Goal: Task Accomplishment & Management: Manage account settings

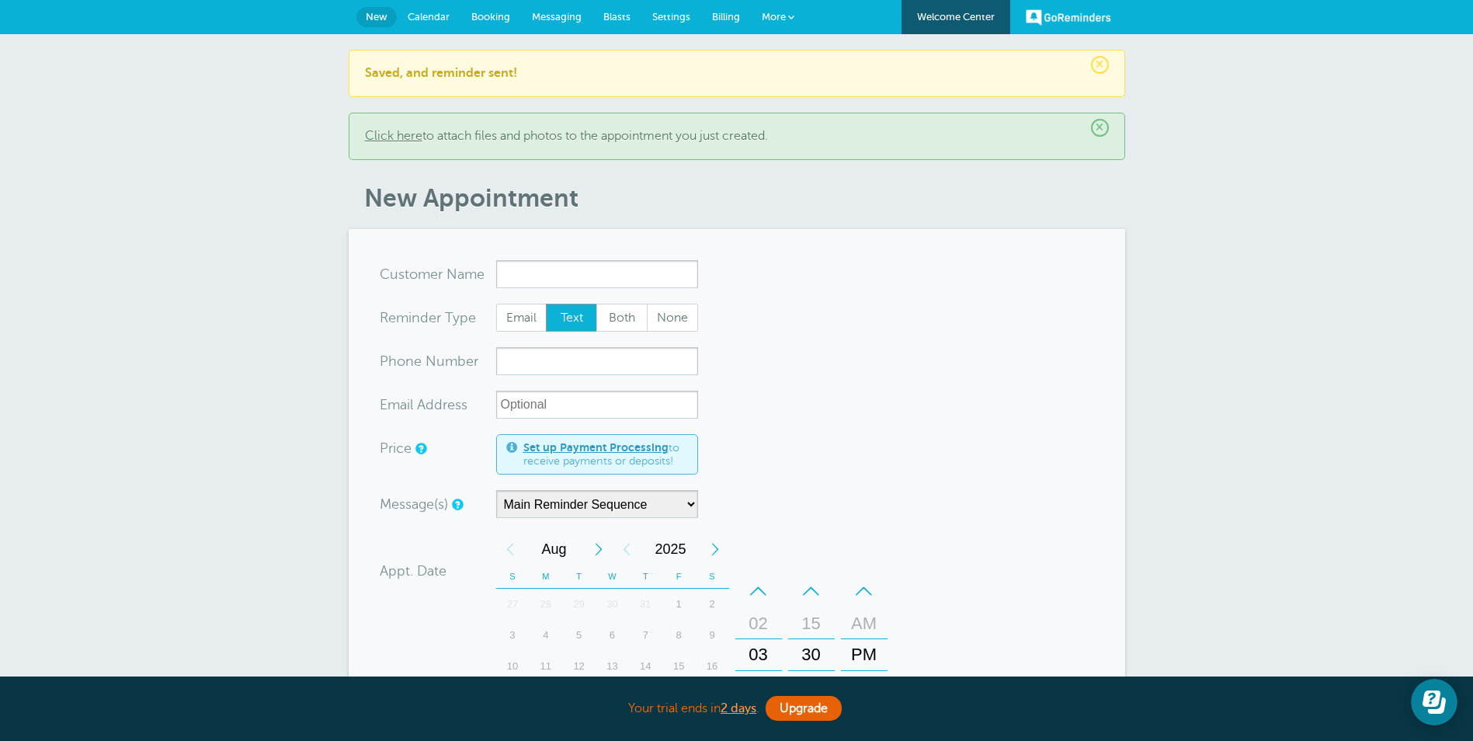
click at [670, 9] on link "Settings" at bounding box center [671, 17] width 60 height 34
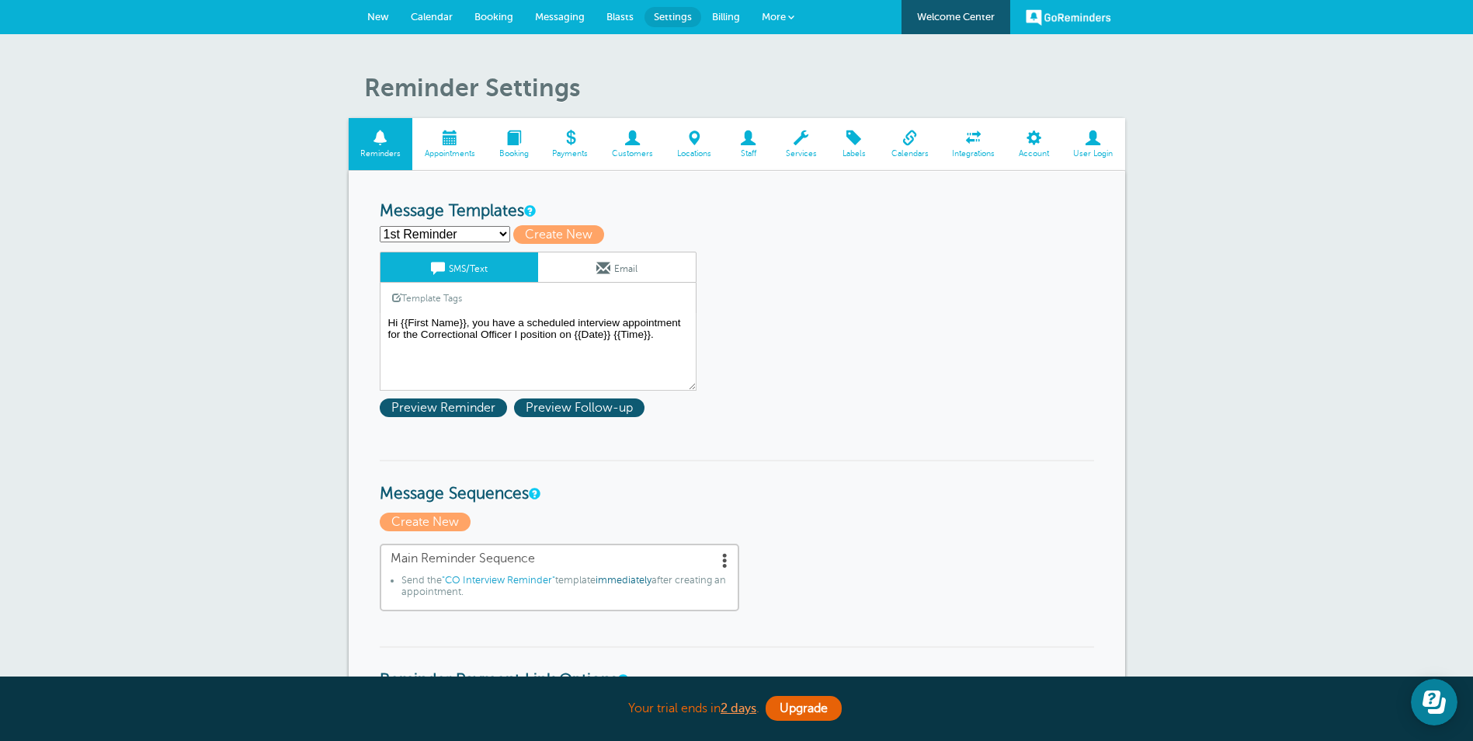
click at [499, 235] on select "1st Reminder 2nd Reminder CO Interview Reminder Create new..." at bounding box center [445, 234] width 130 height 16
select select "158883"
click at [380, 226] on select "1st Reminder 2nd Reminder CO Interview Reminder Create new..." at bounding box center [445, 234] width 130 height 16
type input "CO Interview Reminder"
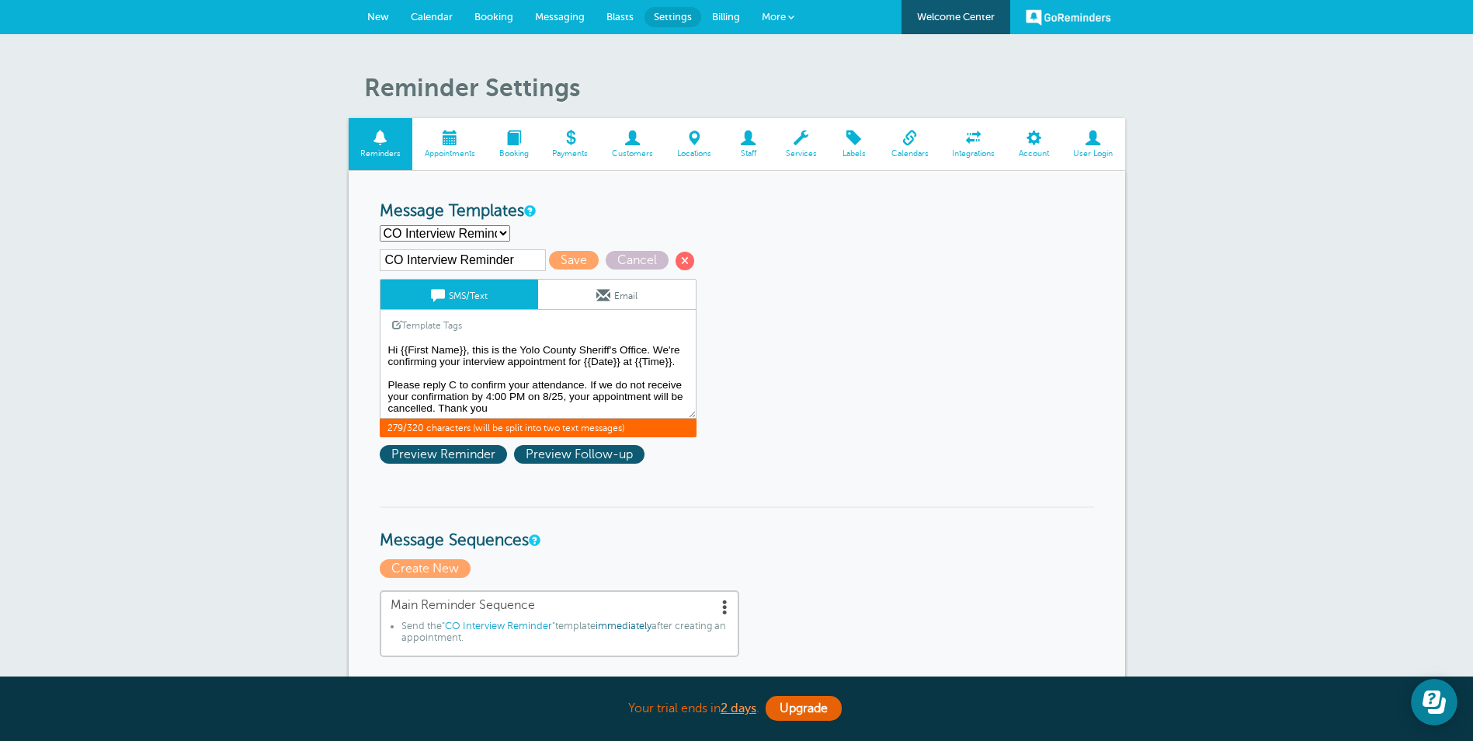
scroll to position [12, 0]
click at [598, 395] on textarea "Hi {{First Name}}, you have a scheduled interview appointment for the Correctio…" at bounding box center [538, 380] width 317 height 78
type textarea "Hi {{First Name}}, this is the Yolo County Sheriff's Office. We're confirming y…"
click at [575, 257] on span "Save" at bounding box center [574, 260] width 50 height 19
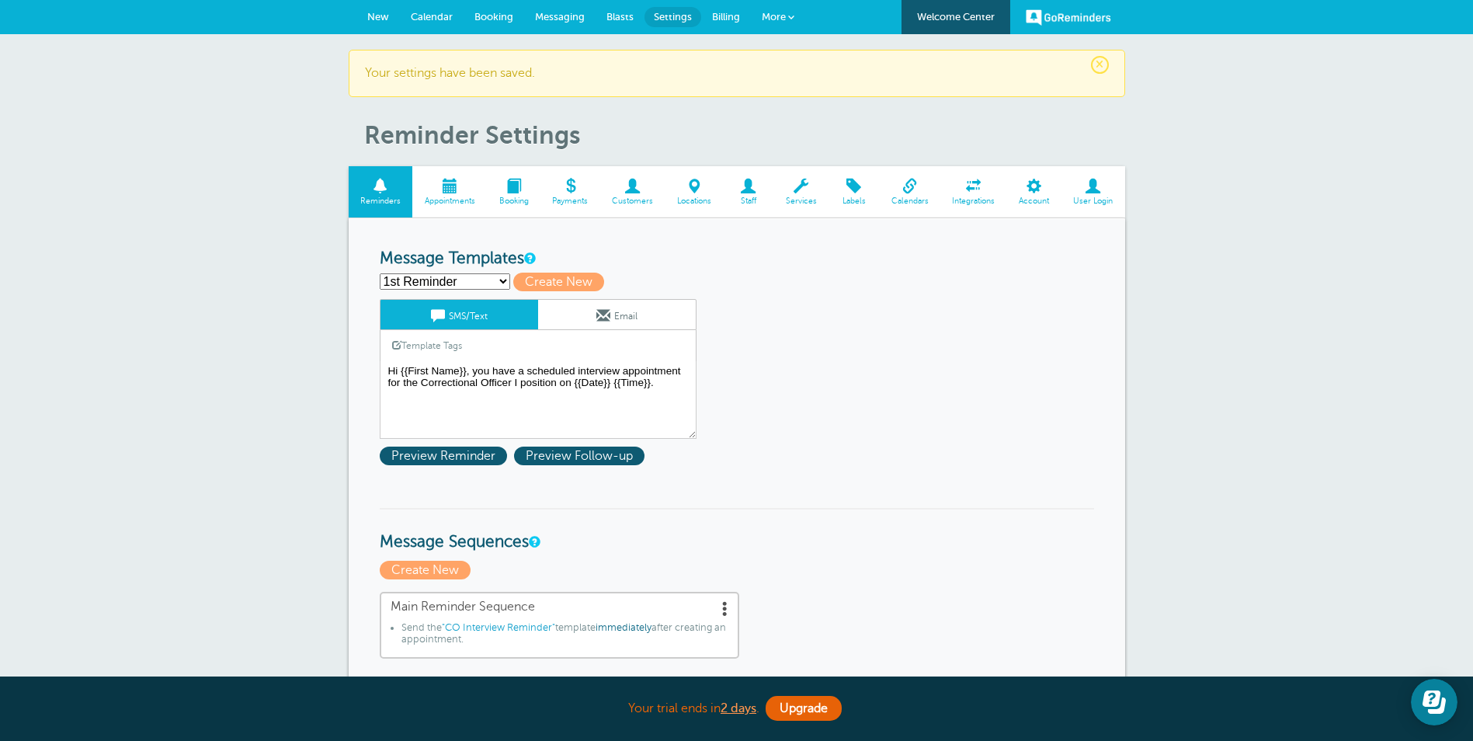
click at [472, 283] on select "1st Reminder 2nd Reminder CO Interview Reminder Create new..." at bounding box center [445, 281] width 130 height 16
select select "158883"
click at [380, 273] on select "1st Reminder 2nd Reminder CO Interview Reminder Create new..." at bounding box center [445, 281] width 130 height 16
type input "CO Interview Reminder"
type textarea "Hi {{First Name}}, this is the Yolo County Sheriff's Office. We're confirming y…"
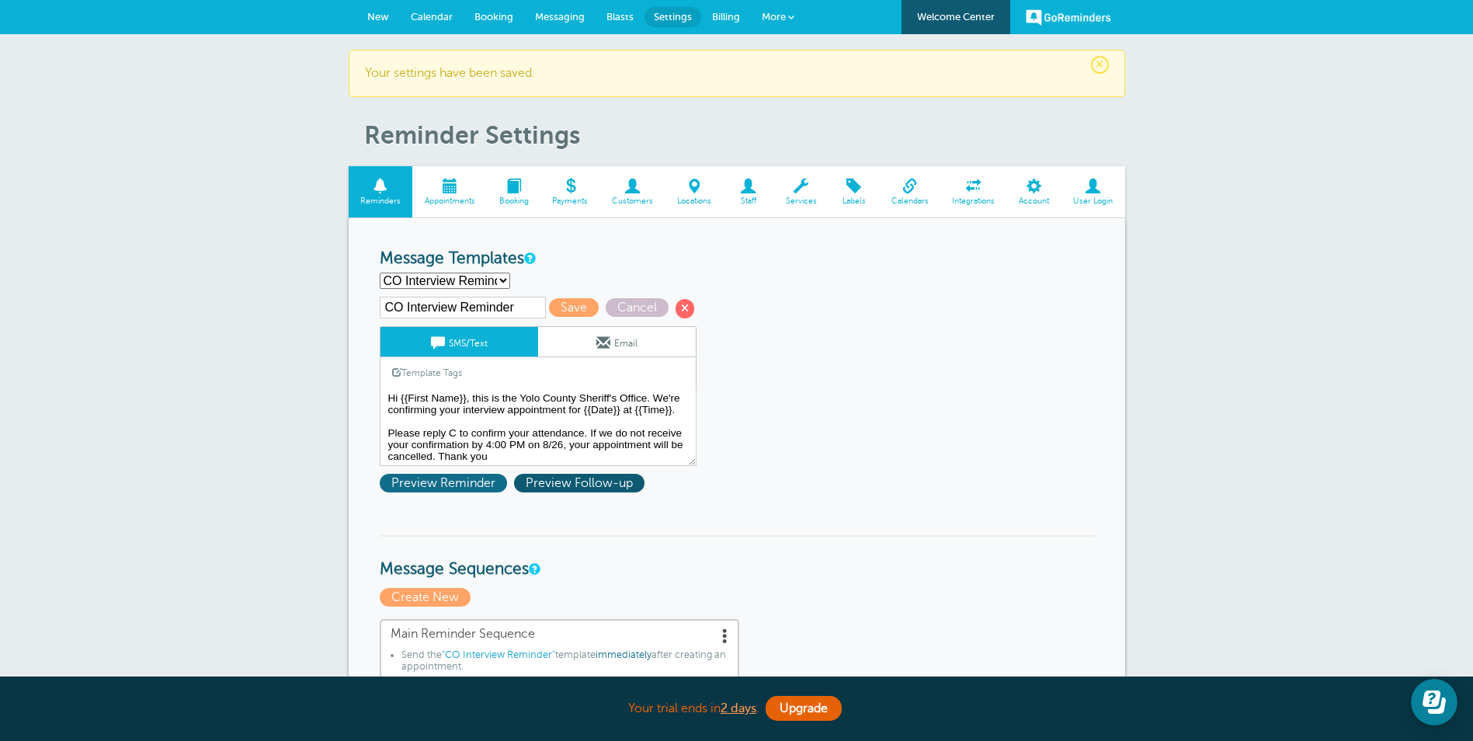
click at [426, 481] on span "Preview Reminder" at bounding box center [443, 483] width 127 height 19
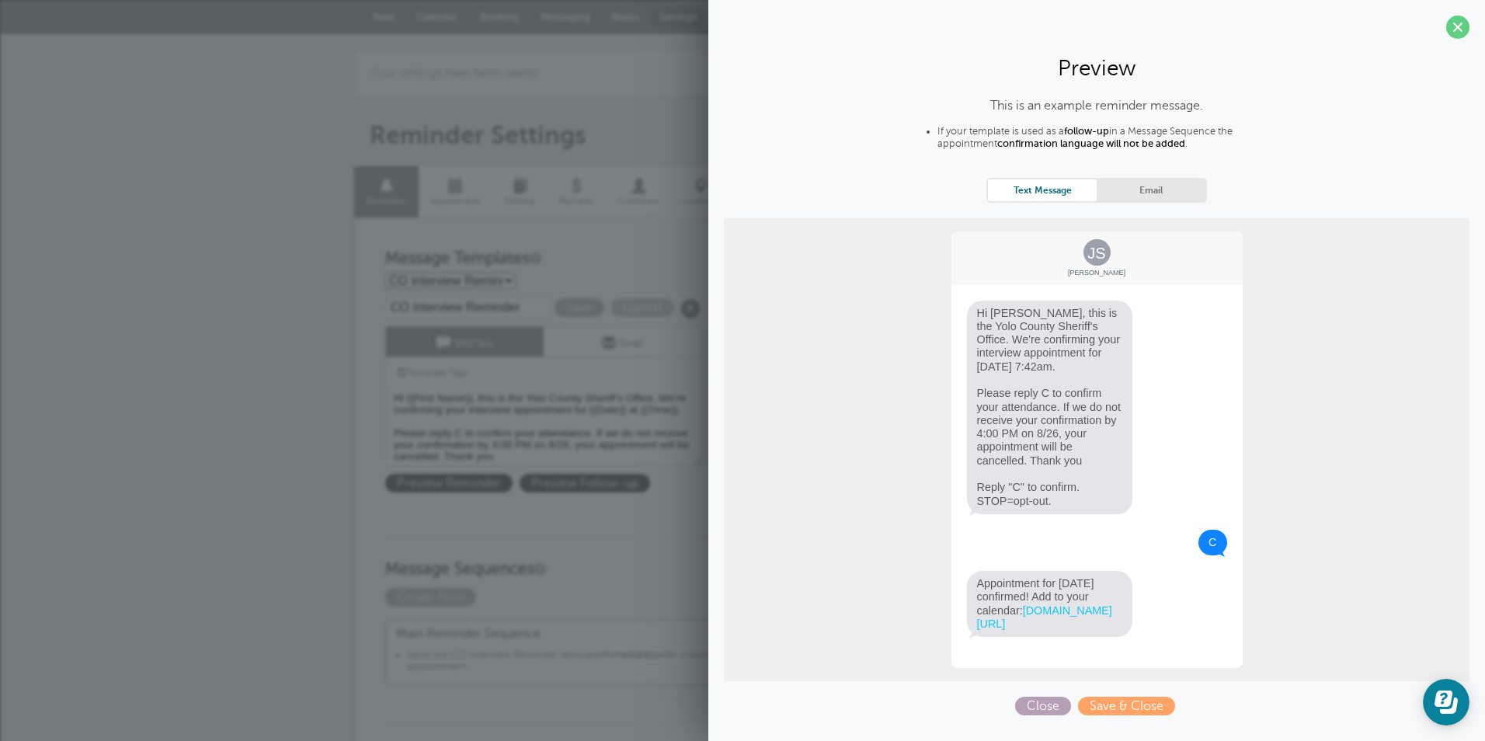
click at [1037, 715] on span "Close" at bounding box center [1043, 705] width 56 height 19
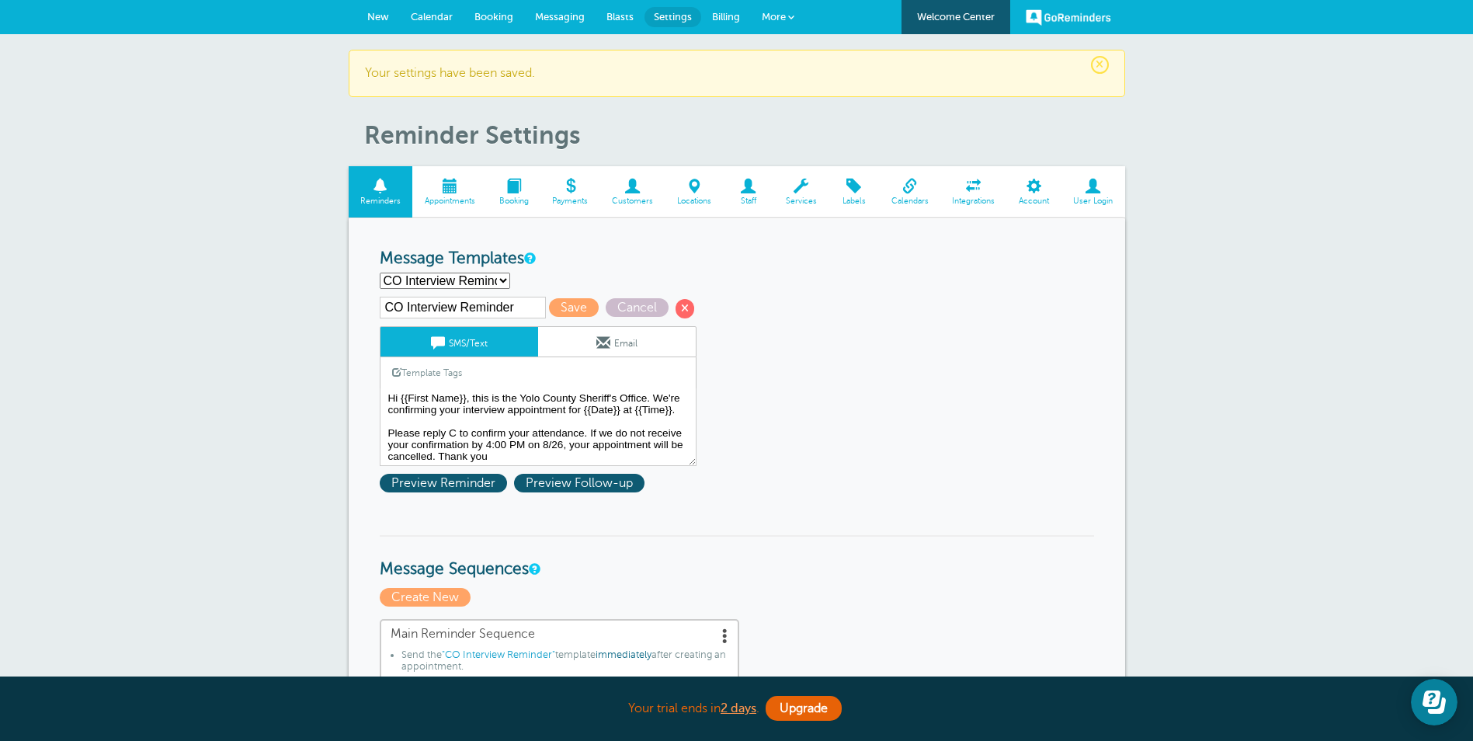
click at [365, 17] on link "New" at bounding box center [377, 17] width 43 height 34
click at [446, 187] on span at bounding box center [449, 186] width 75 height 15
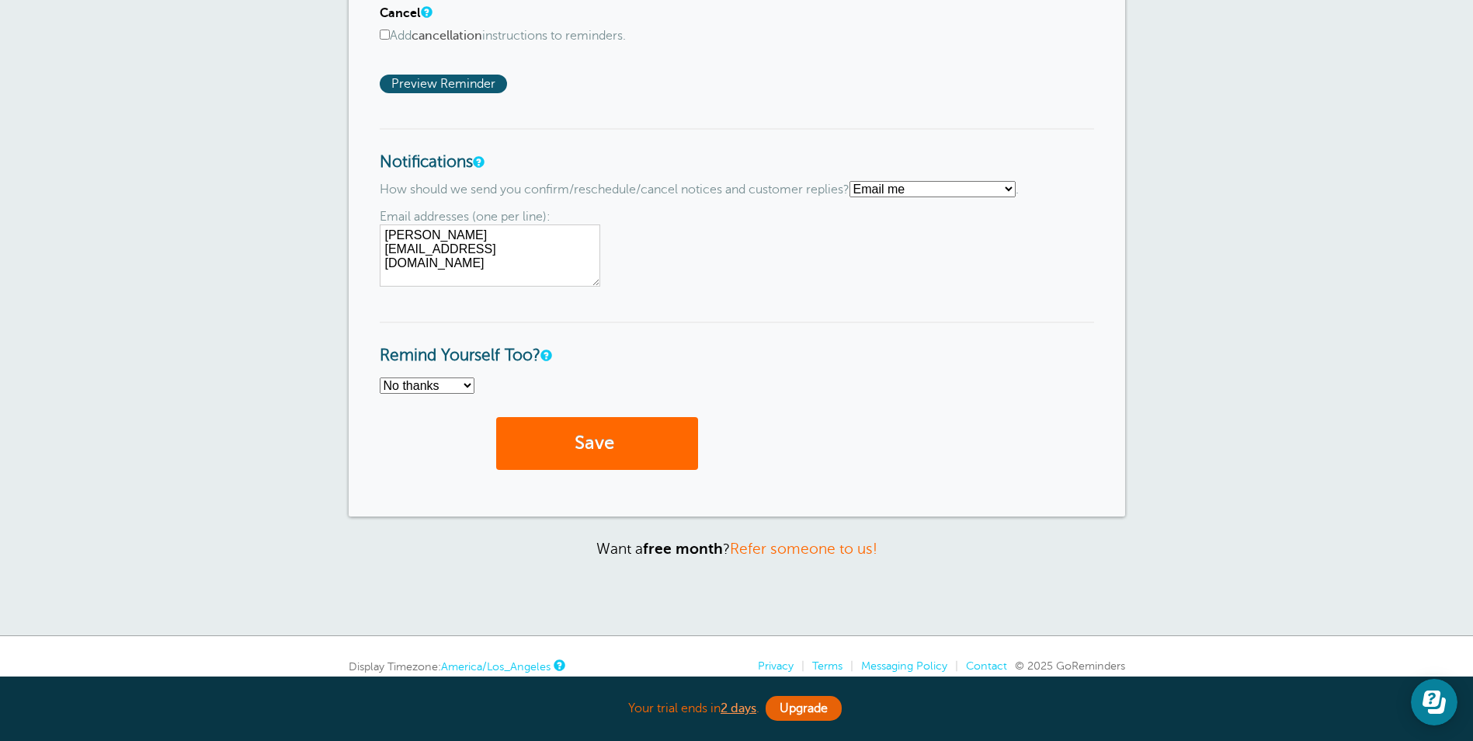
scroll to position [1194, 0]
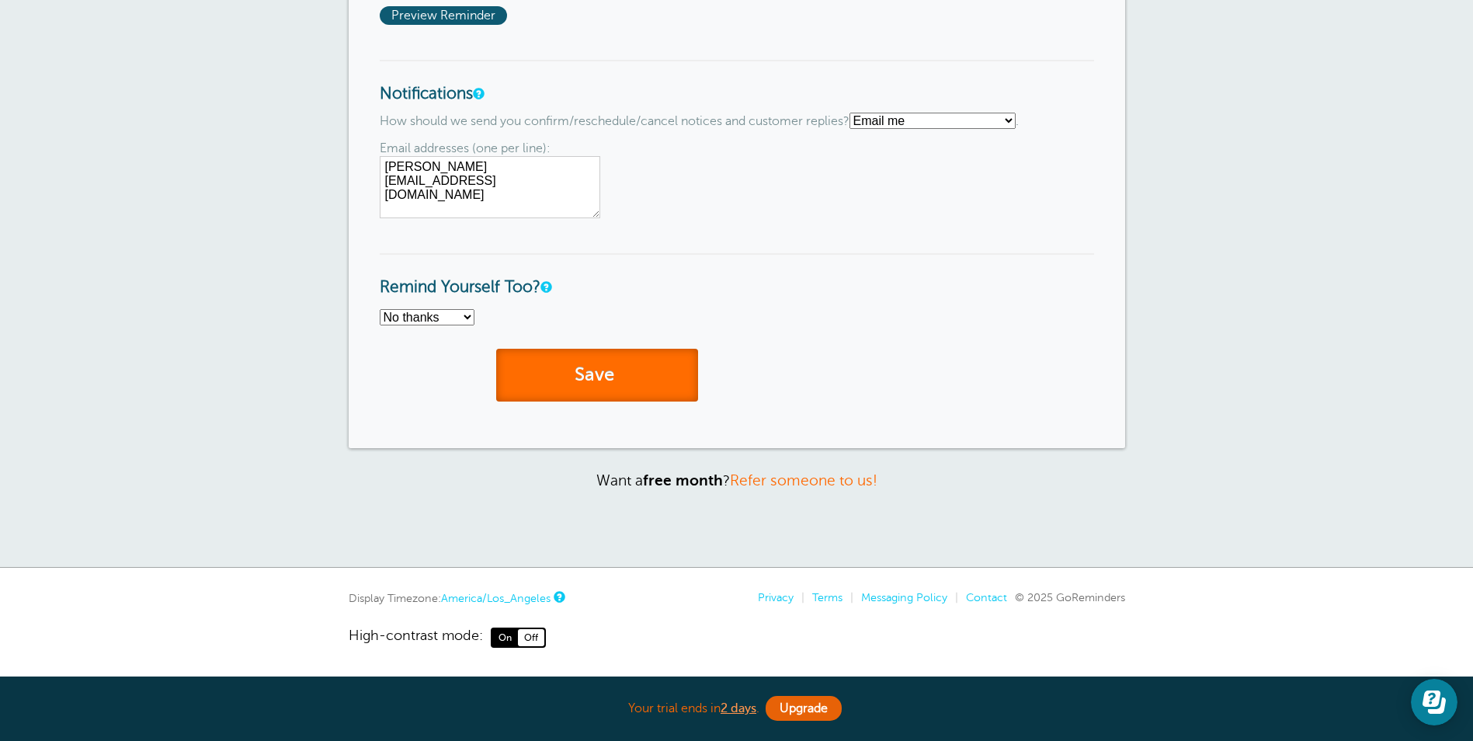
click at [630, 370] on button "Save" at bounding box center [597, 376] width 202 height 54
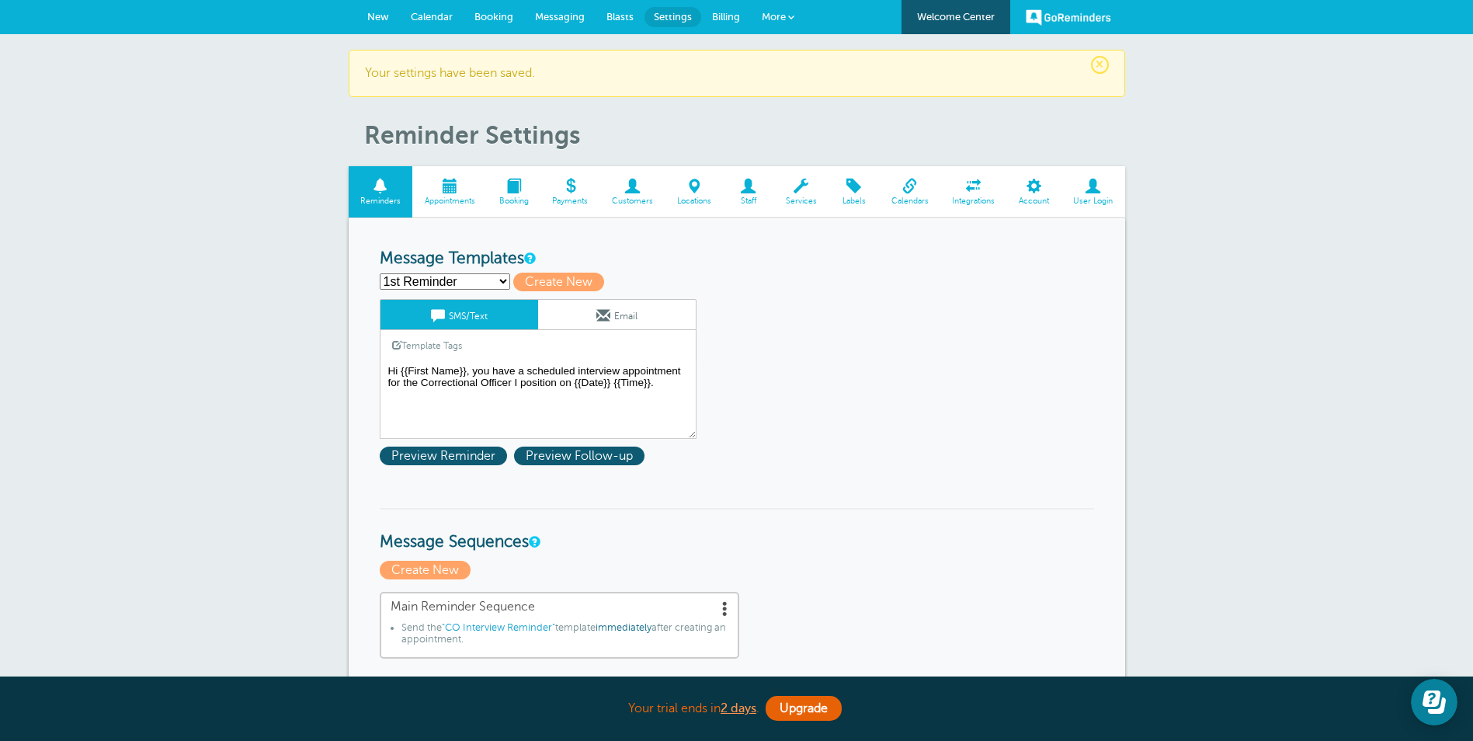
click at [518, 184] on span at bounding box center [514, 186] width 54 height 15
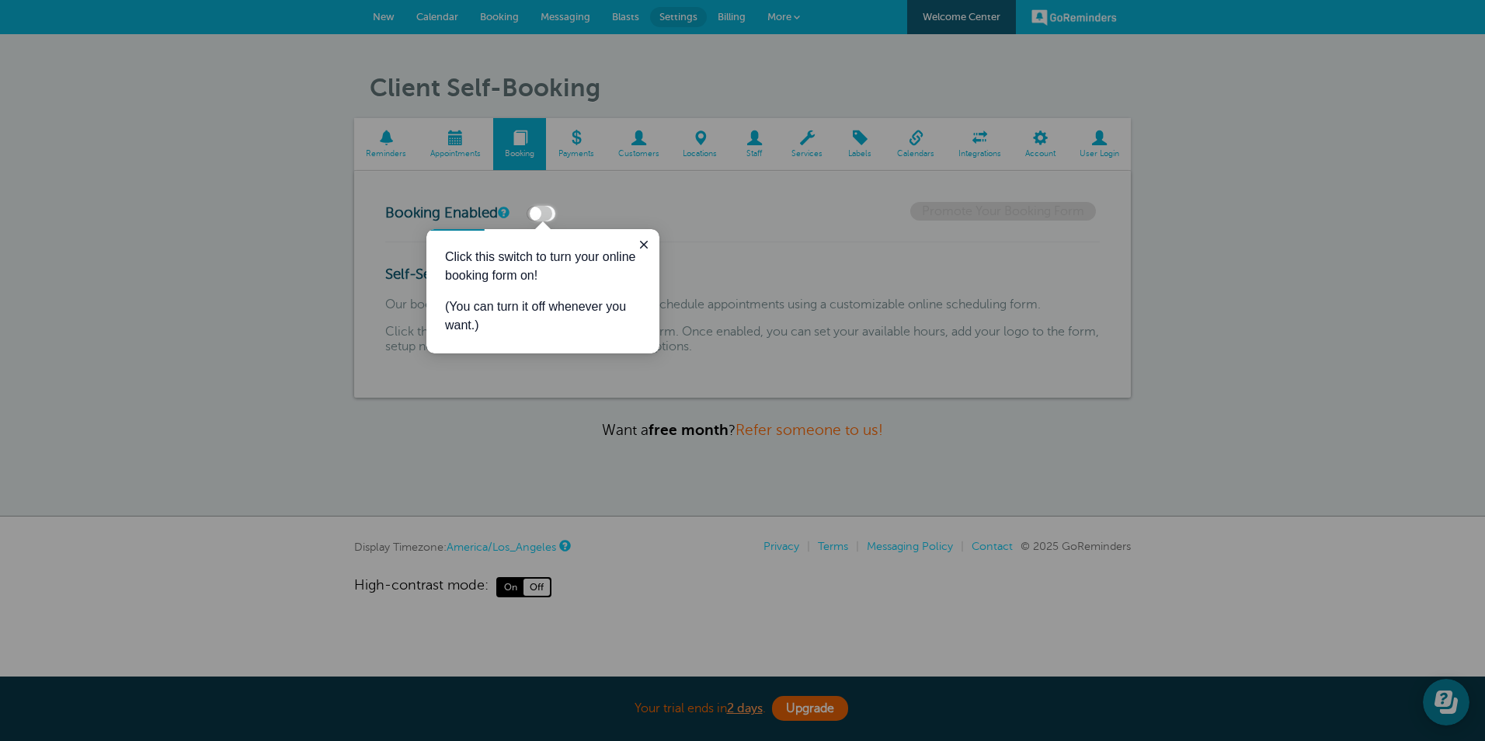
click at [456, 144] on div at bounding box center [277, 103] width 555 height 206
click at [453, 140] on div at bounding box center [277, 103] width 555 height 206
click at [646, 245] on icon "Close guide" at bounding box center [643, 244] width 12 height 12
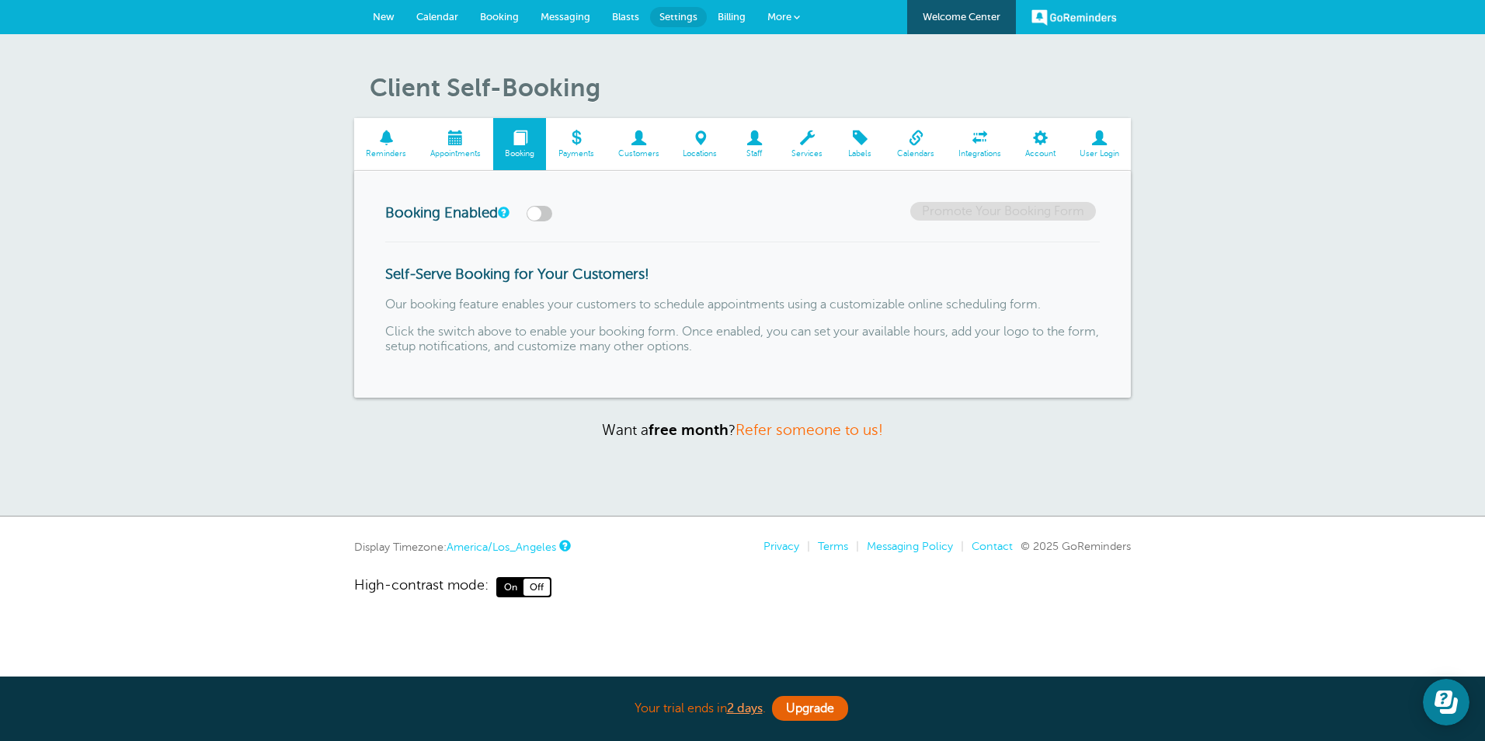
click at [440, 136] on span at bounding box center [455, 137] width 75 height 15
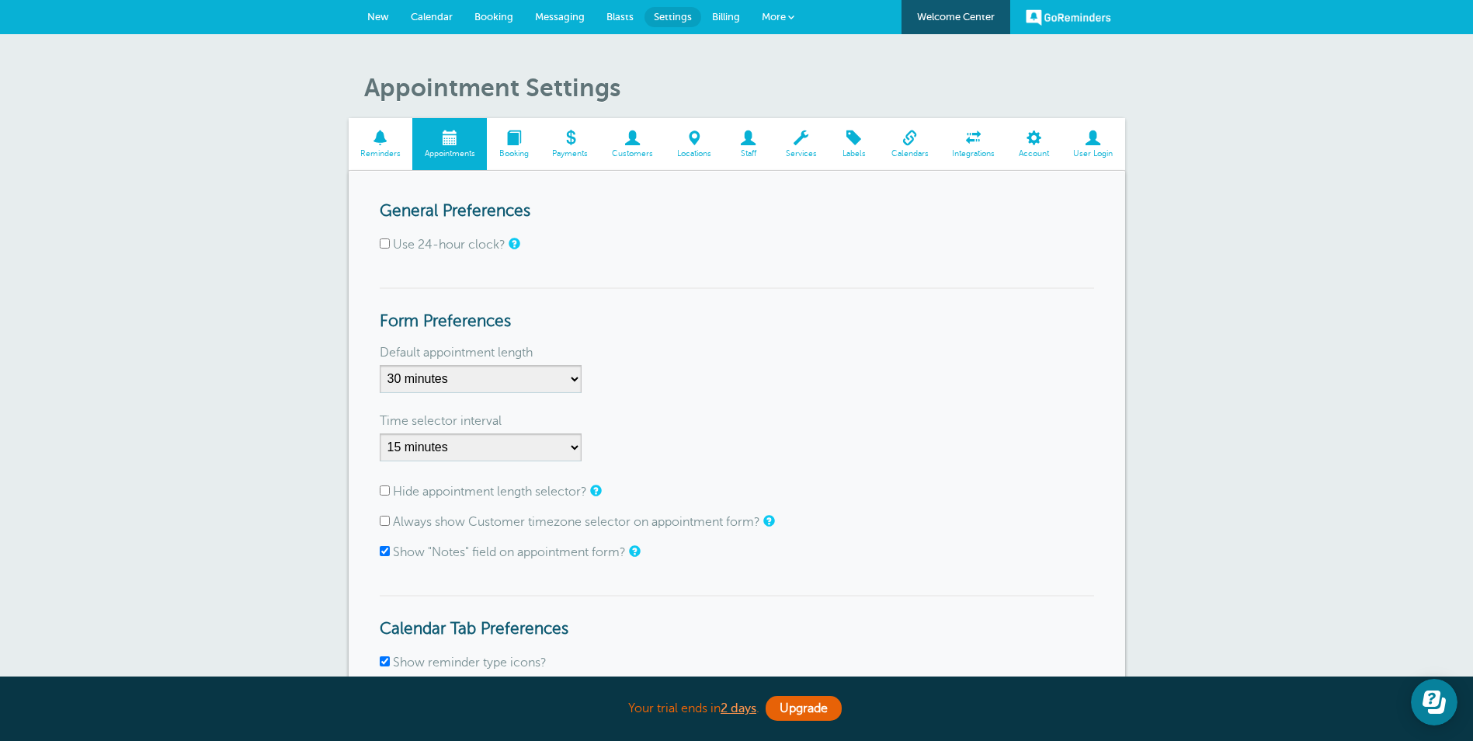
click at [427, 18] on span "Calendar" at bounding box center [432, 17] width 42 height 12
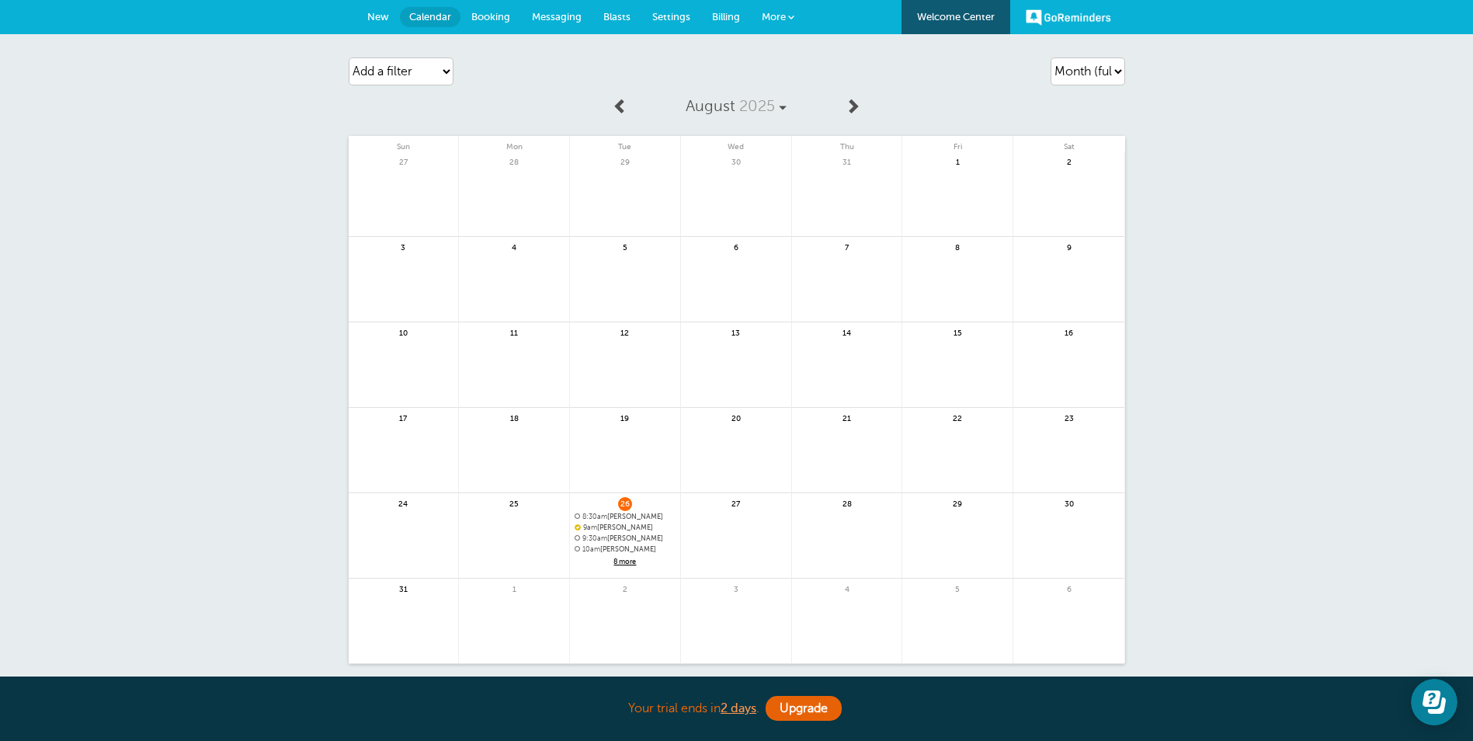
click at [623, 561] on span "8 more" at bounding box center [625, 561] width 101 height 13
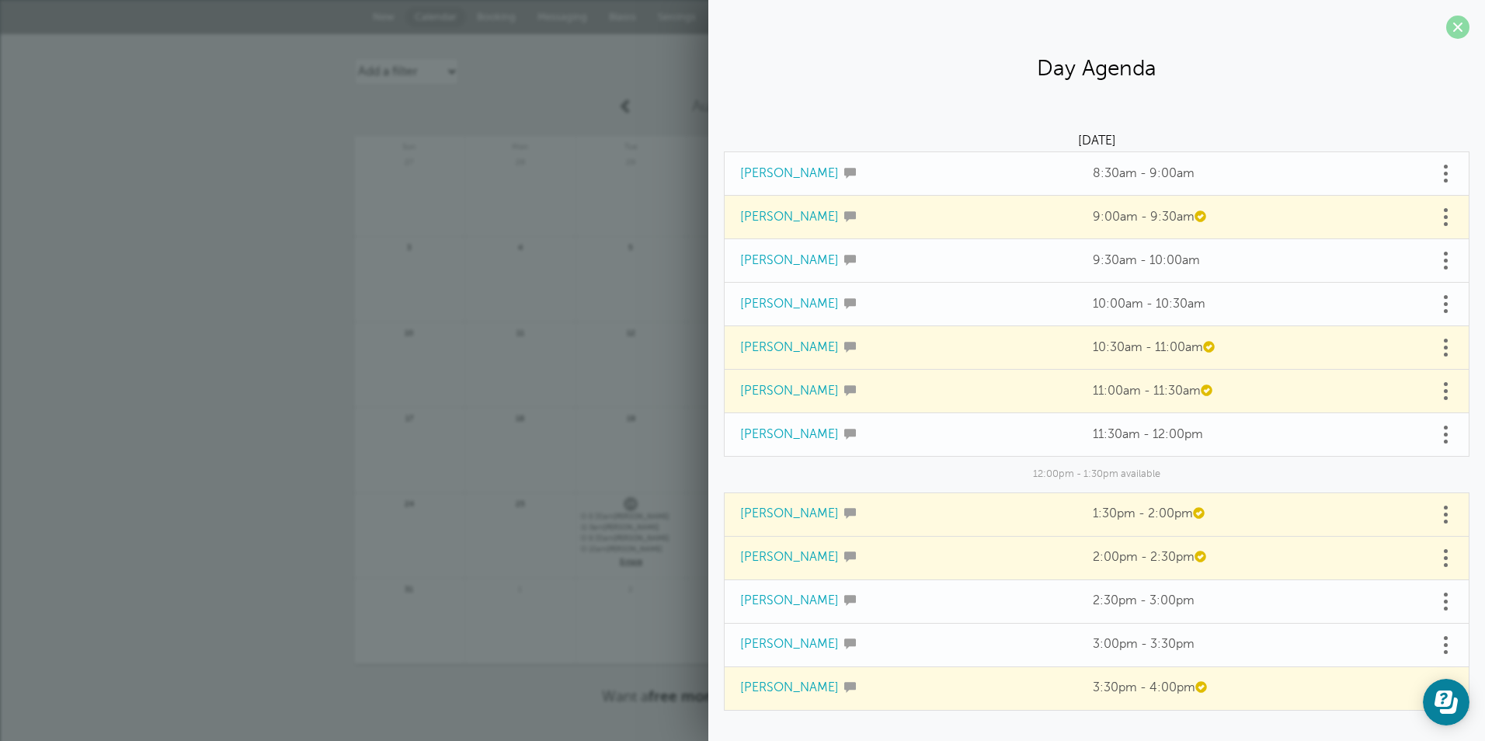
click at [1446, 22] on span at bounding box center [1457, 27] width 23 height 23
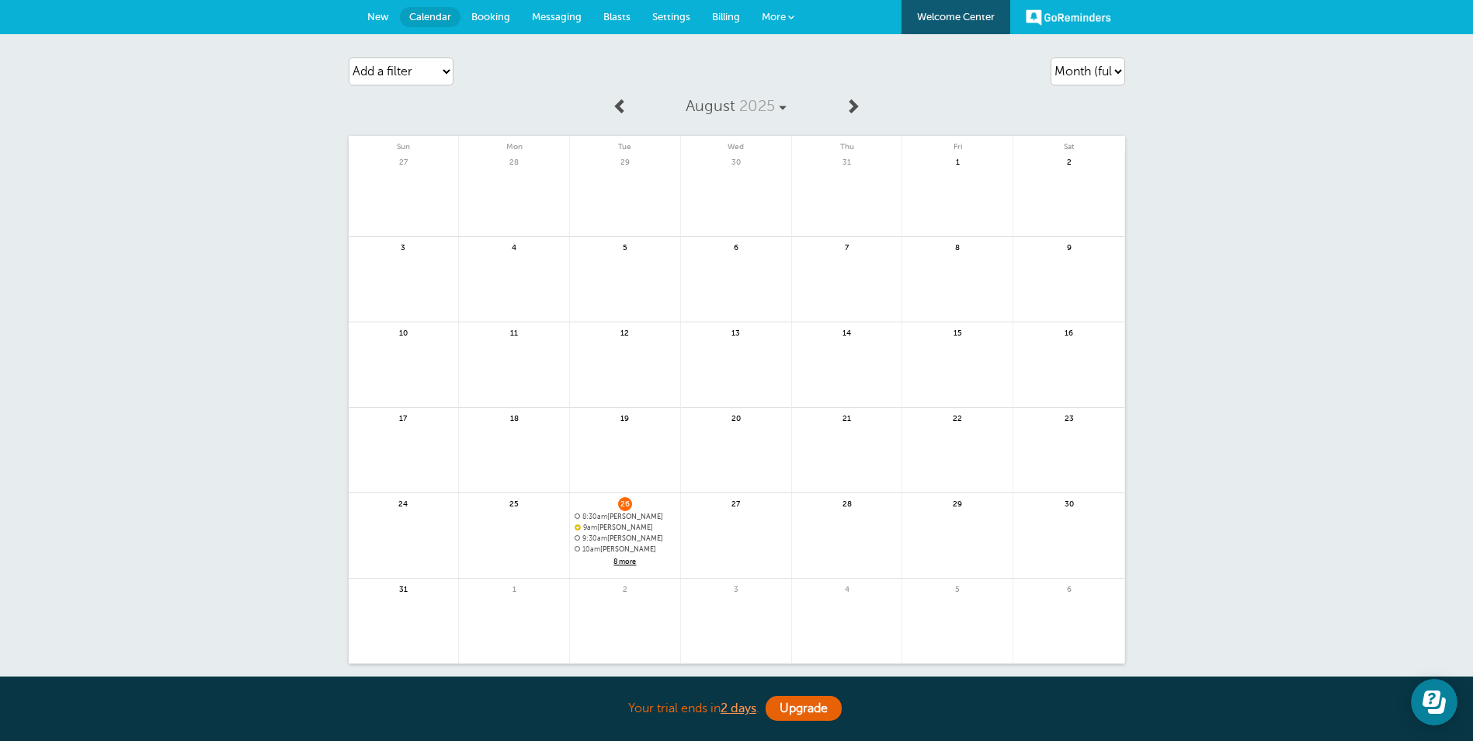
click at [631, 560] on span "8 more" at bounding box center [625, 561] width 101 height 13
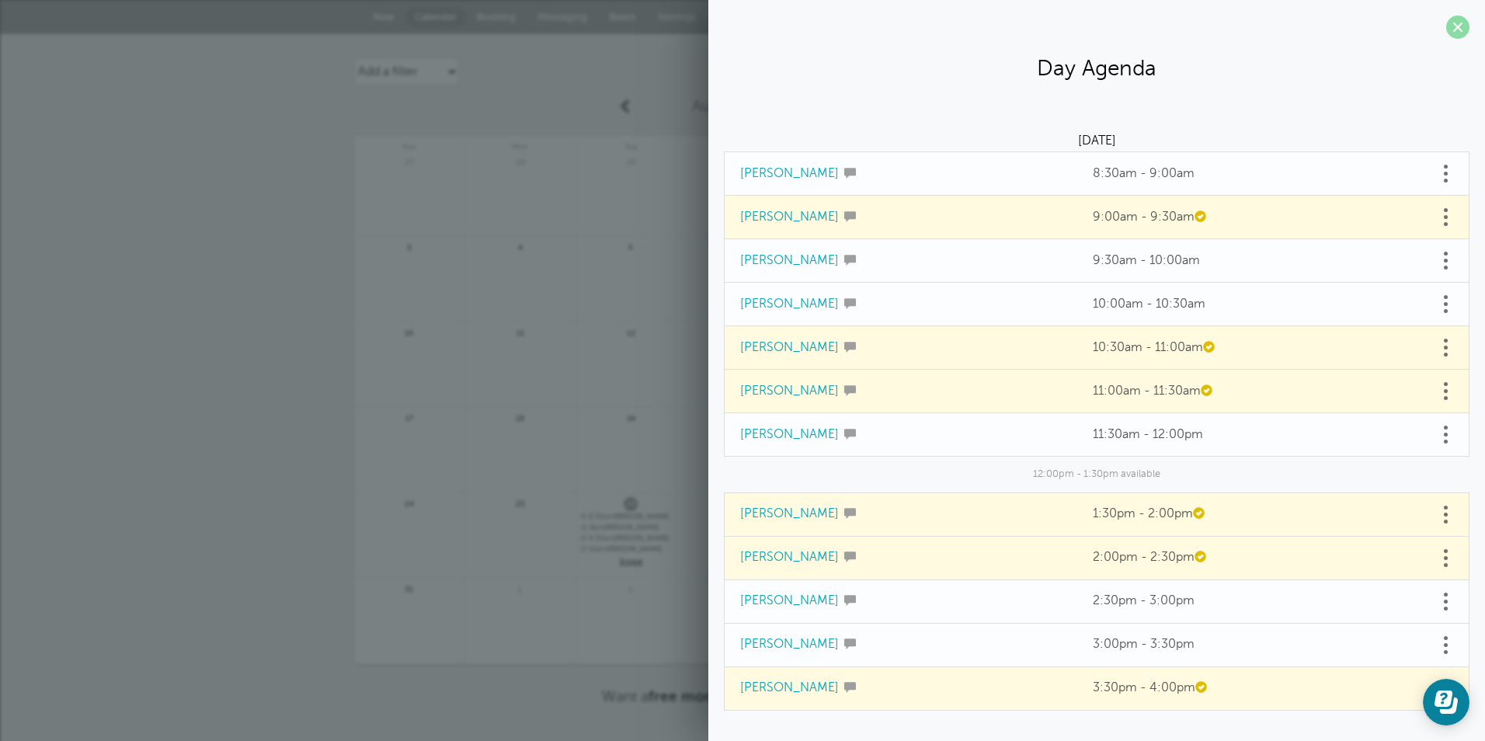
click at [1446, 26] on span at bounding box center [1457, 27] width 23 height 23
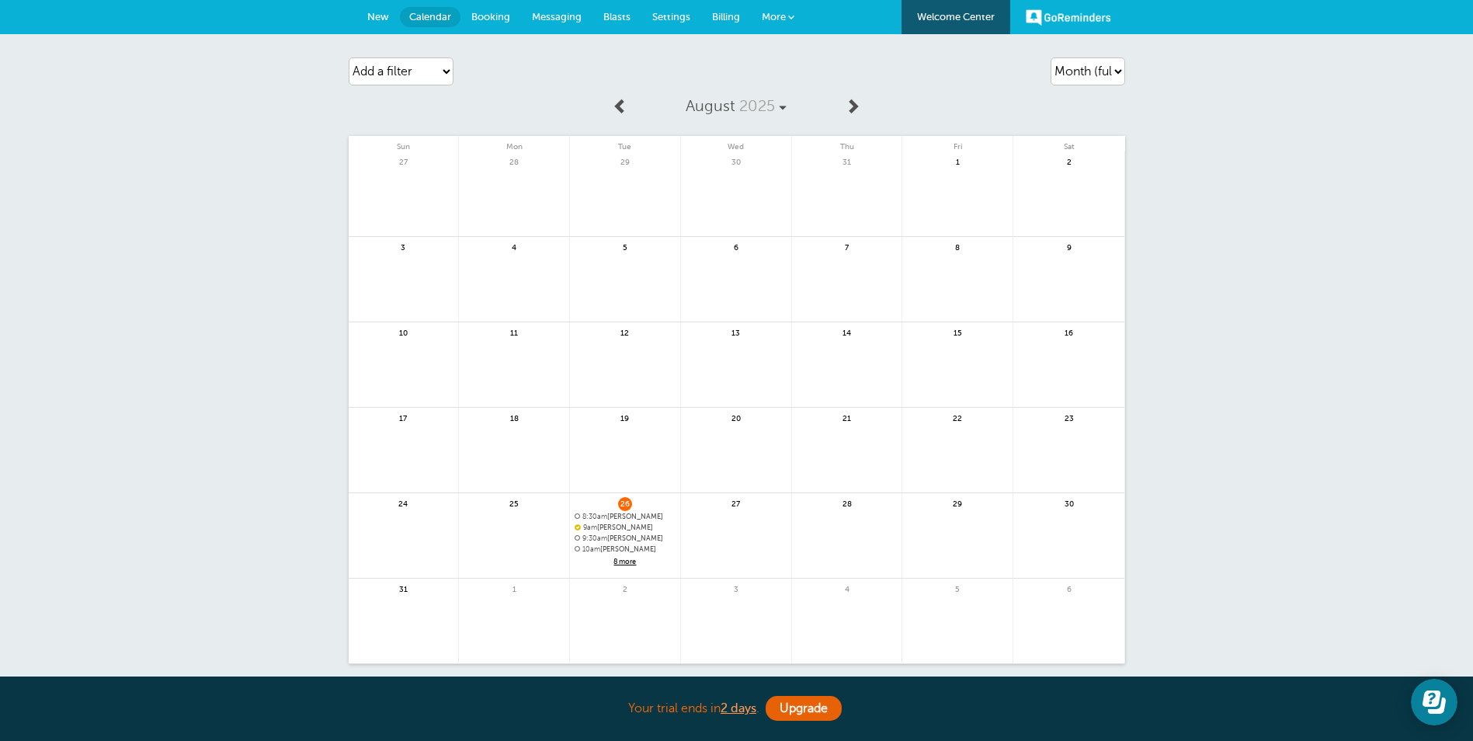
click at [724, 541] on link at bounding box center [736, 545] width 110 height 68
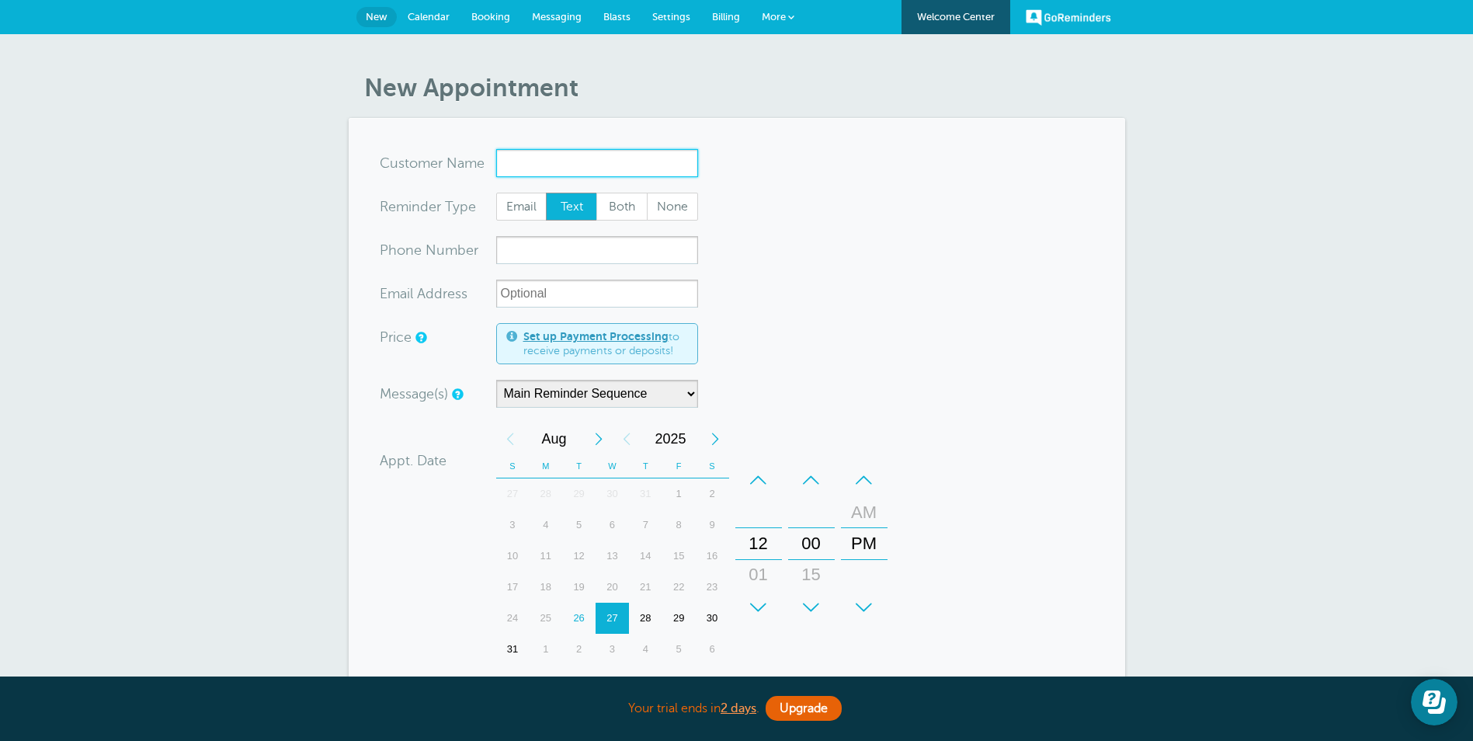
click at [533, 156] on input "x-no-autofill" at bounding box center [597, 163] width 202 height 28
paste input "Jermaine Davis"
type input "Jermaine Davis"
click at [516, 254] on input "xxx-no-autofill" at bounding box center [597, 250] width 202 height 28
paste input "(916) 753-8112"
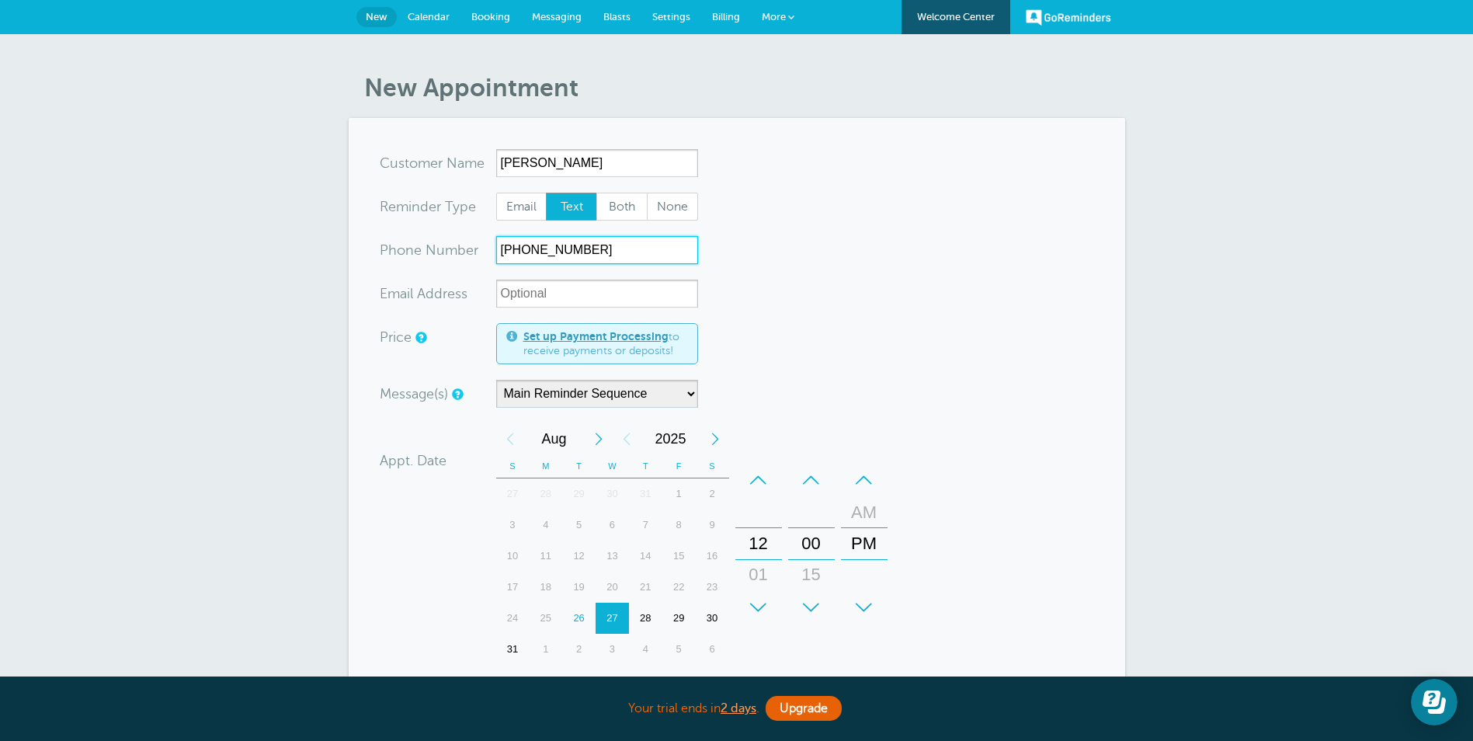
click at [753, 606] on div "+" at bounding box center [758, 607] width 47 height 31
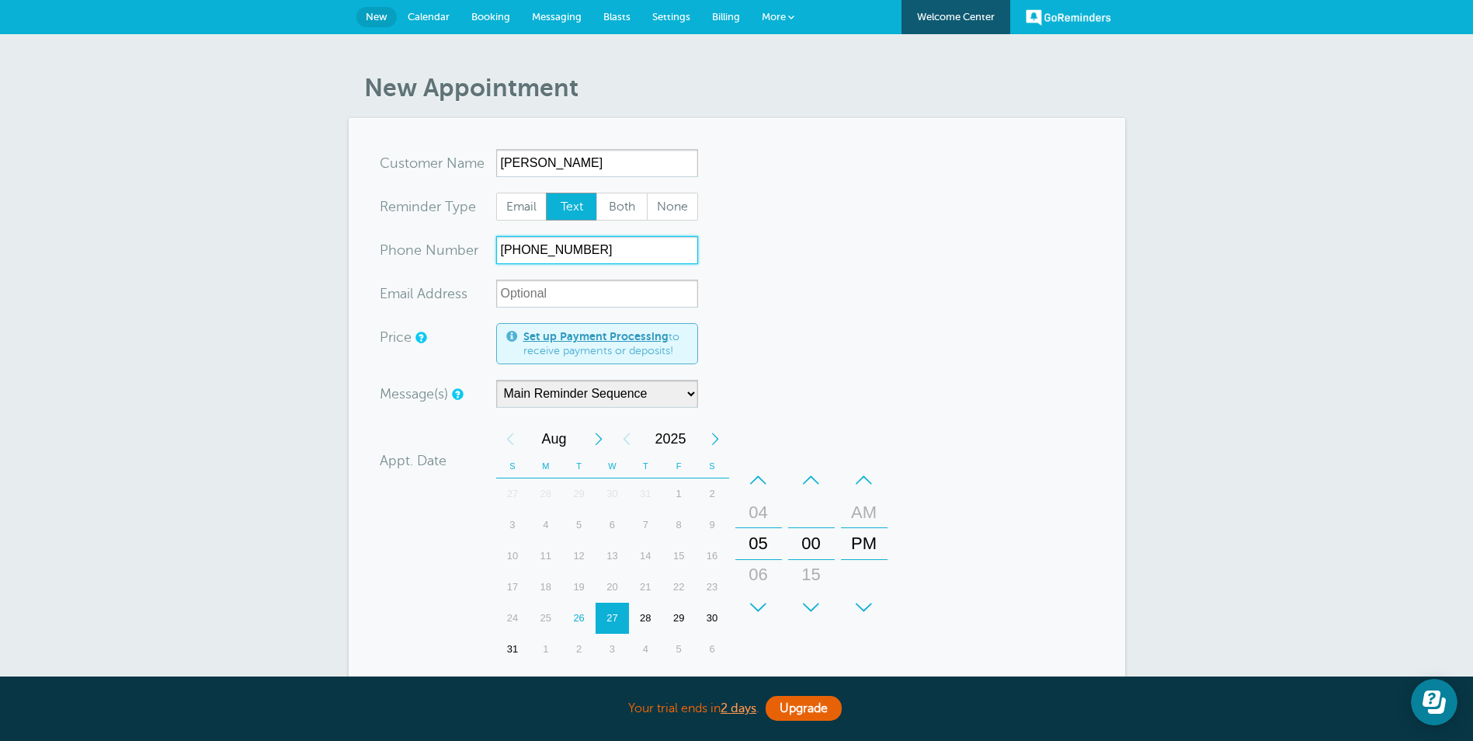
click at [753, 606] on div "+" at bounding box center [758, 607] width 47 height 31
click at [864, 477] on div "–" at bounding box center [864, 479] width 47 height 31
click at [807, 611] on div "+" at bounding box center [811, 607] width 47 height 31
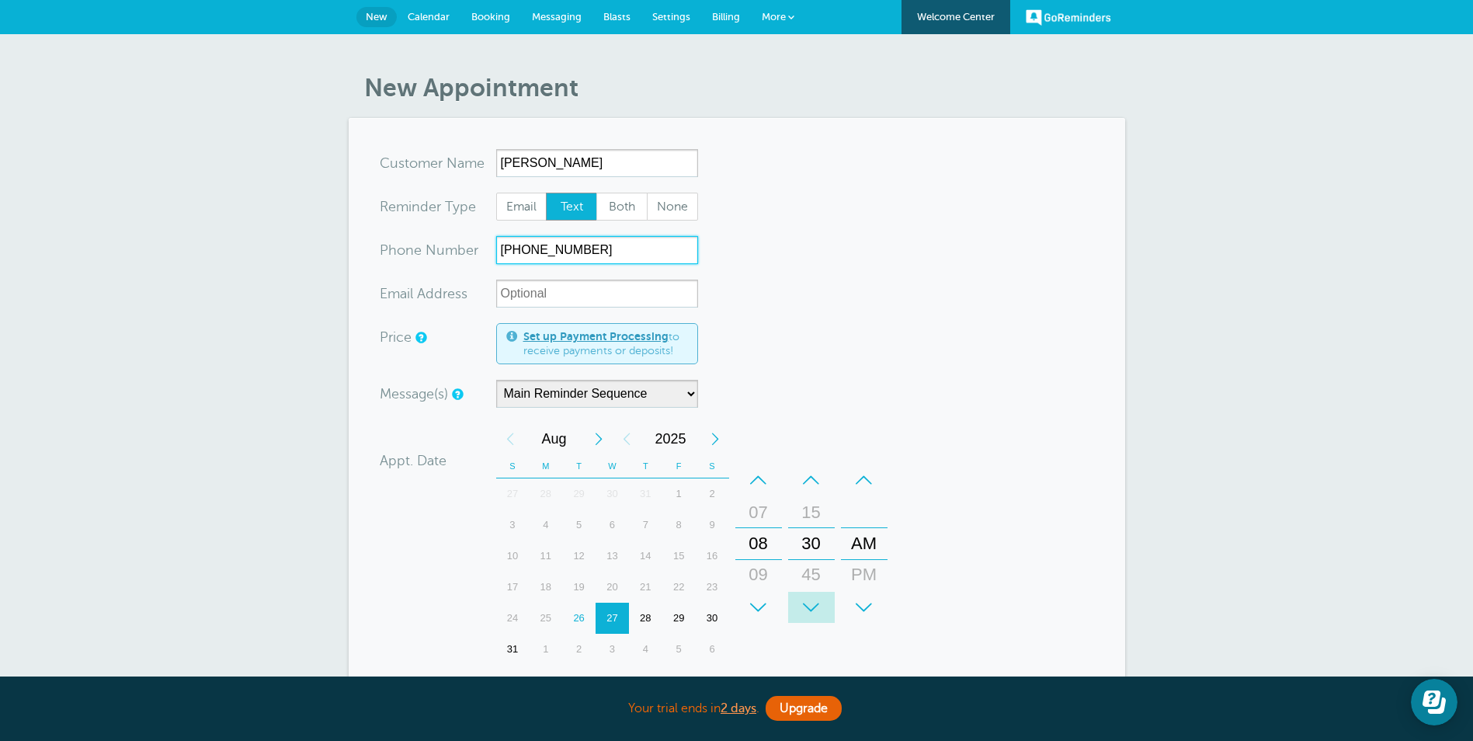
click at [807, 611] on div "+" at bounding box center [811, 607] width 47 height 31
type input "(916) 753-8112"
click at [1010, 523] on form "You are creating a new customer. To use an existing customer select one from th…" at bounding box center [737, 532] width 714 height 767
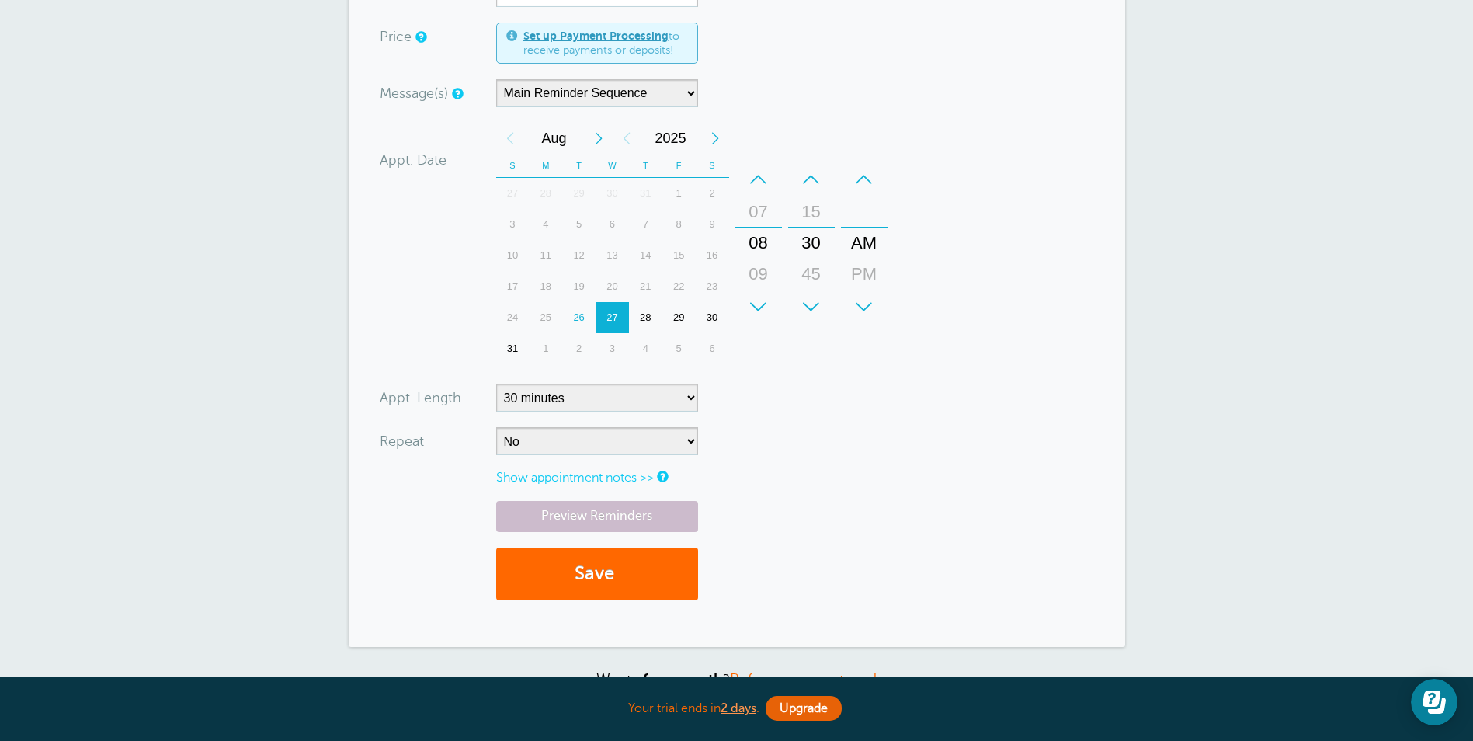
scroll to position [311, 0]
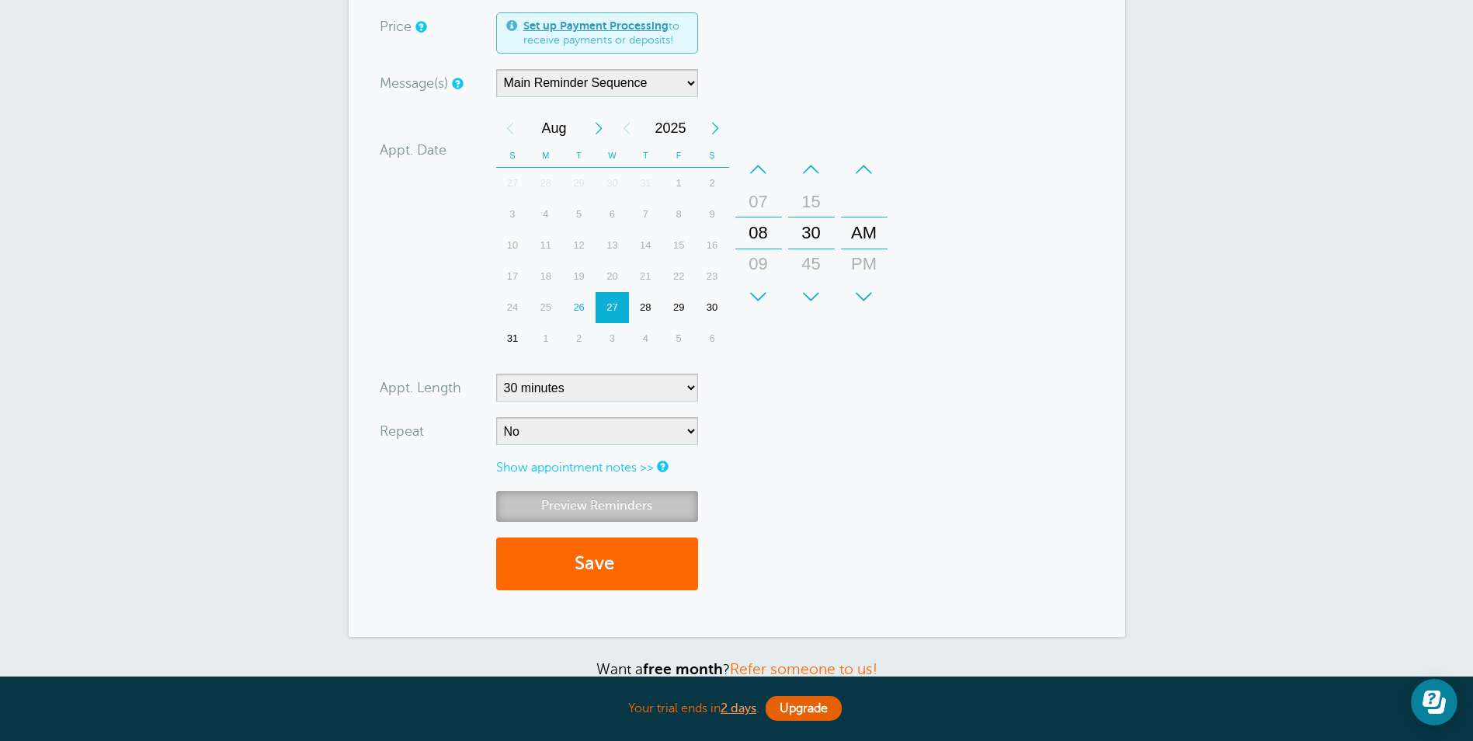
click at [607, 509] on link "Preview Reminders" at bounding box center [597, 506] width 202 height 30
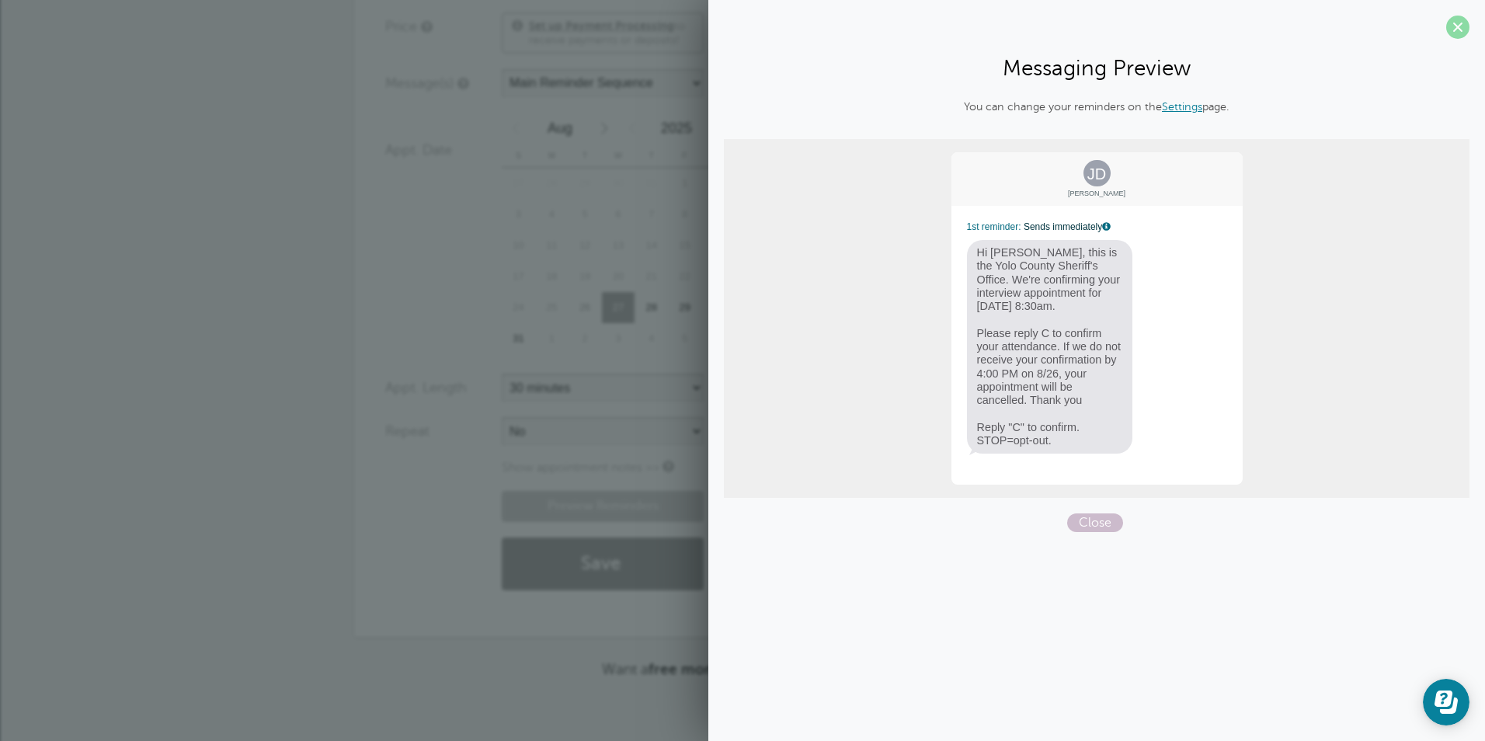
click at [1464, 23] on span at bounding box center [1457, 27] width 23 height 23
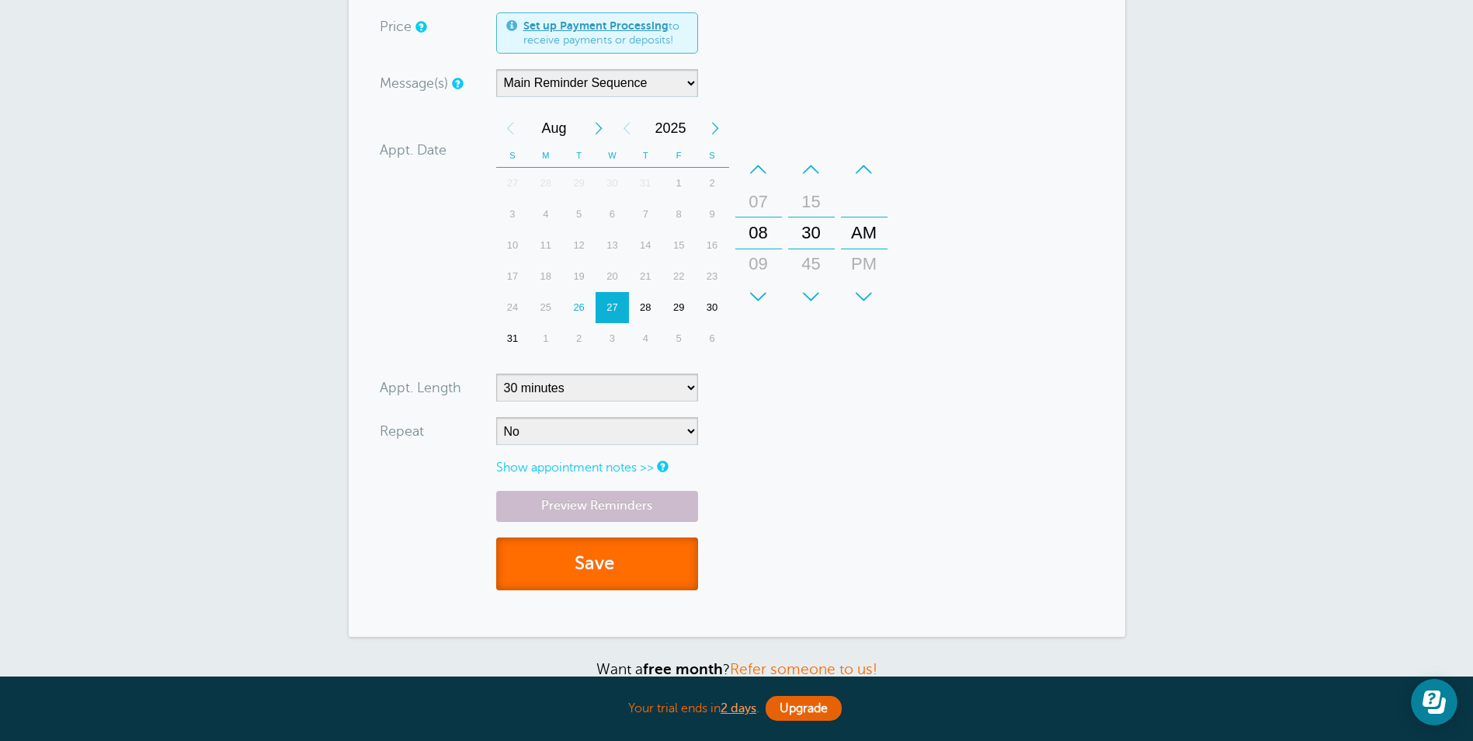
click at [636, 579] on button "Save" at bounding box center [597, 564] width 202 height 54
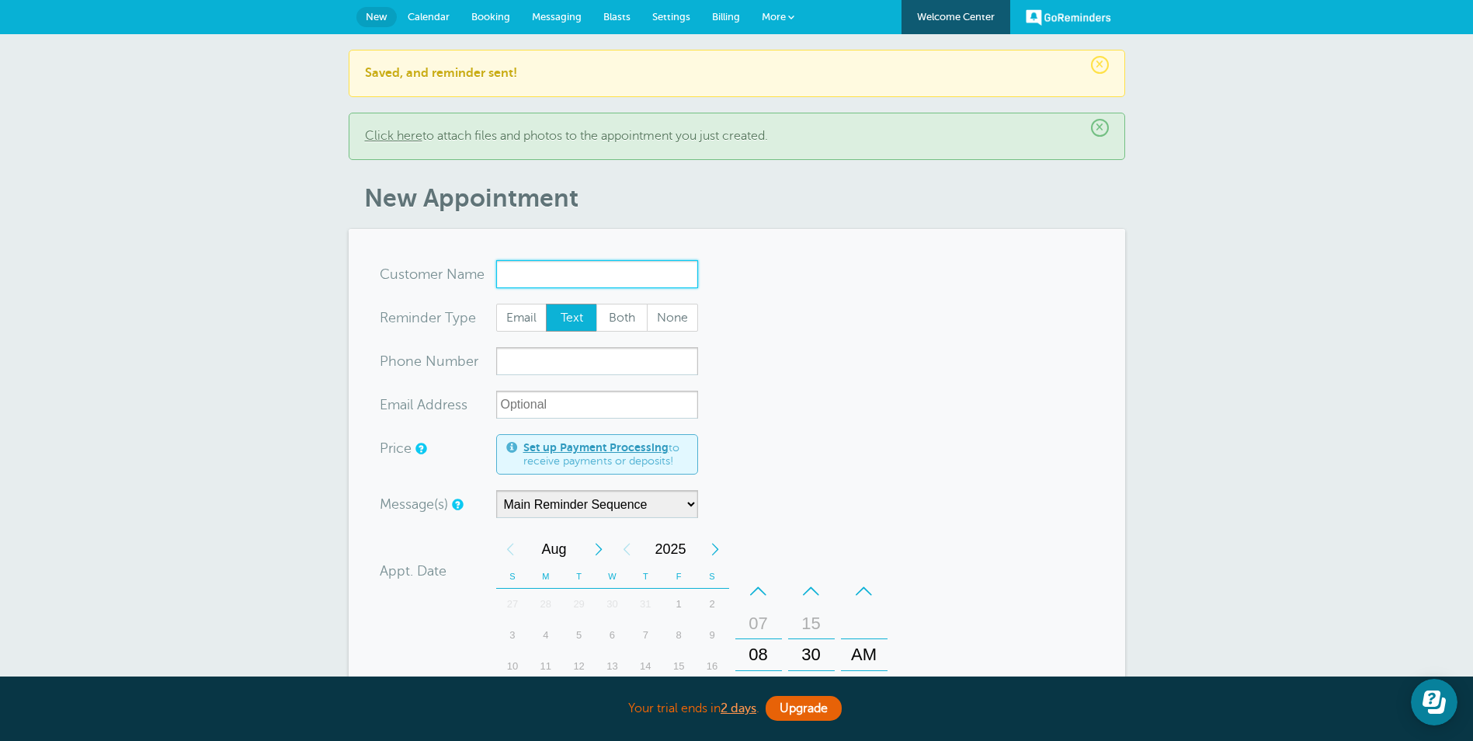
click at [512, 271] on input "x-no-autofill" at bounding box center [597, 274] width 202 height 28
paste input "Marcus Alexander"
type input "Marcus Alexander"
click at [544, 363] on input "xxx-no-autofill" at bounding box center [597, 361] width 202 height 28
paste input "(707) 718-6889"
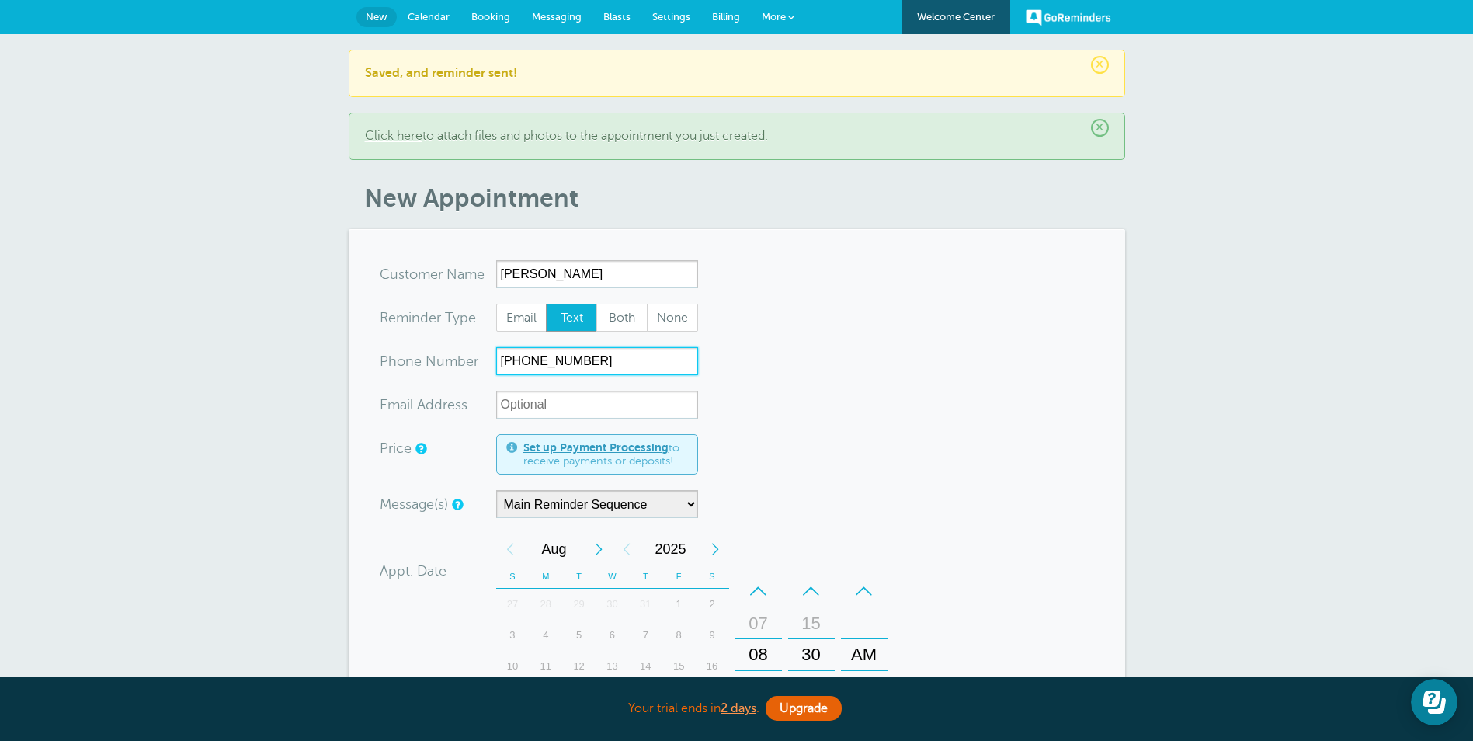
type input "(707) 718-6889"
click at [1061, 415] on form "You are creating a new customer. To use an existing customer select one from th…" at bounding box center [737, 643] width 714 height 767
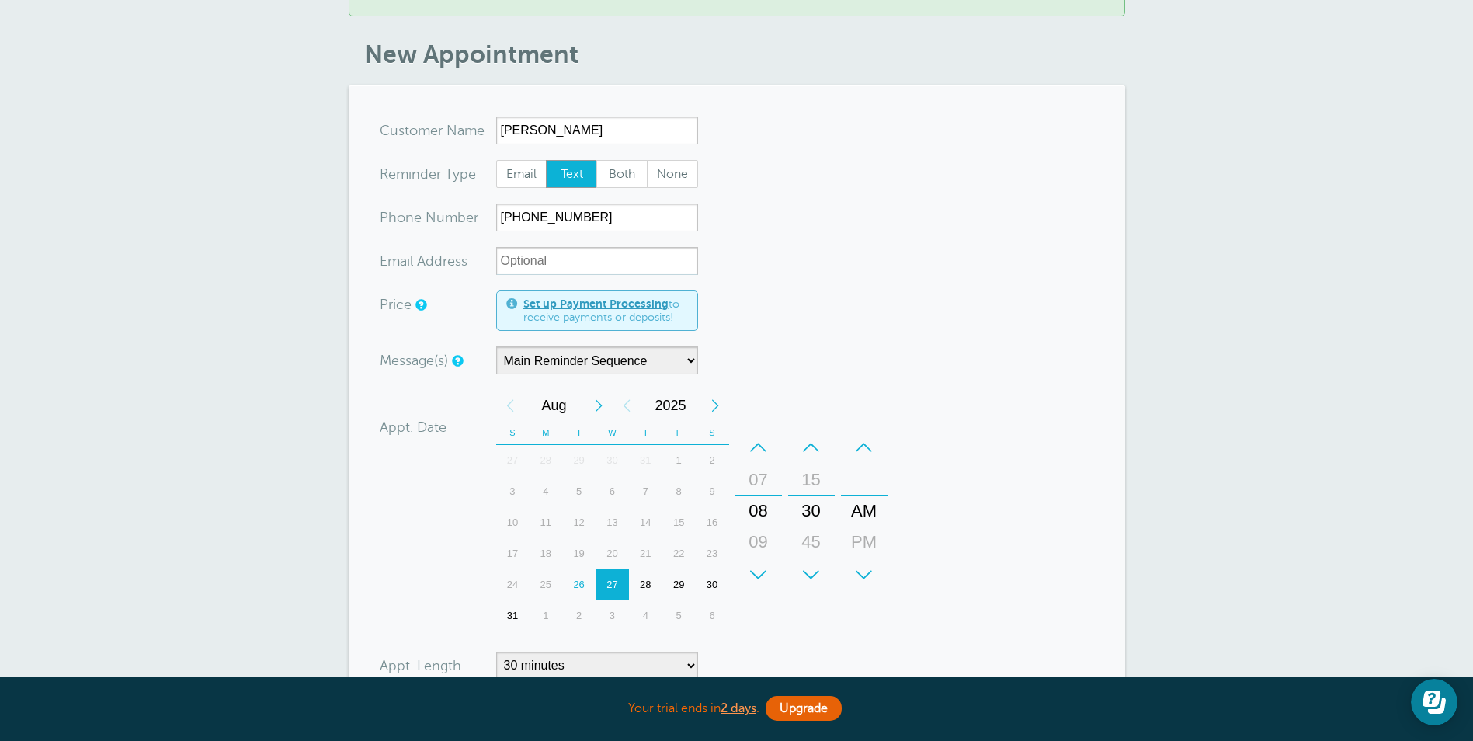
scroll to position [155, 0]
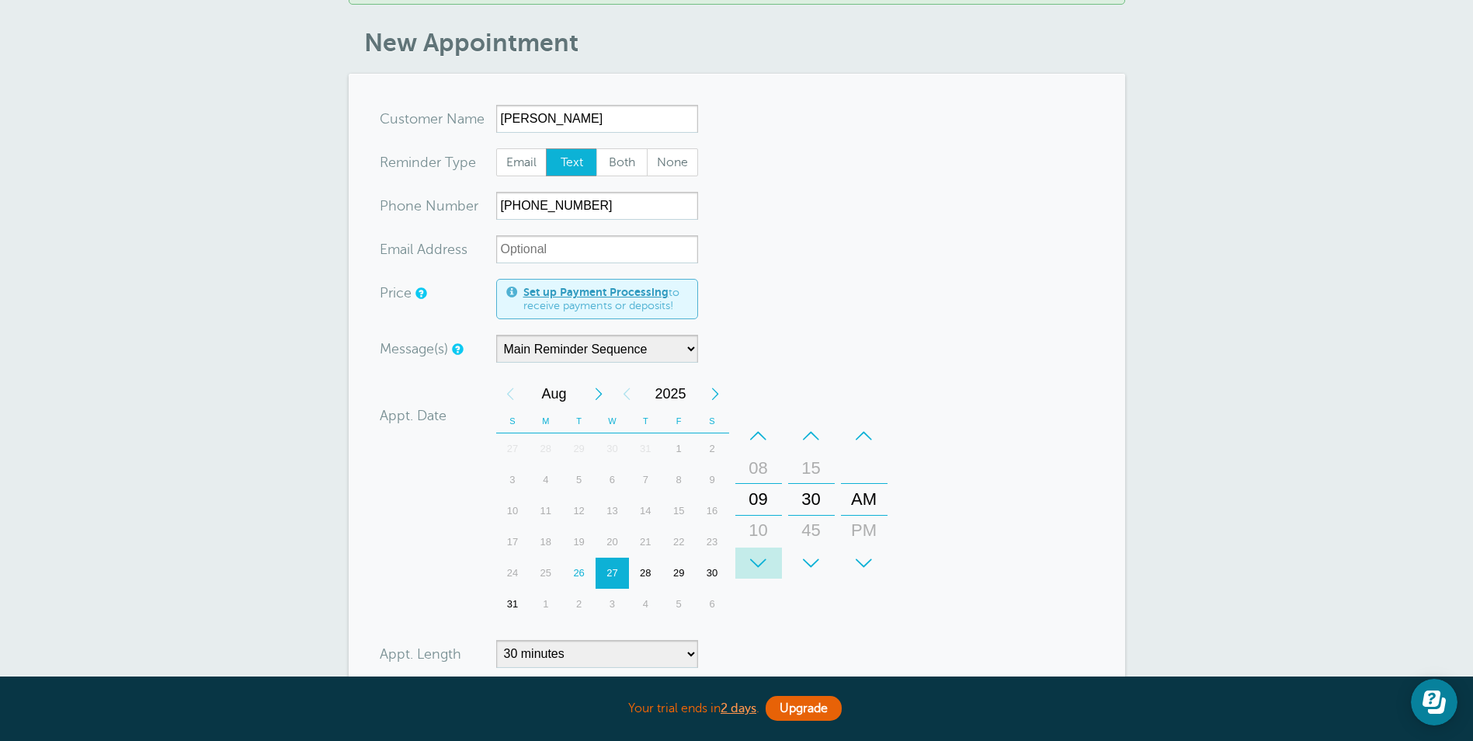
click at [759, 554] on div "+" at bounding box center [758, 562] width 47 height 31
click at [813, 432] on div "–" at bounding box center [811, 435] width 47 height 31
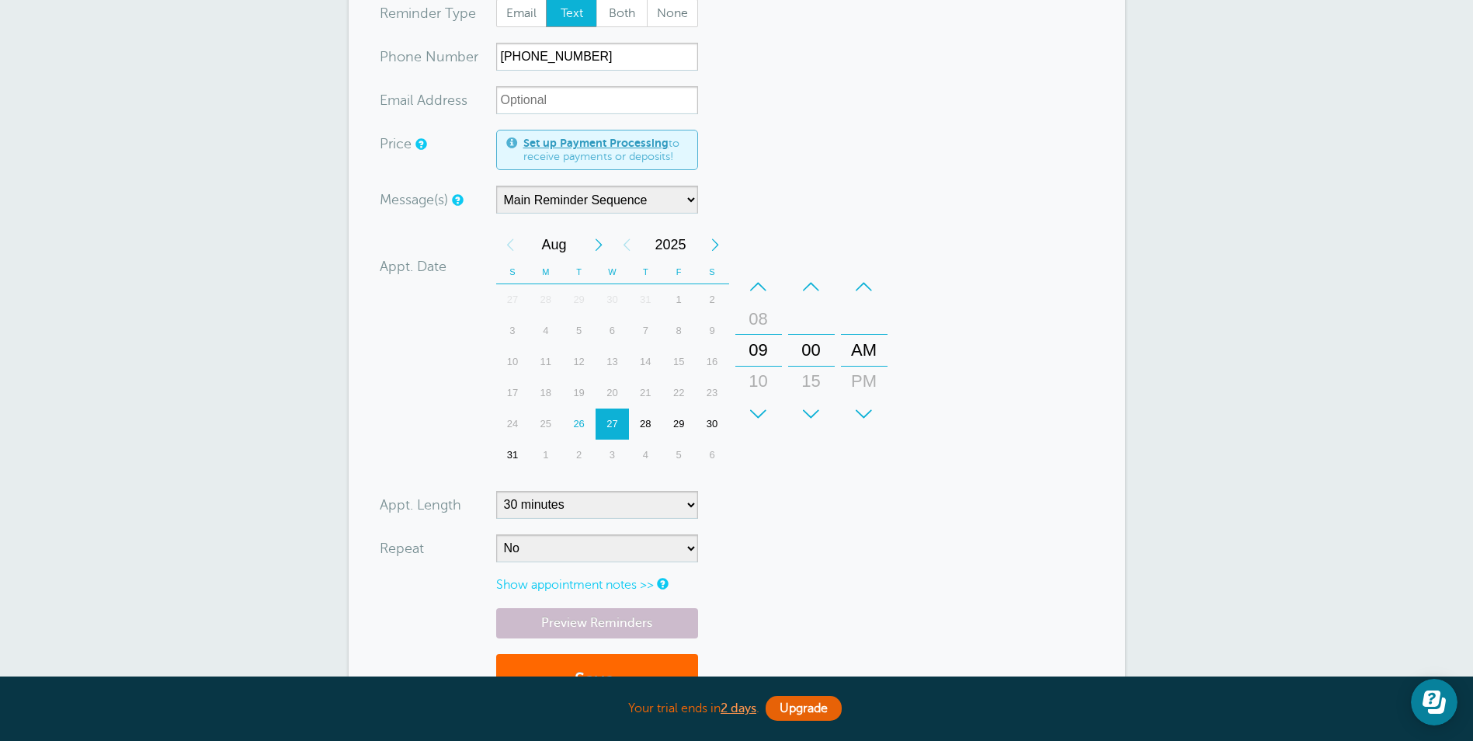
scroll to position [311, 0]
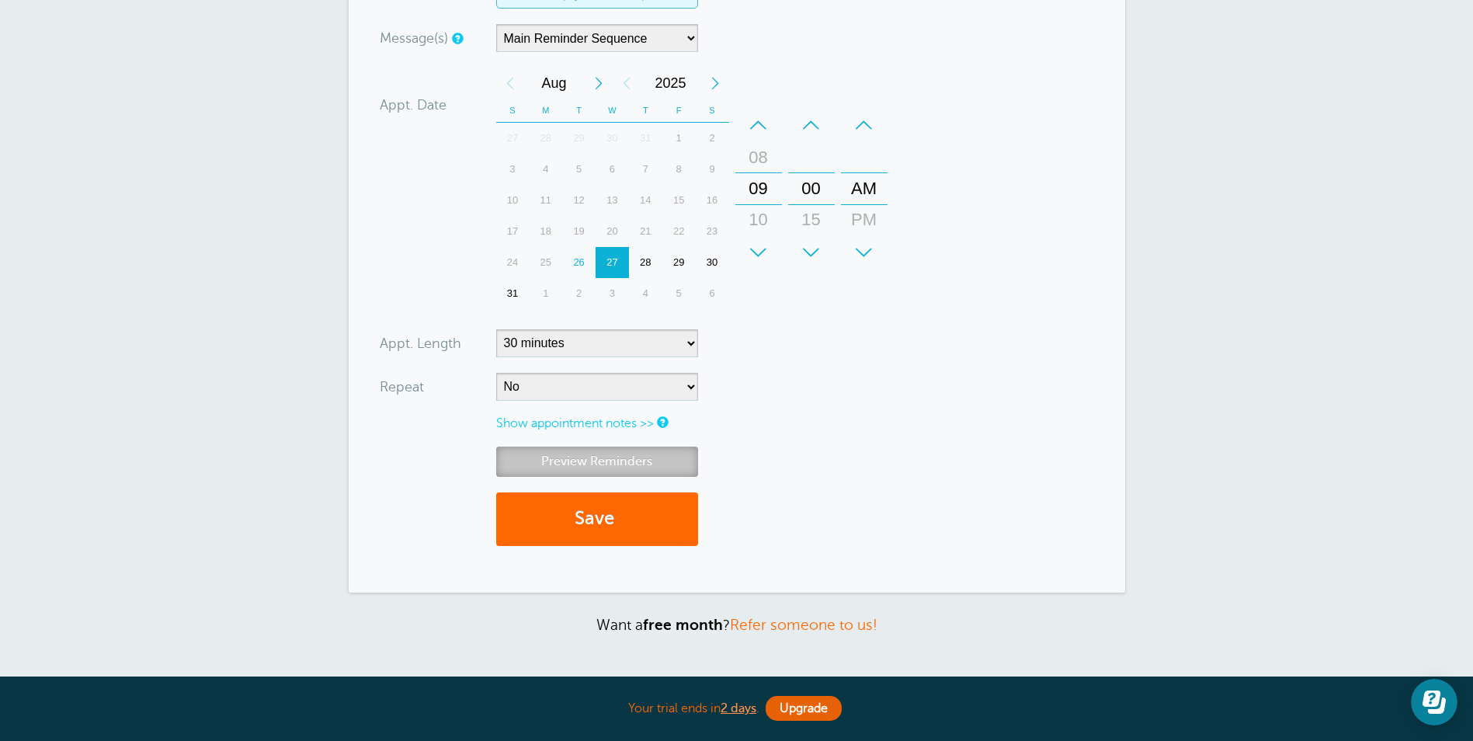
click at [607, 465] on link "Preview Reminders" at bounding box center [597, 461] width 202 height 30
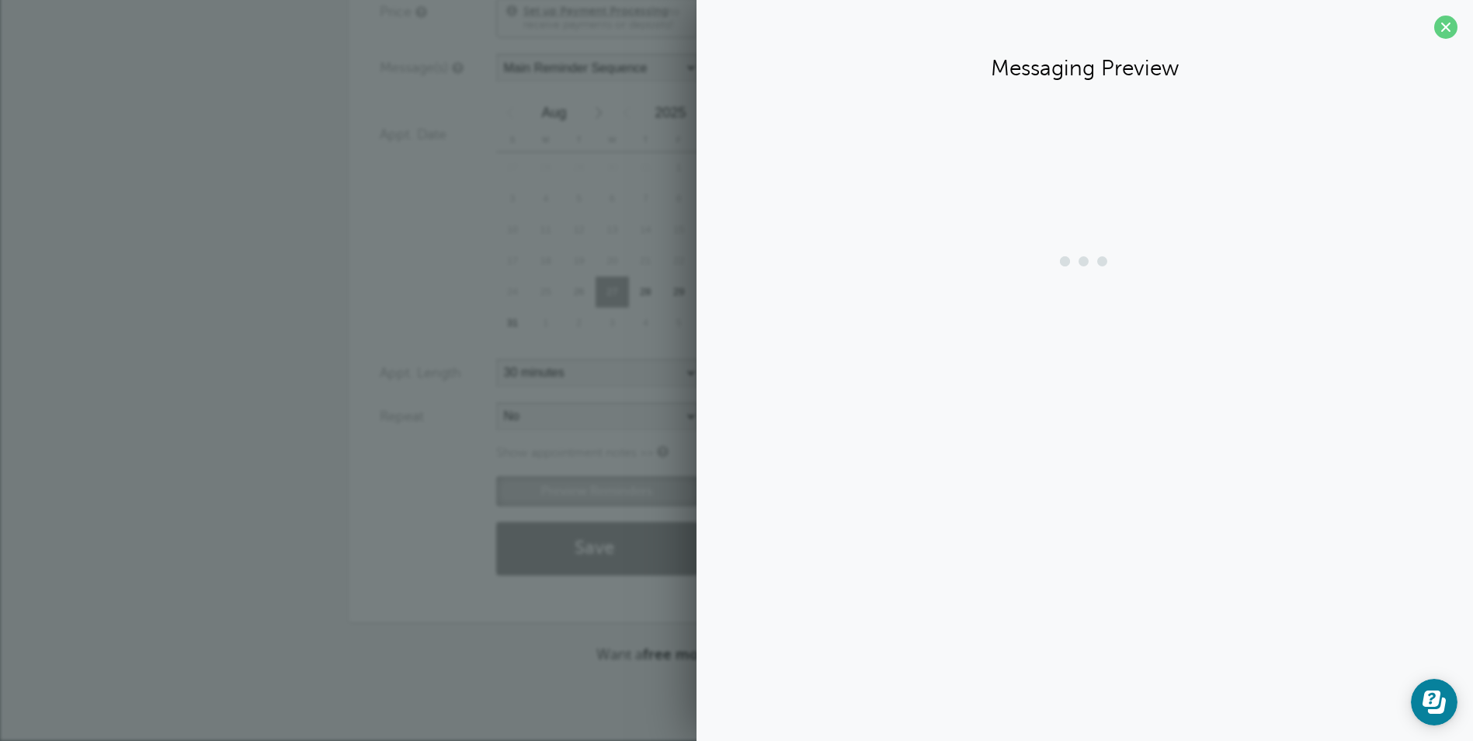
scroll to position [436, 0]
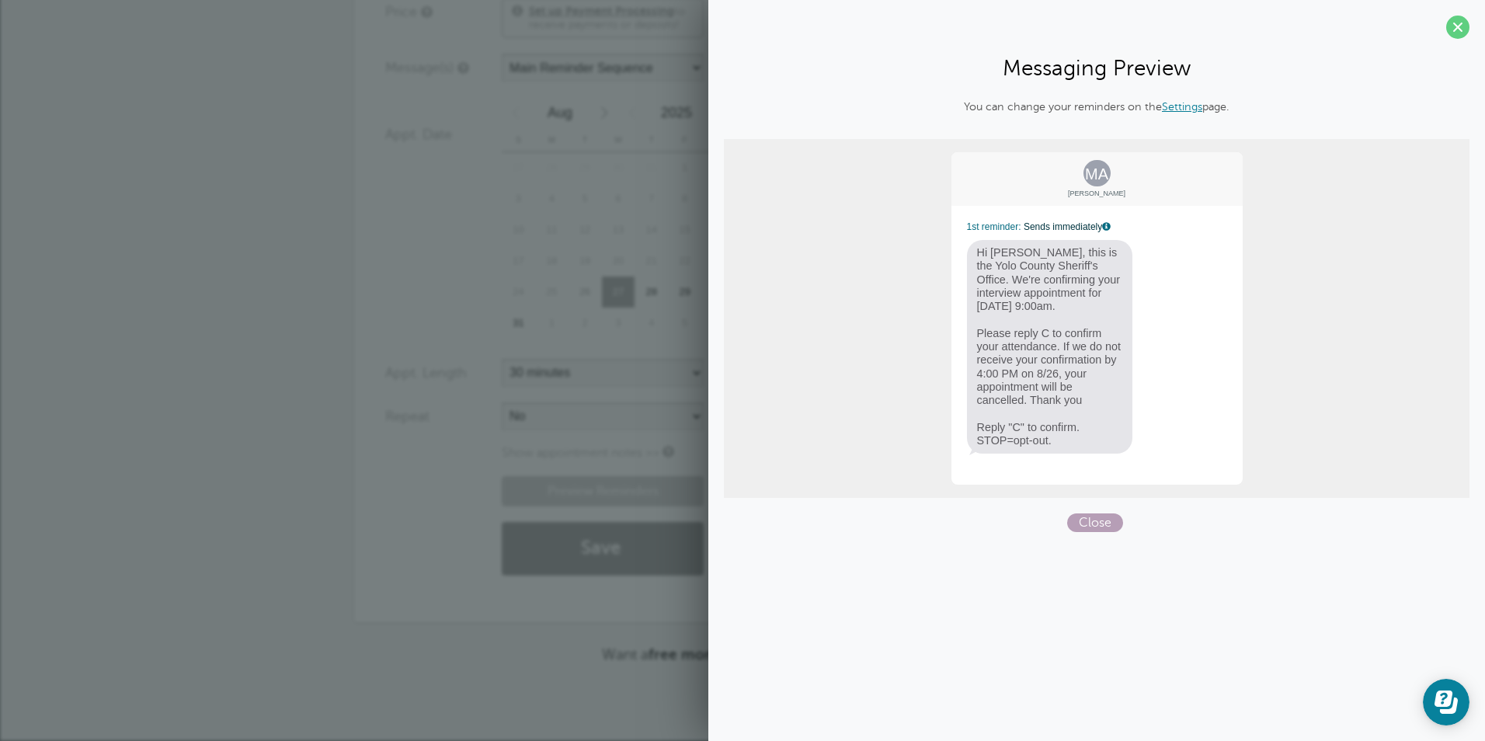
click at [1095, 519] on span "Close" at bounding box center [1095, 522] width 56 height 19
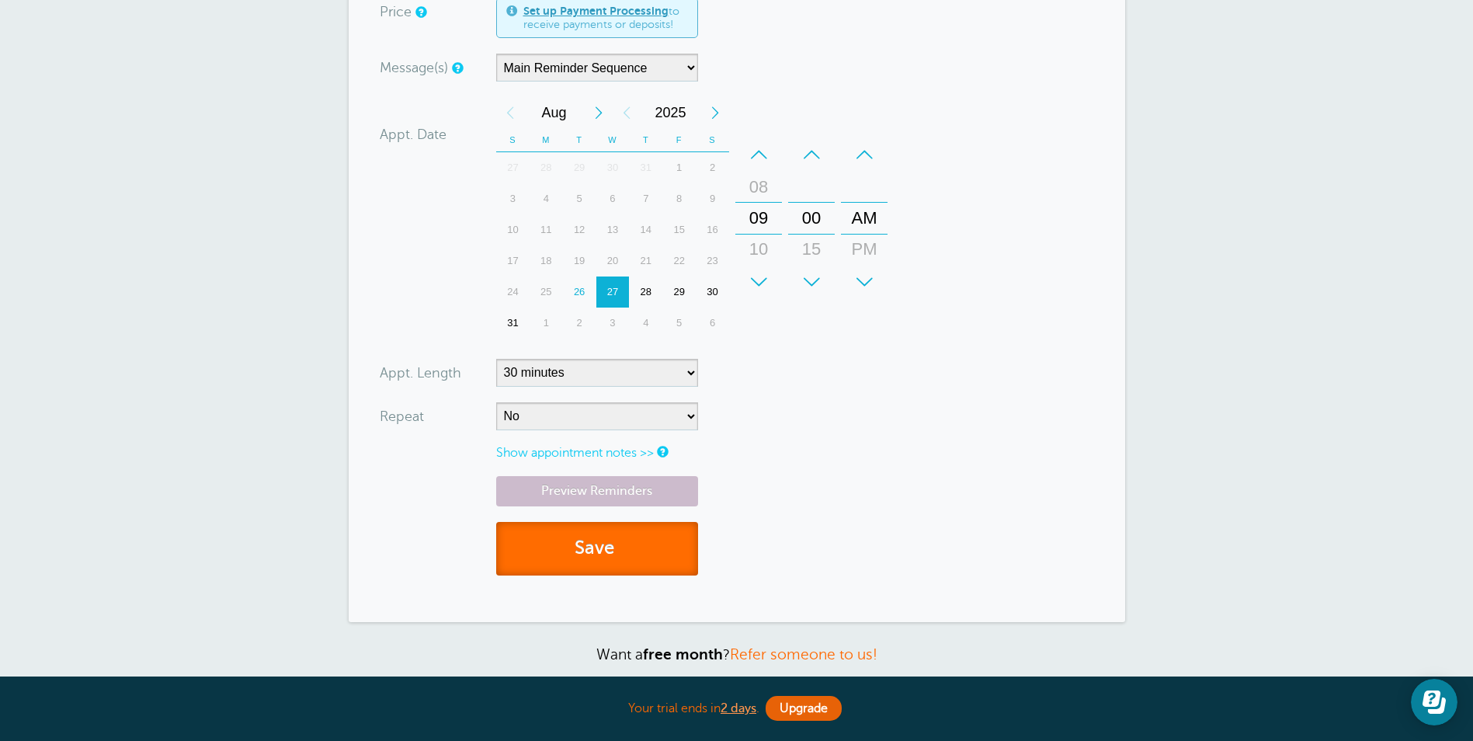
click at [595, 561] on button "Save" at bounding box center [597, 549] width 202 height 54
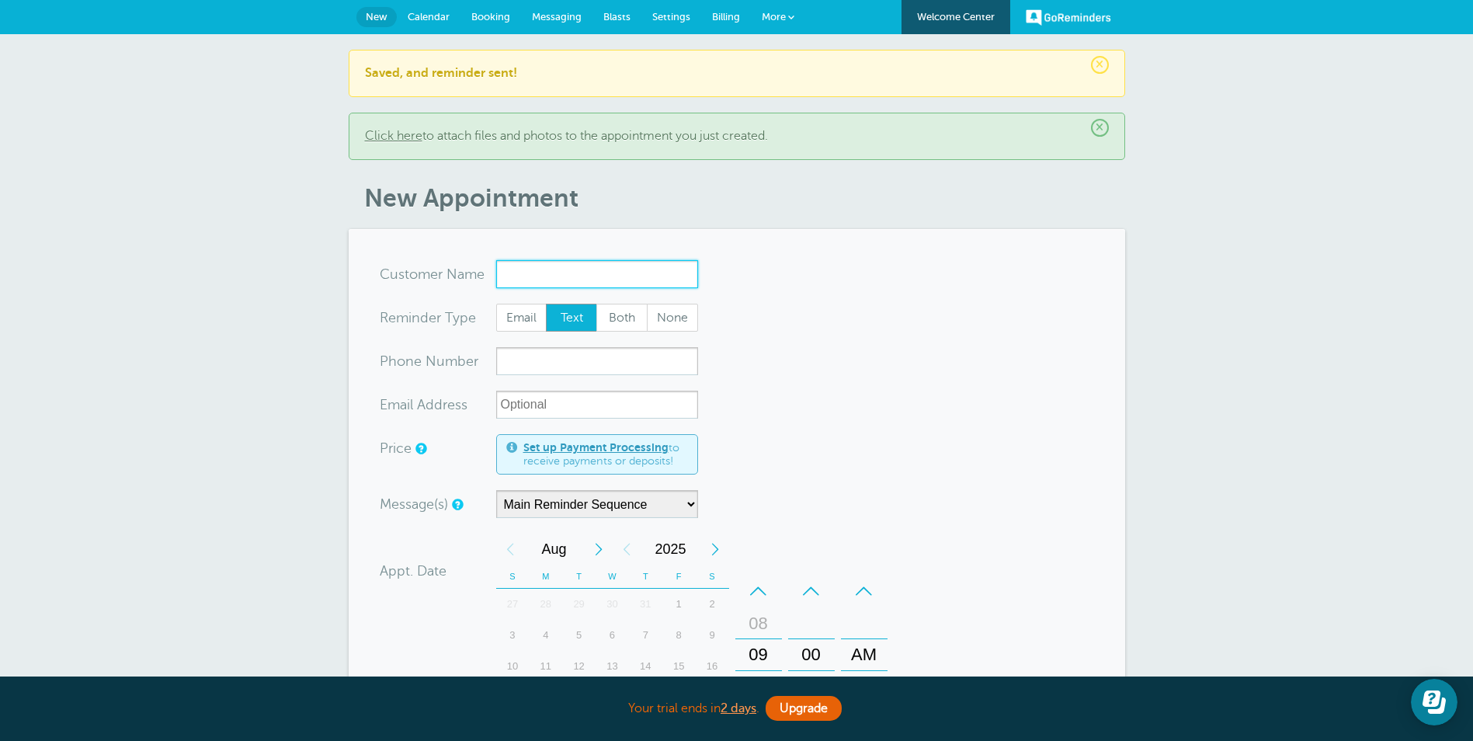
click at [568, 263] on input "x-no-autofill" at bounding box center [597, 274] width 202 height 28
paste input "[PERSON_NAME]"
click at [547, 275] on input "[PERSON_NAME]" at bounding box center [597, 274] width 202 height 28
type input "[PERSON_NAME]"
click at [514, 361] on input "xxx-no-autofill" at bounding box center [597, 361] width 202 height 28
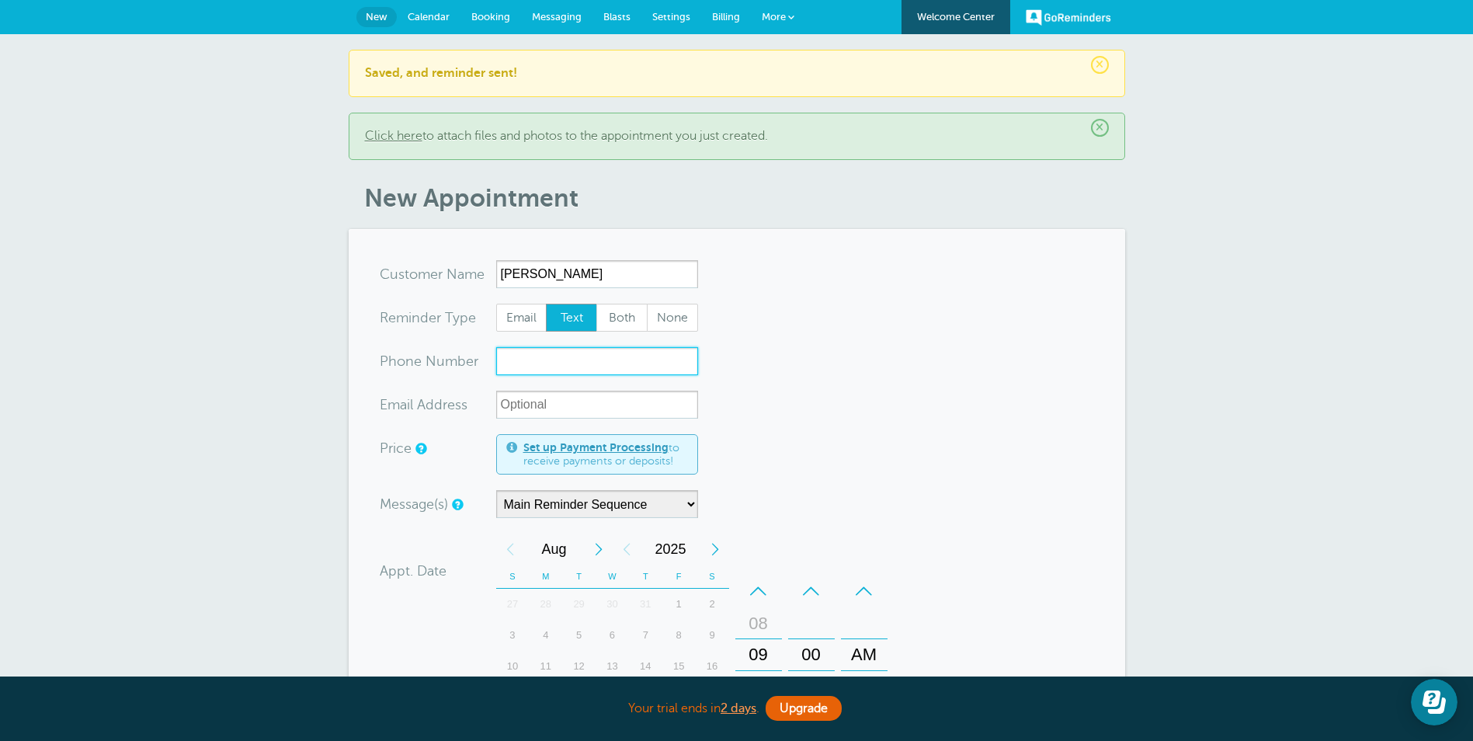
paste input "[PHONE_NUMBER]"
type input "[PHONE_NUMBER]"
click at [861, 471] on form "You are creating a new customer. To use an existing customer select one from th…" at bounding box center [737, 643] width 714 height 767
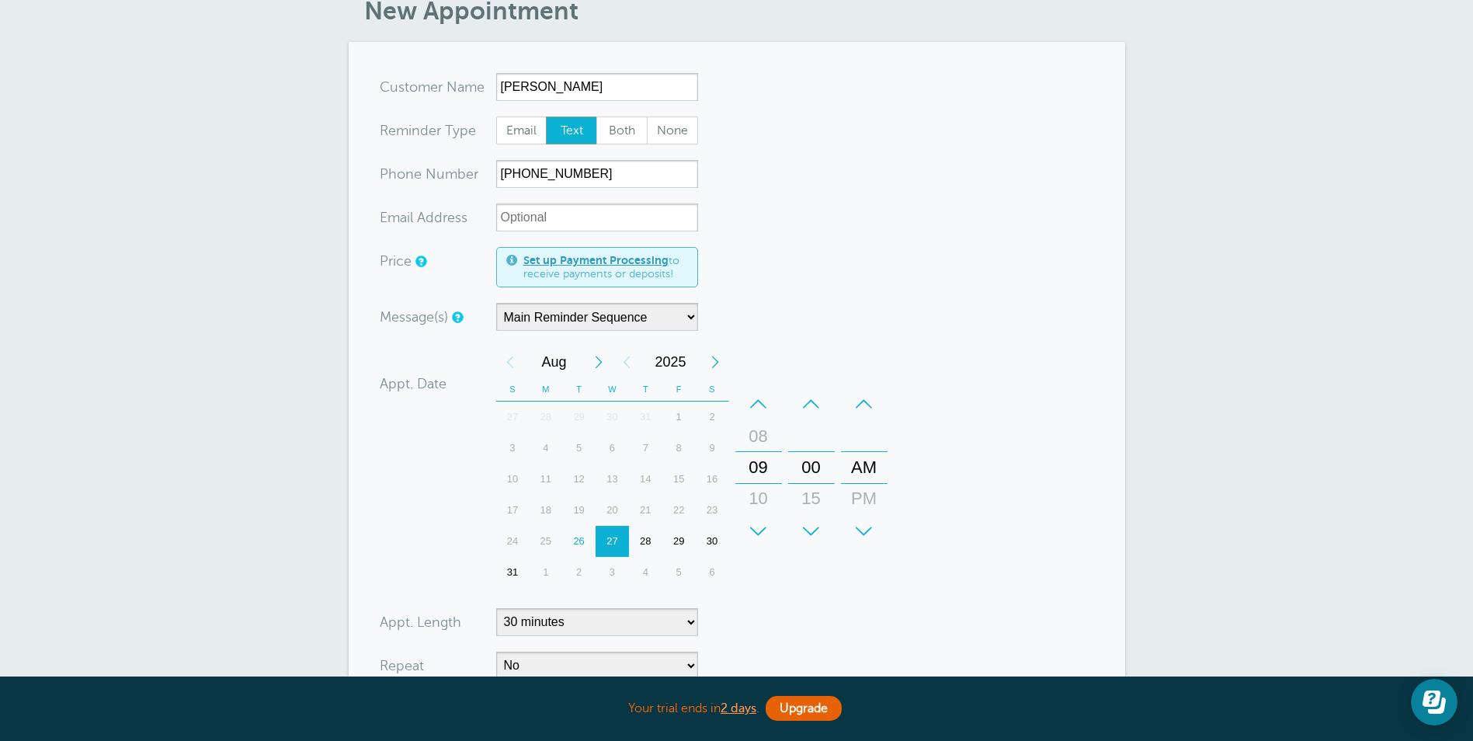
scroll to position [233, 0]
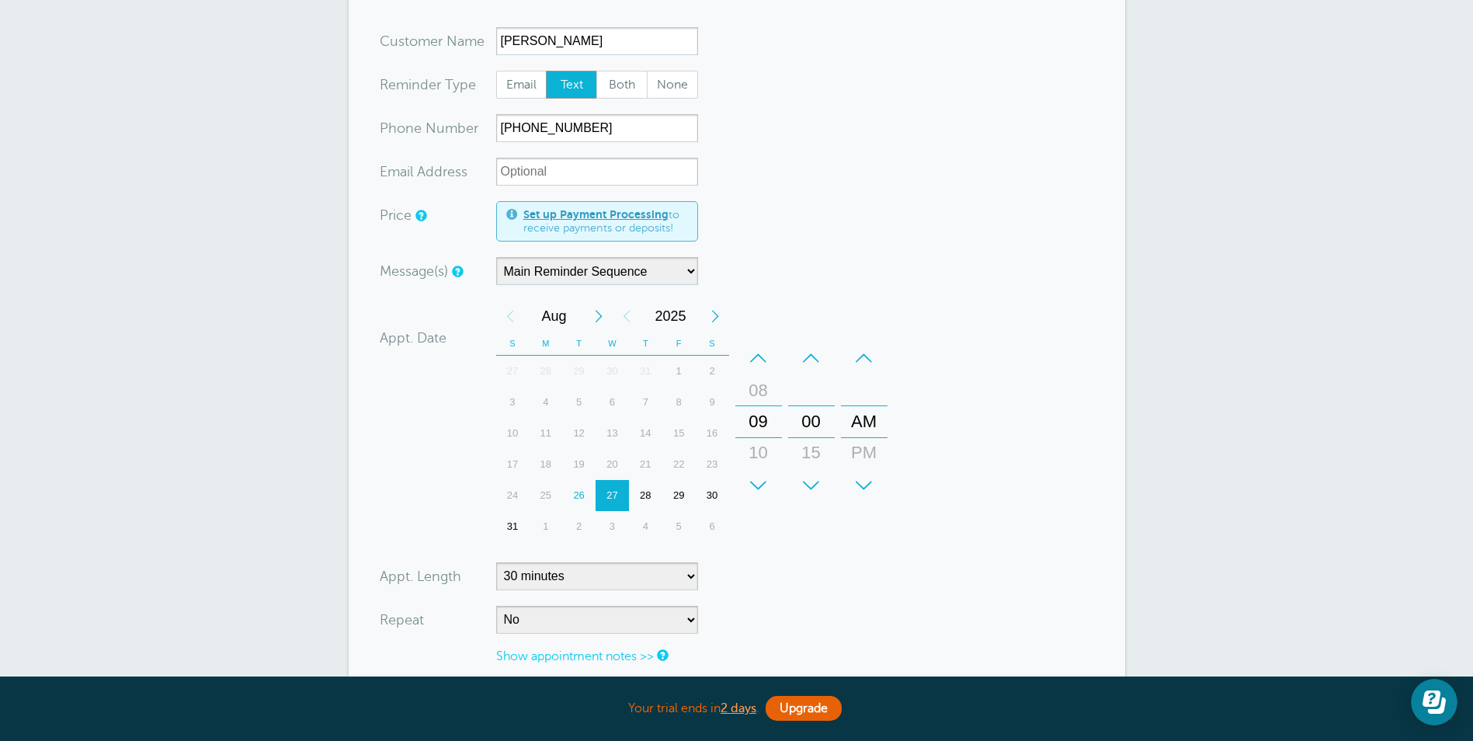
click at [811, 481] on div "+" at bounding box center [811, 485] width 47 height 31
click at [835, 571] on form "You are creating a new customer. To use an existing customer select one from th…" at bounding box center [737, 410] width 714 height 767
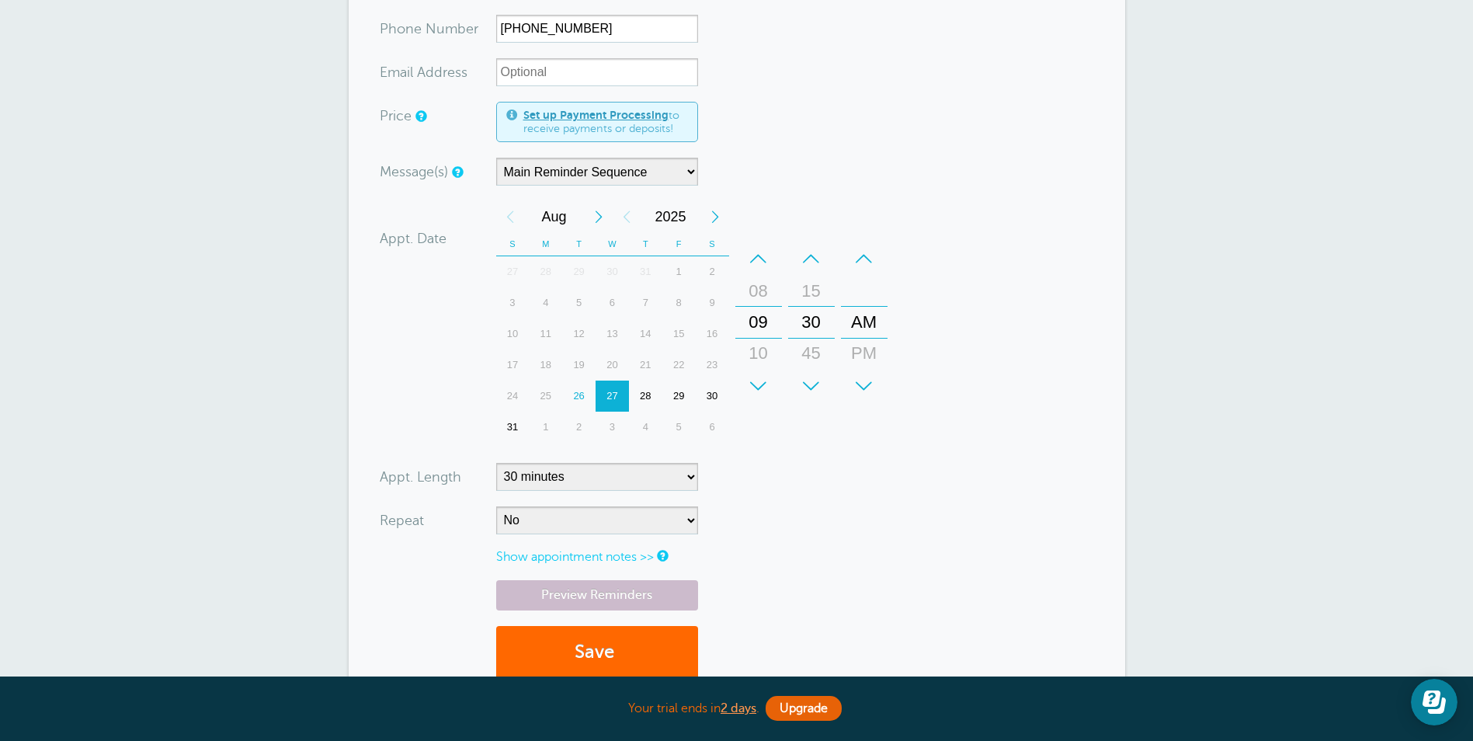
scroll to position [466, 0]
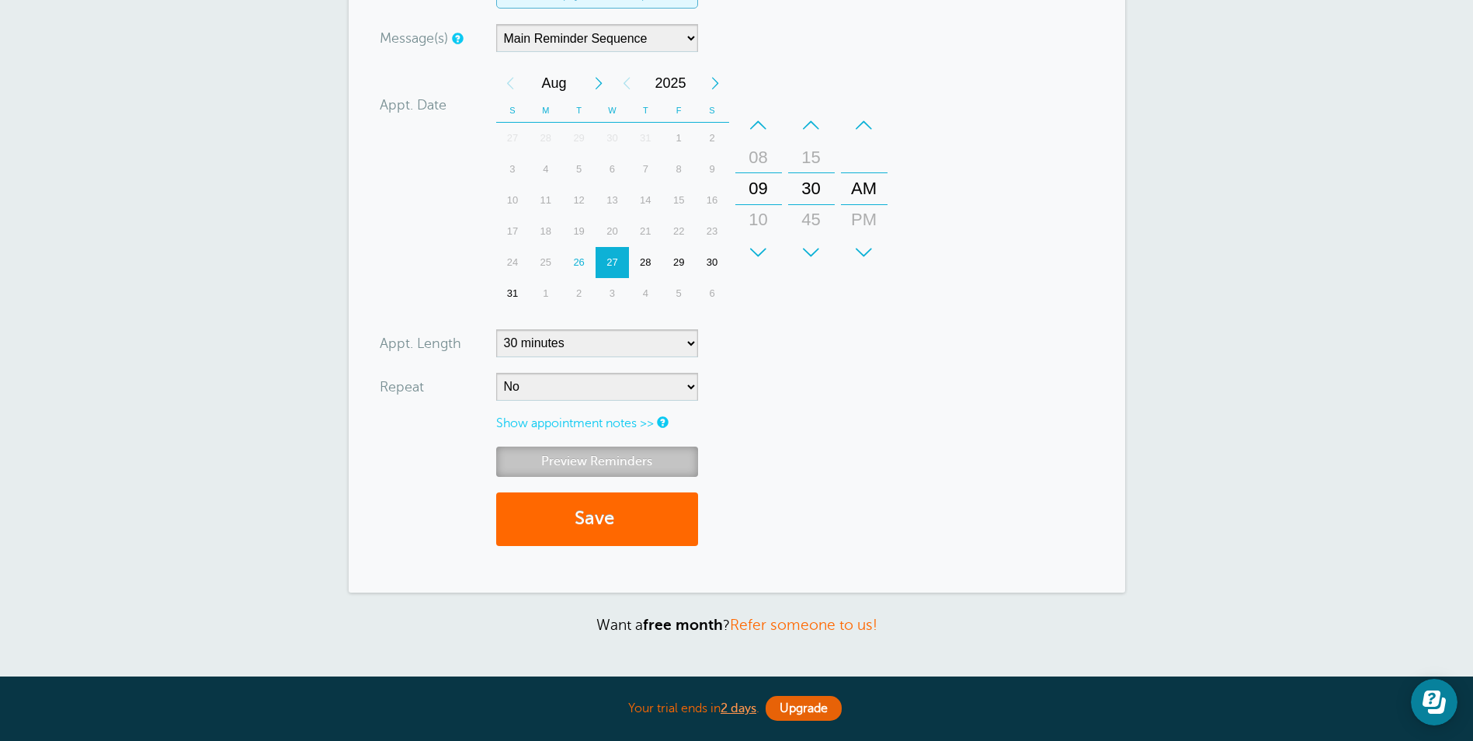
click at [622, 460] on link "Preview Reminders" at bounding box center [597, 461] width 202 height 30
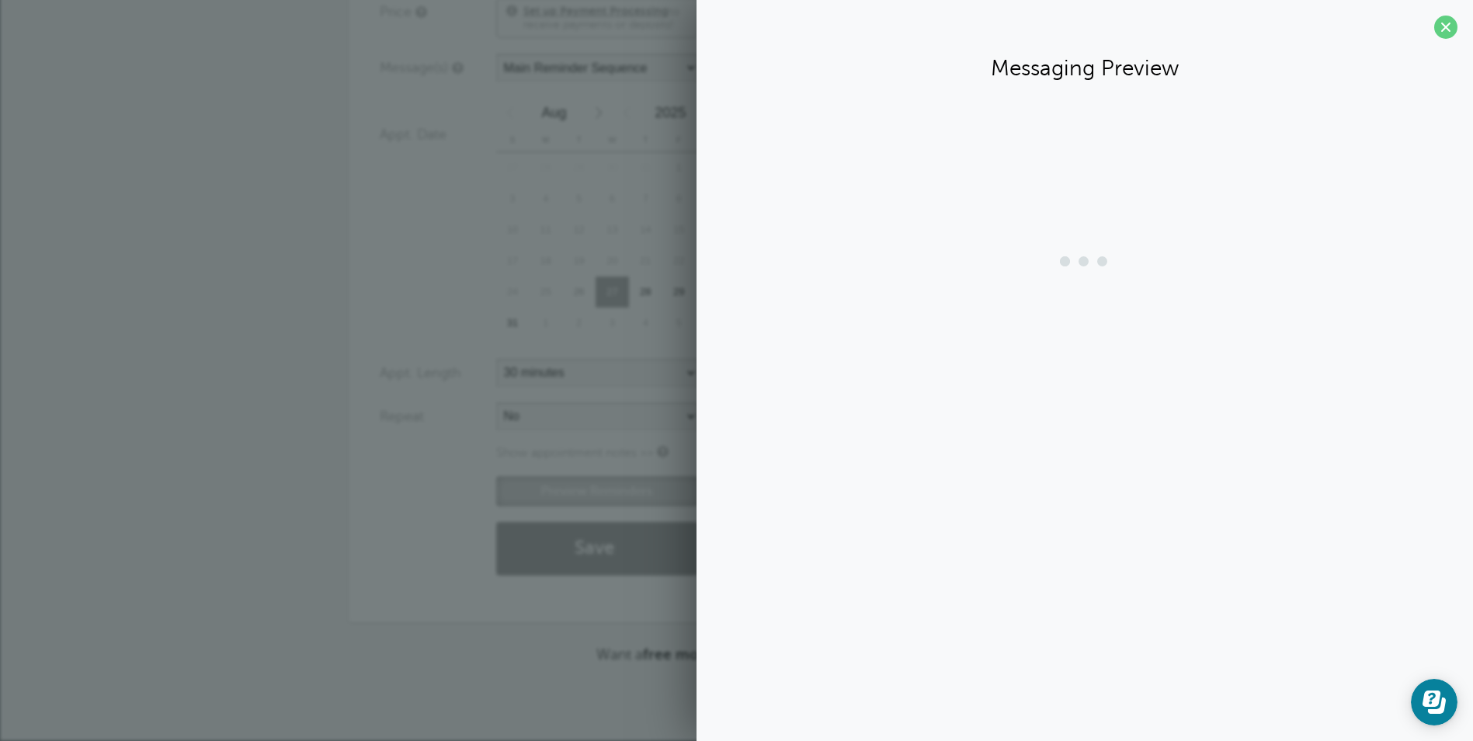
scroll to position [436, 0]
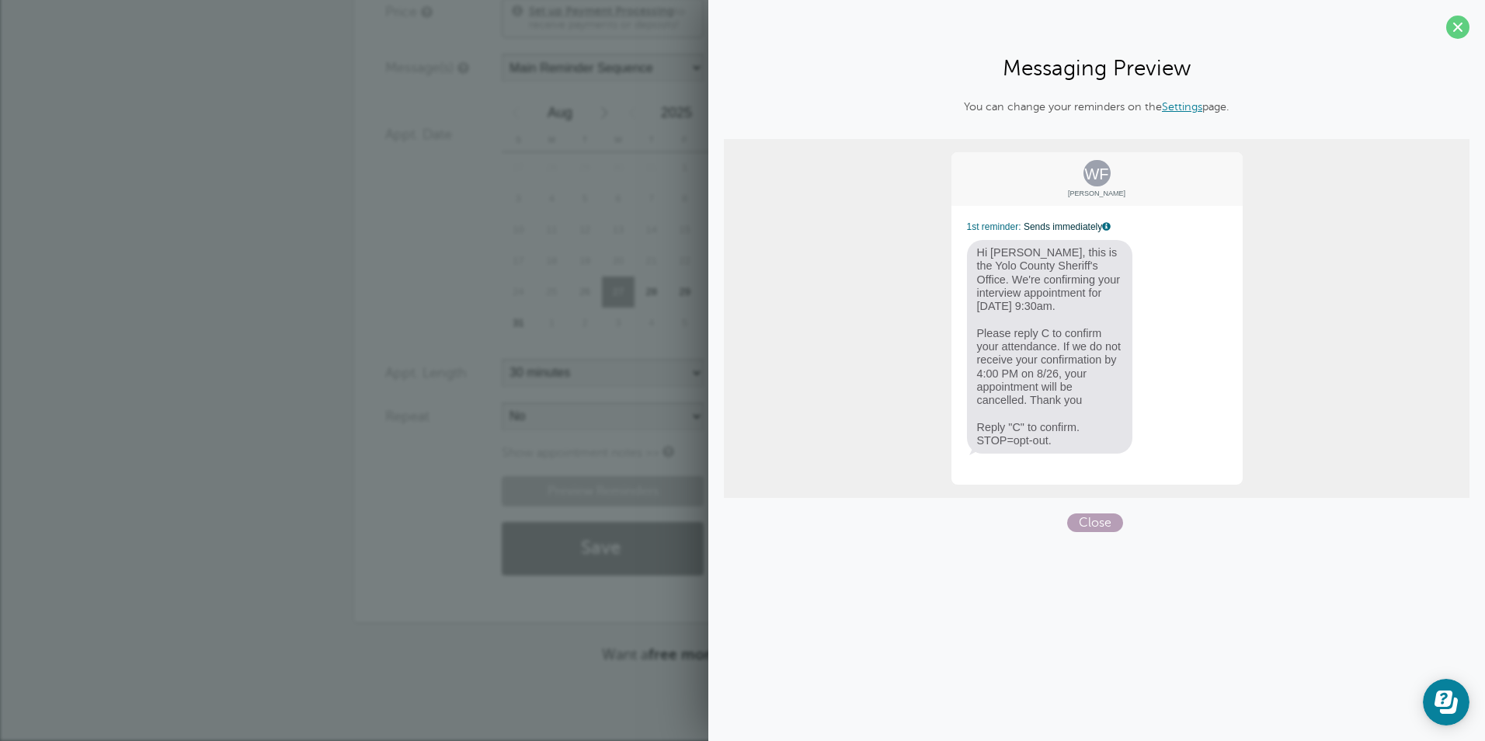
click at [1111, 526] on span "Close" at bounding box center [1095, 522] width 56 height 19
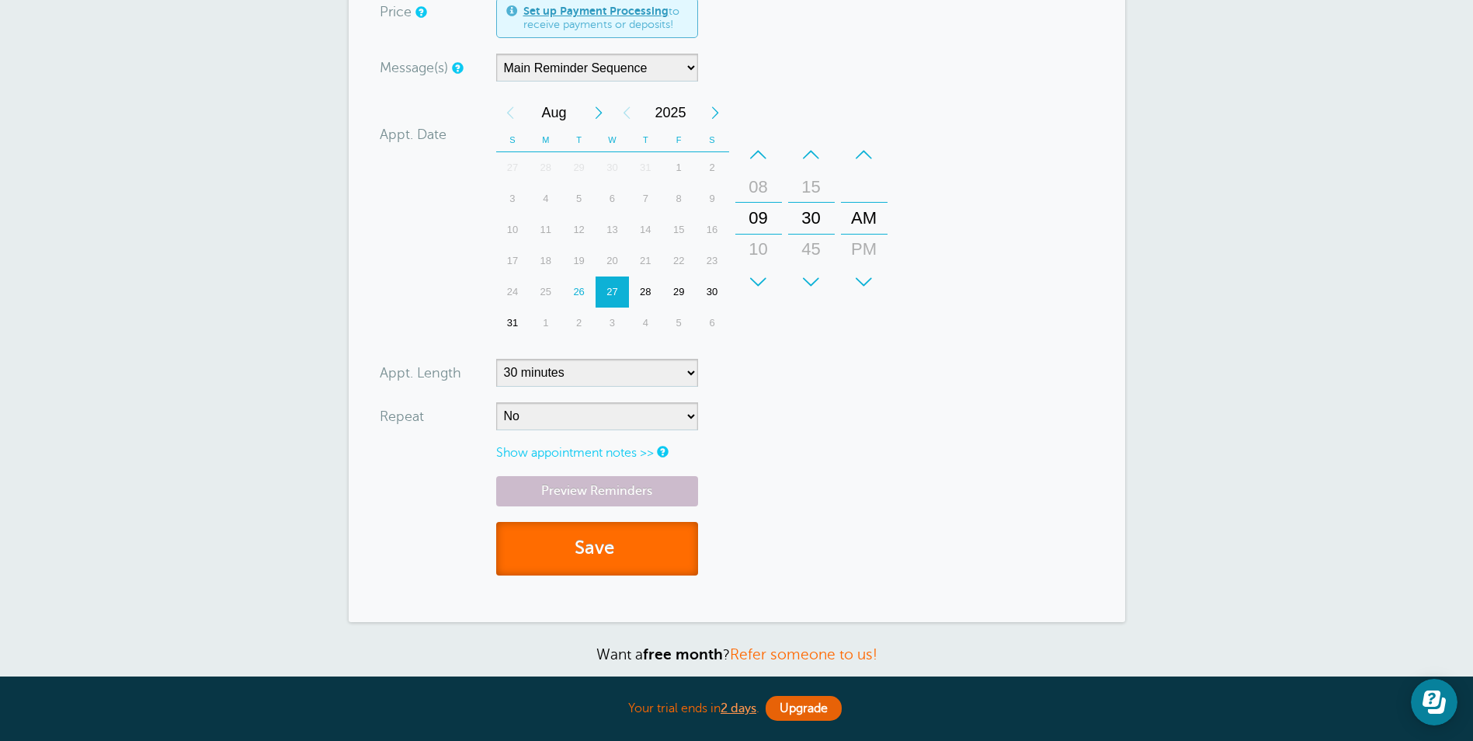
click at [571, 550] on button "Save" at bounding box center [597, 549] width 202 height 54
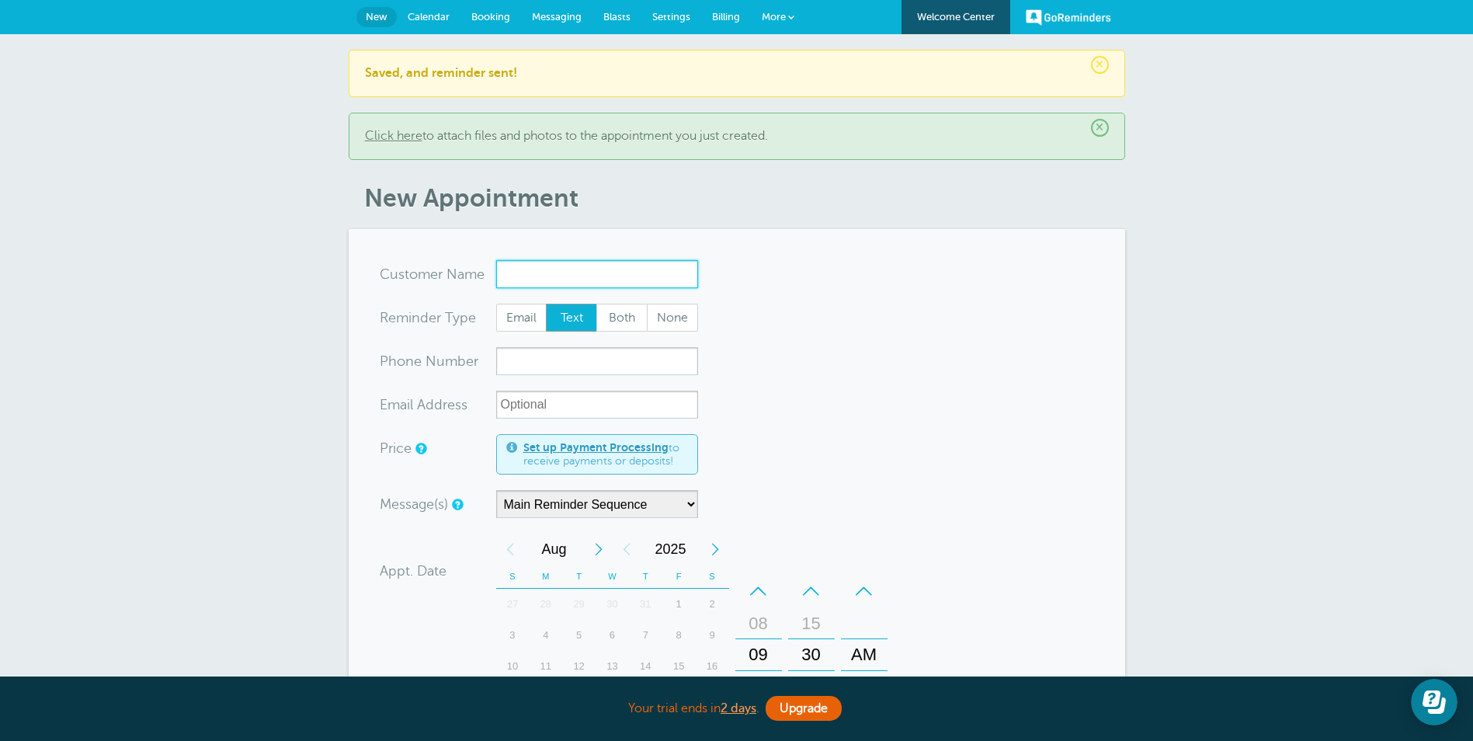
click at [556, 272] on input "x-no-autofill" at bounding box center [597, 274] width 202 height 28
paste input "[PERSON_NAME]"
type input "[PERSON_NAME]"
click at [514, 359] on input "xxx-no-autofill" at bounding box center [597, 361] width 202 height 28
paste input "[PHONE_NUMBER]"
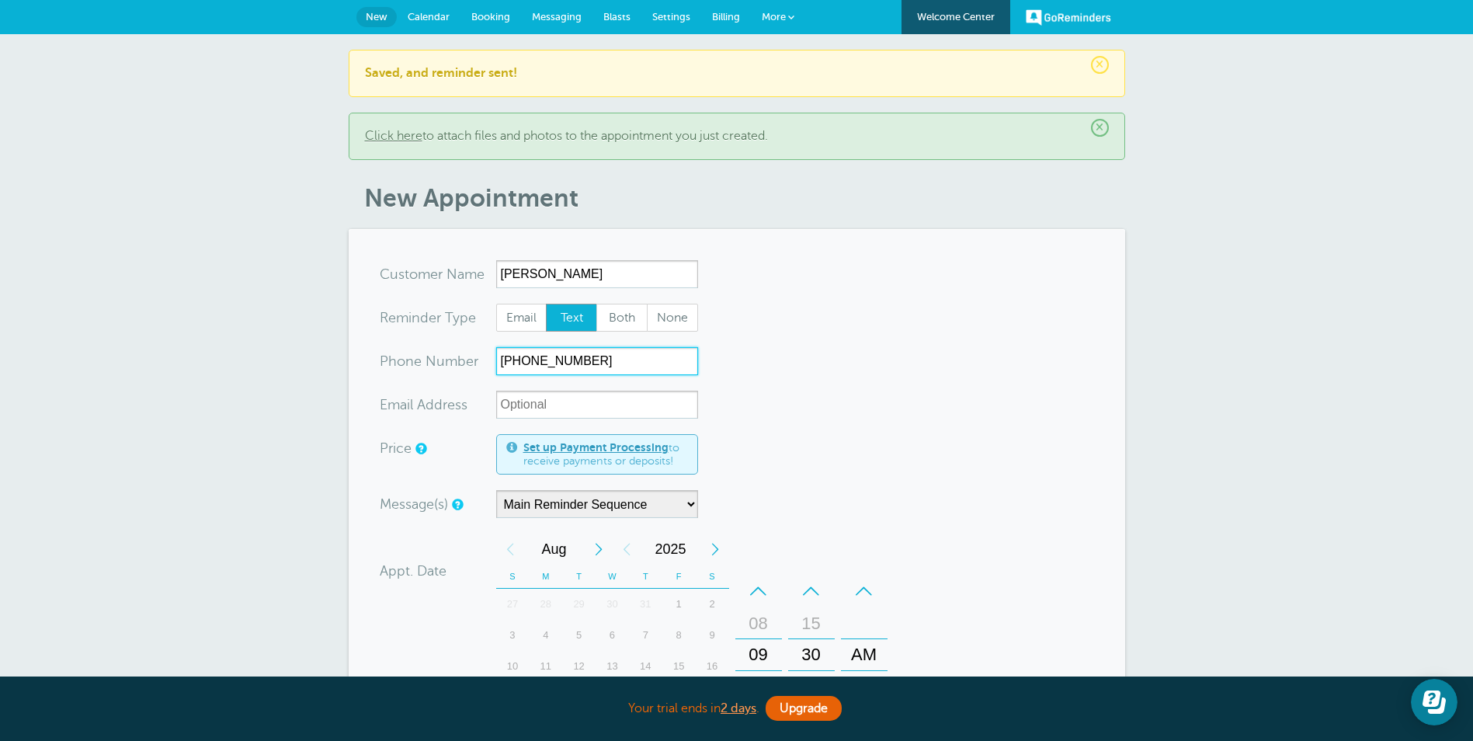
type input "[PHONE_NUMBER]"
click at [837, 409] on form "You are creating a new customer. To use an existing customer select one from th…" at bounding box center [737, 643] width 714 height 767
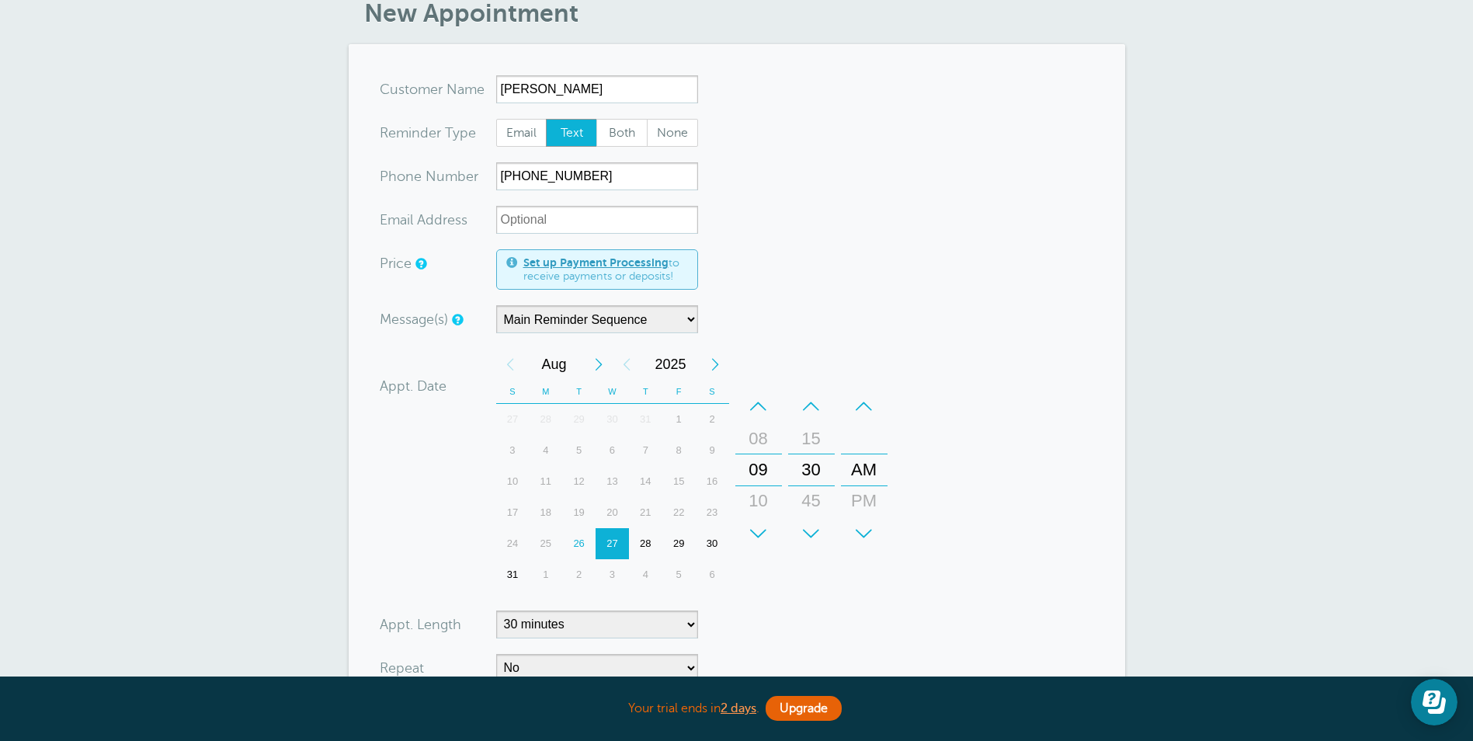
scroll to position [233, 0]
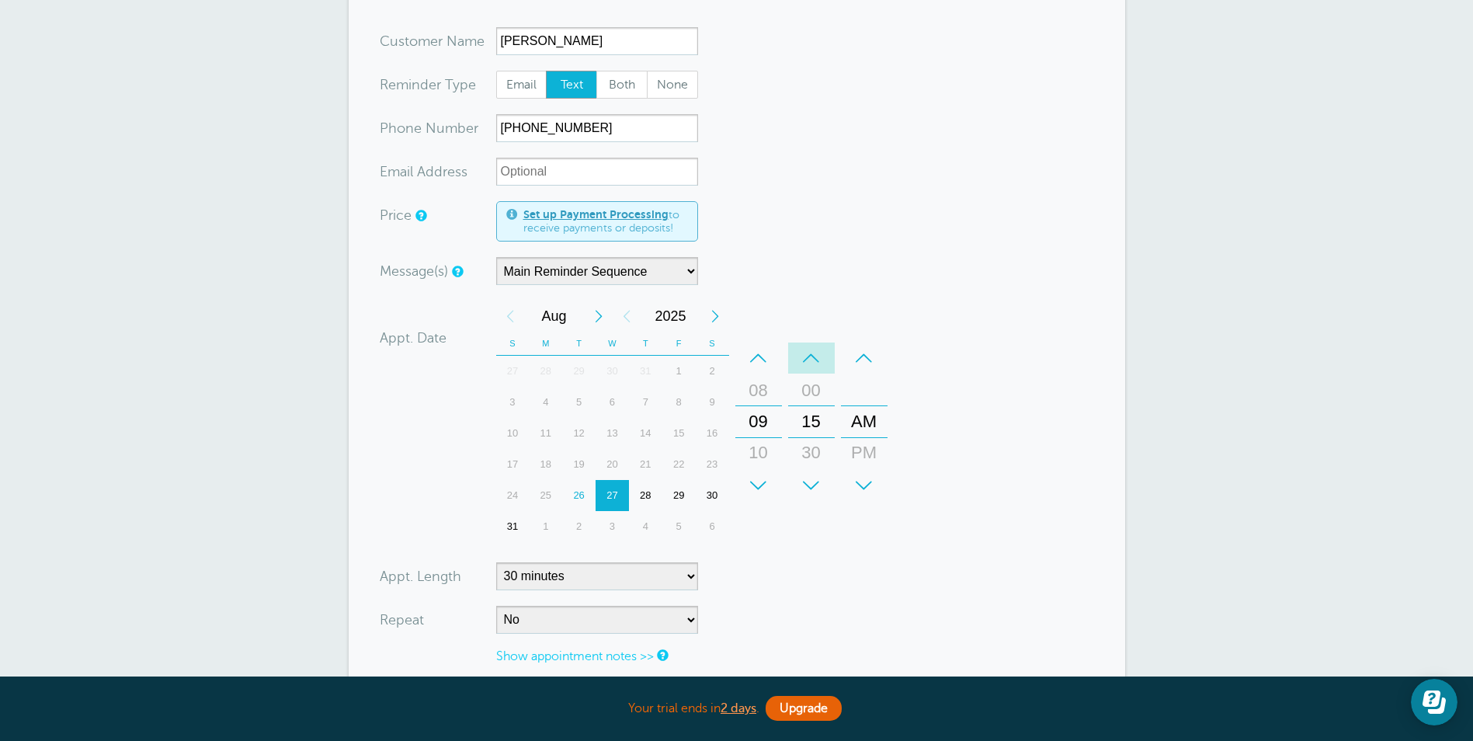
click at [814, 360] on div "–" at bounding box center [811, 357] width 47 height 31
click at [759, 472] on div "+" at bounding box center [758, 485] width 47 height 31
click at [894, 566] on form "You are creating a new customer. To use an existing customer select one from th…" at bounding box center [737, 410] width 714 height 767
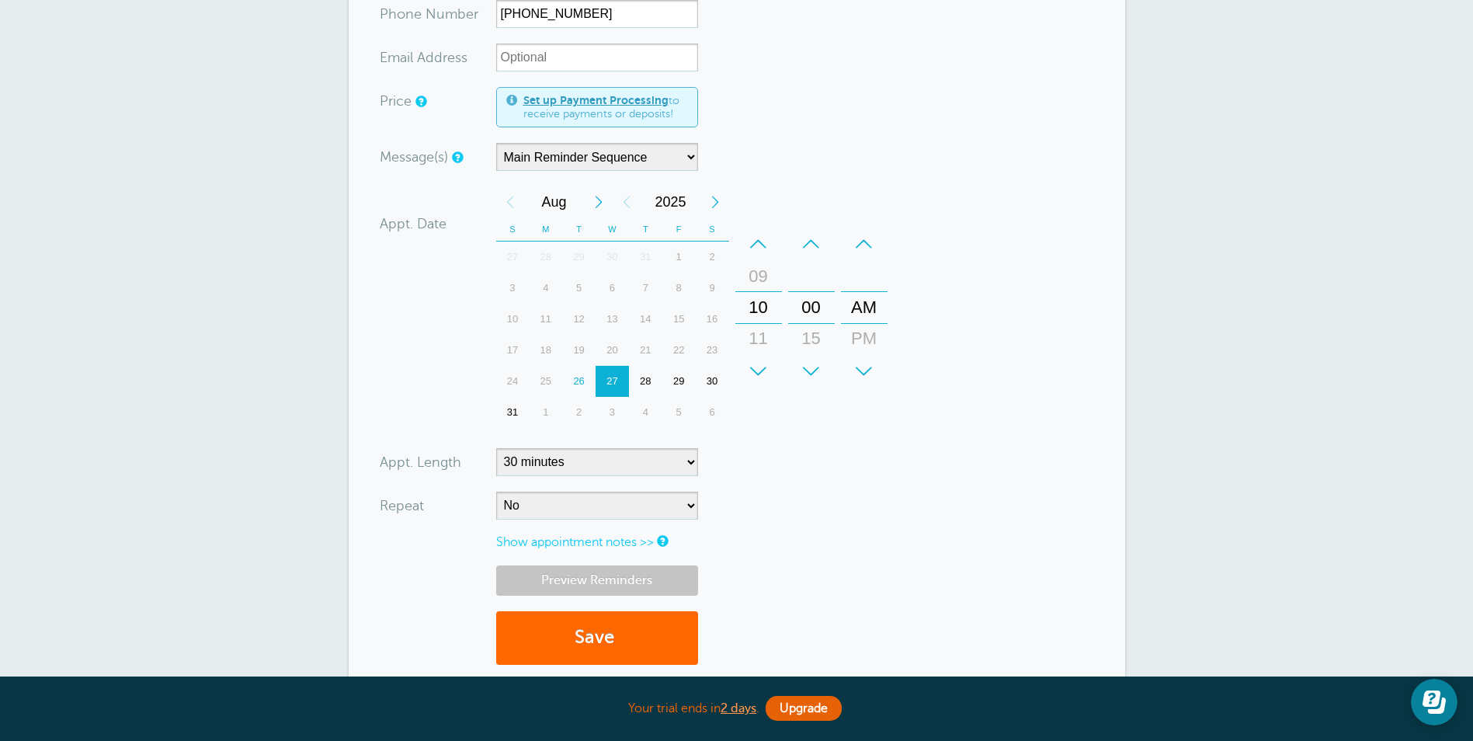
scroll to position [388, 0]
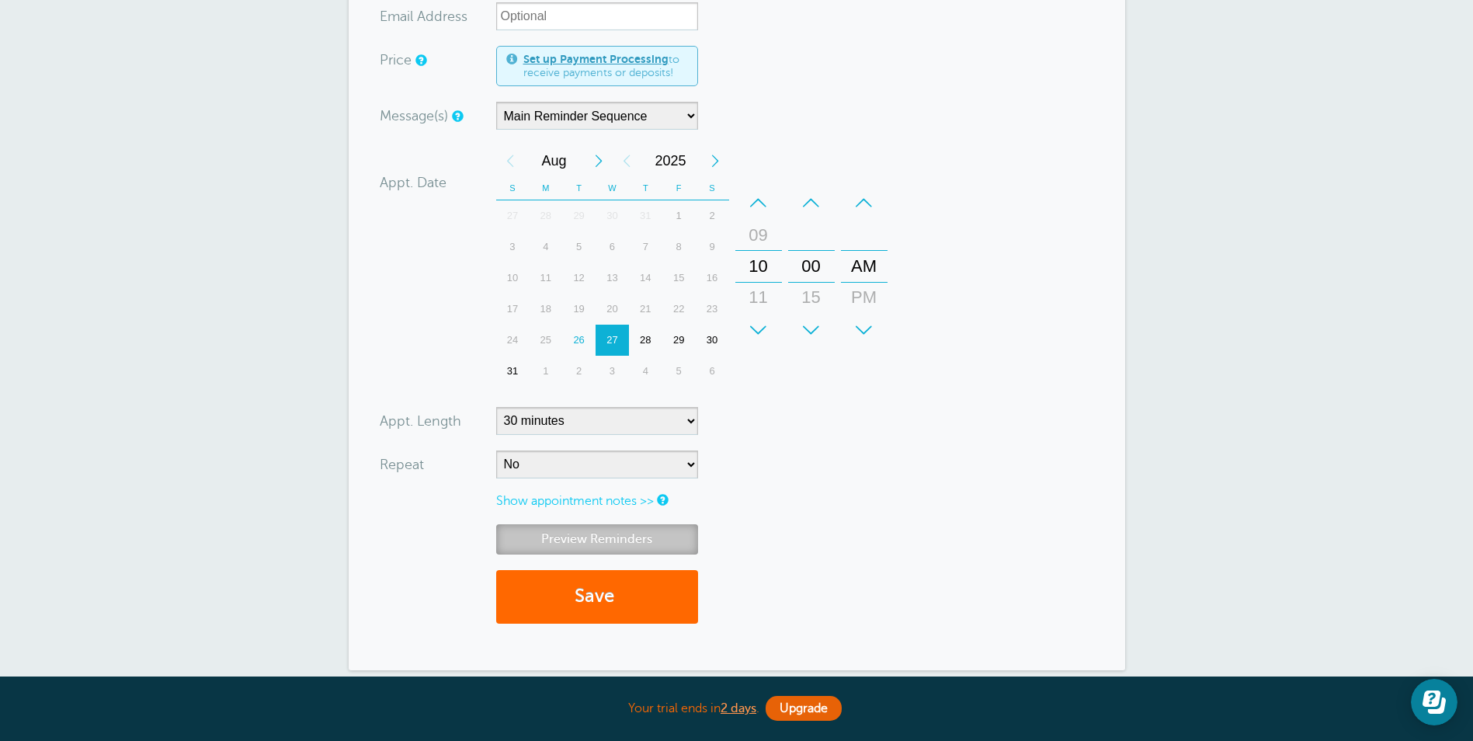
click at [629, 537] on link "Preview Reminders" at bounding box center [597, 539] width 202 height 30
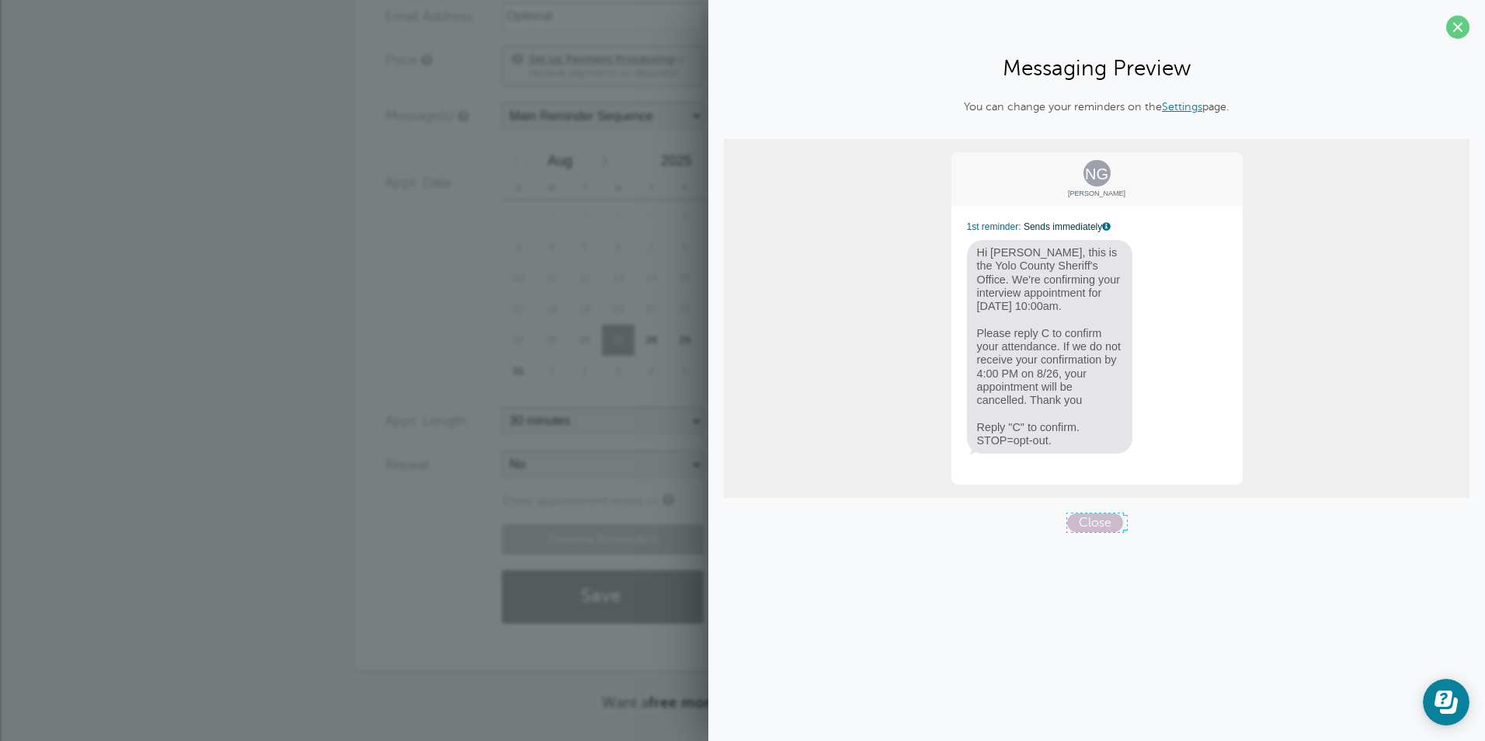
drag, startPoint x: 1089, startPoint y: 524, endPoint x: 894, endPoint y: 618, distance: 217.0
click at [1088, 524] on span "Close" at bounding box center [1095, 522] width 56 height 19
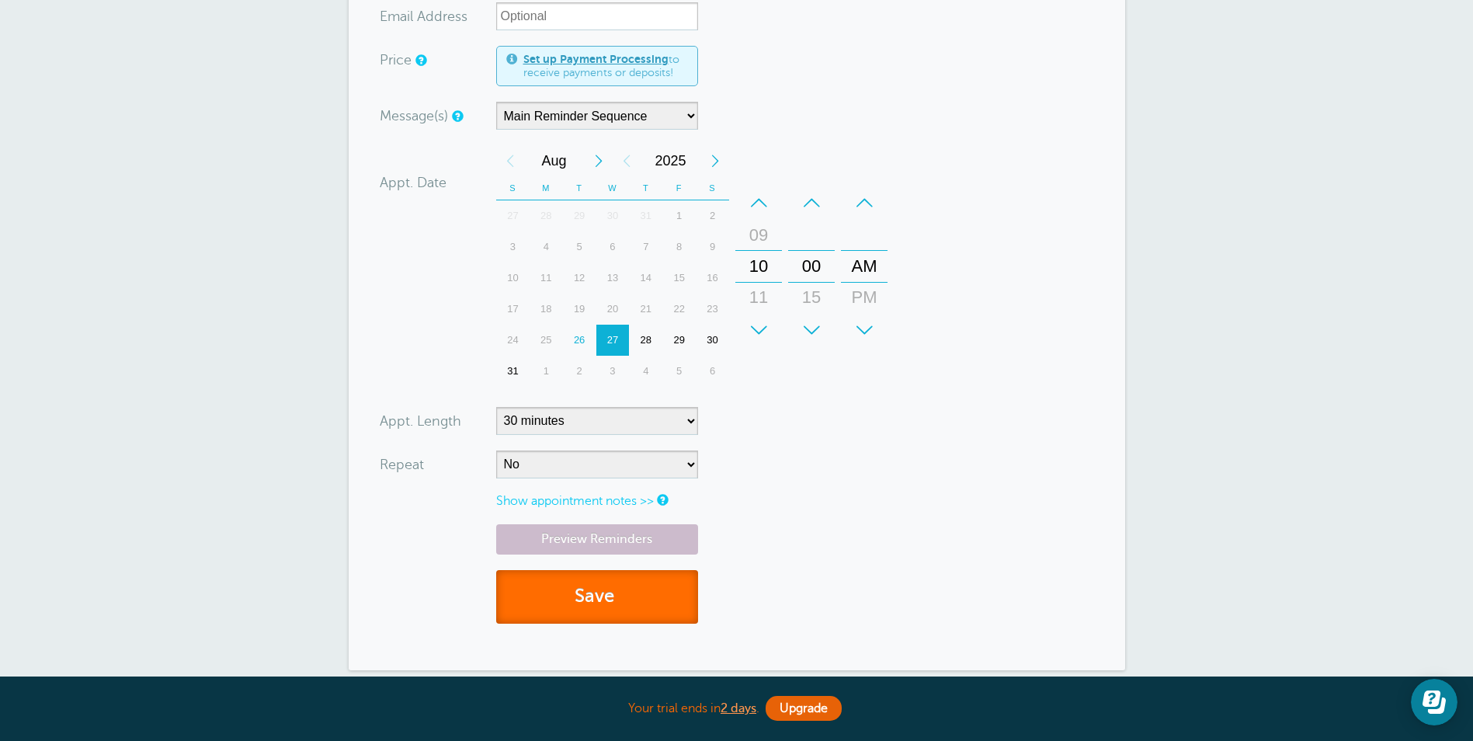
click at [637, 612] on button "Save" at bounding box center [597, 597] width 202 height 54
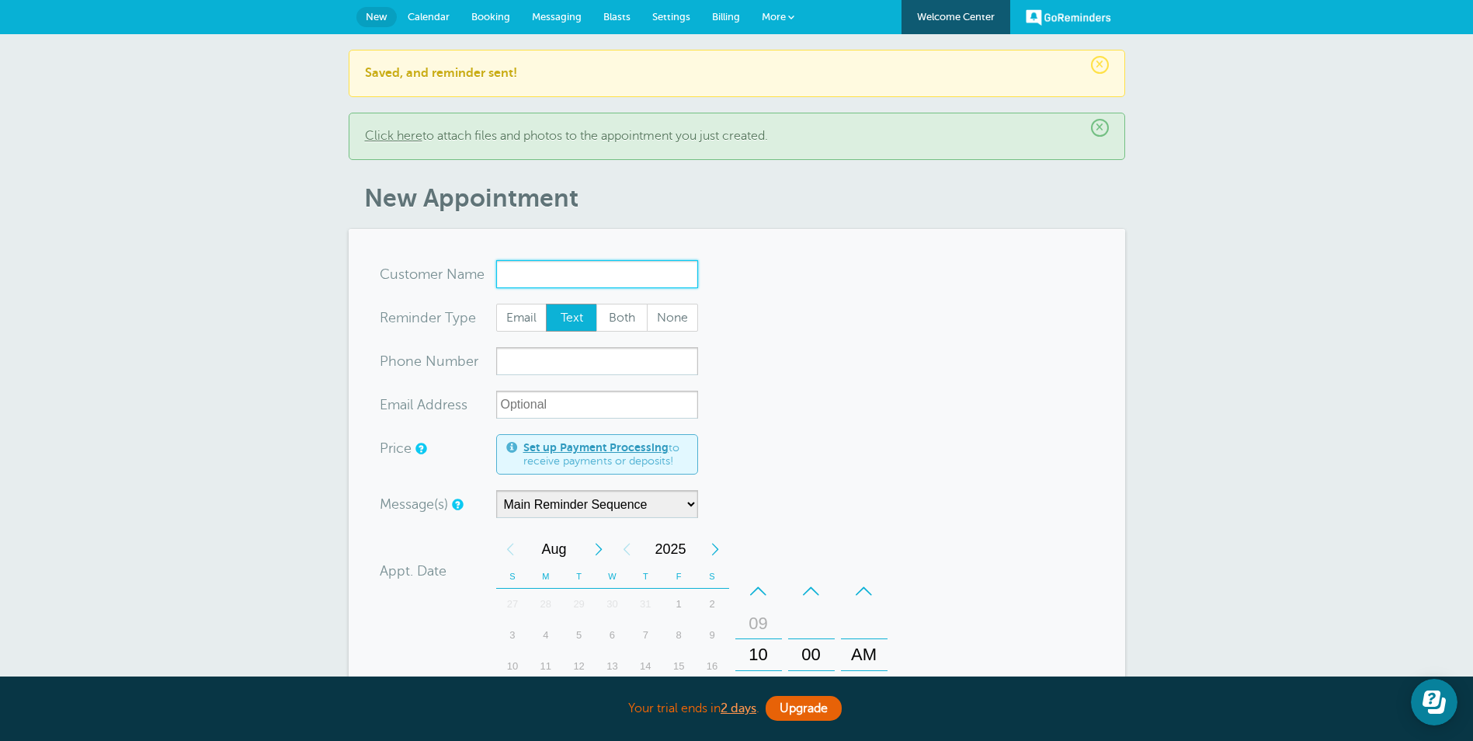
click at [540, 271] on input "x-no-autofill" at bounding box center [597, 274] width 202 height 28
paste input "[PERSON_NAME]"
type input "[PERSON_NAME]"
click at [524, 370] on input "xxx-no-autofill" at bounding box center [597, 361] width 202 height 28
paste input "[PHONE_NUMBER]"
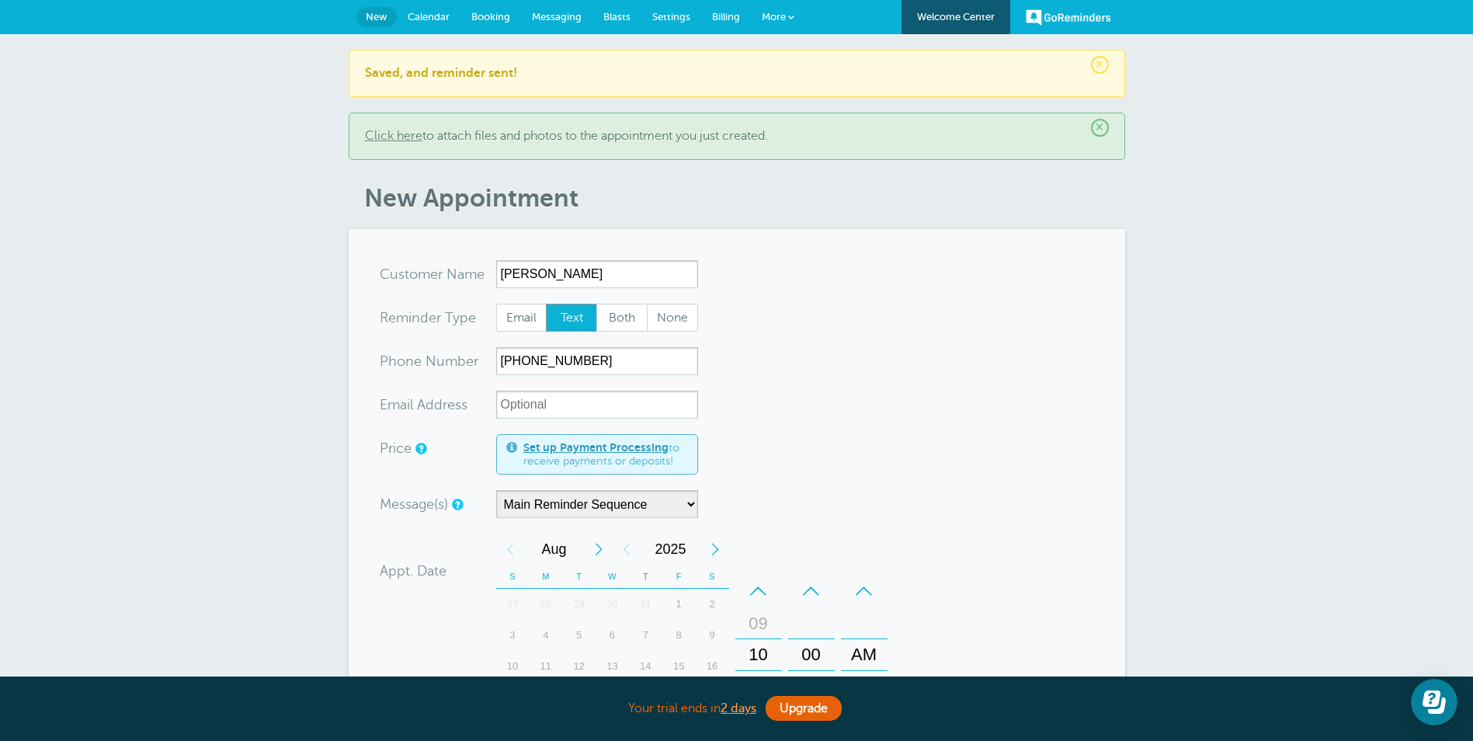
click at [1089, 516] on form "You are creating a new customer. To use an existing customer select one from th…" at bounding box center [737, 643] width 714 height 767
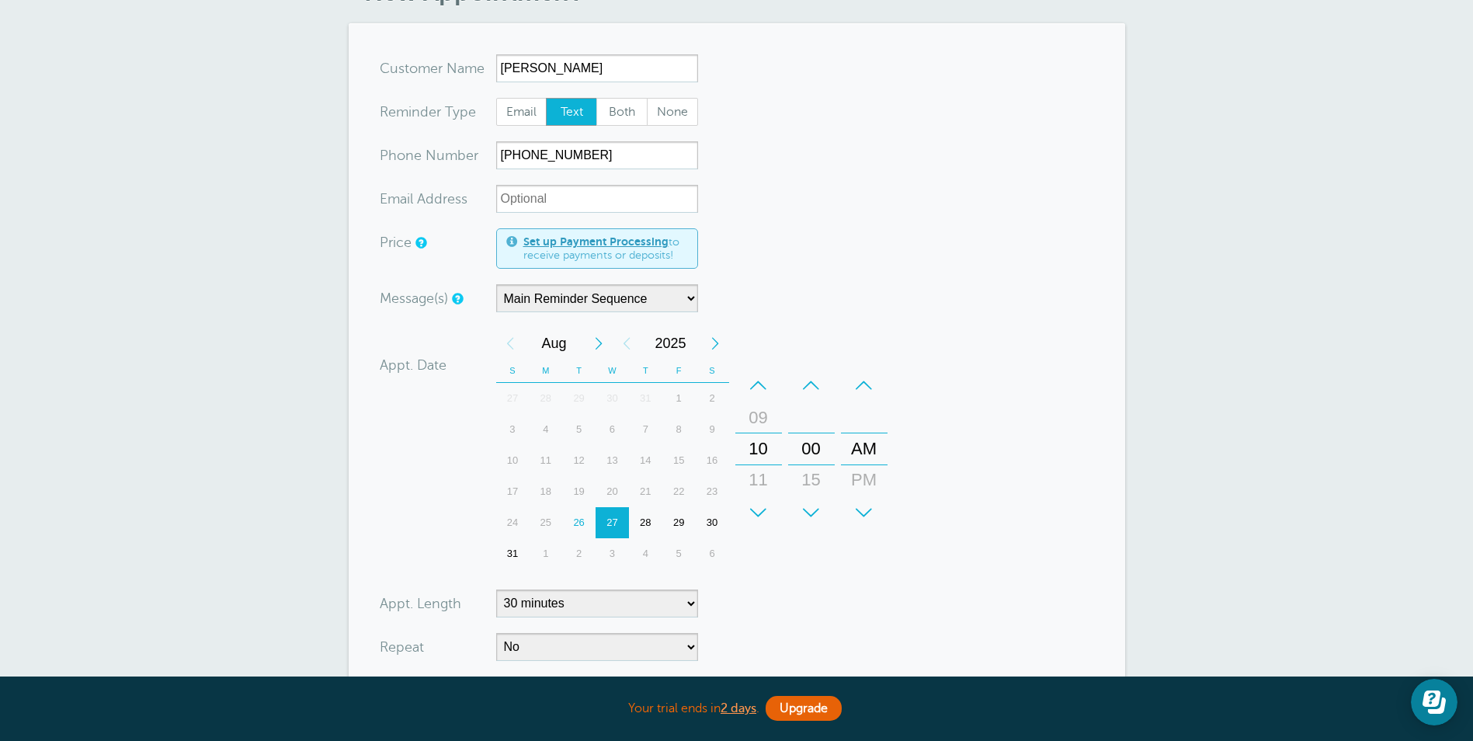
scroll to position [233, 0]
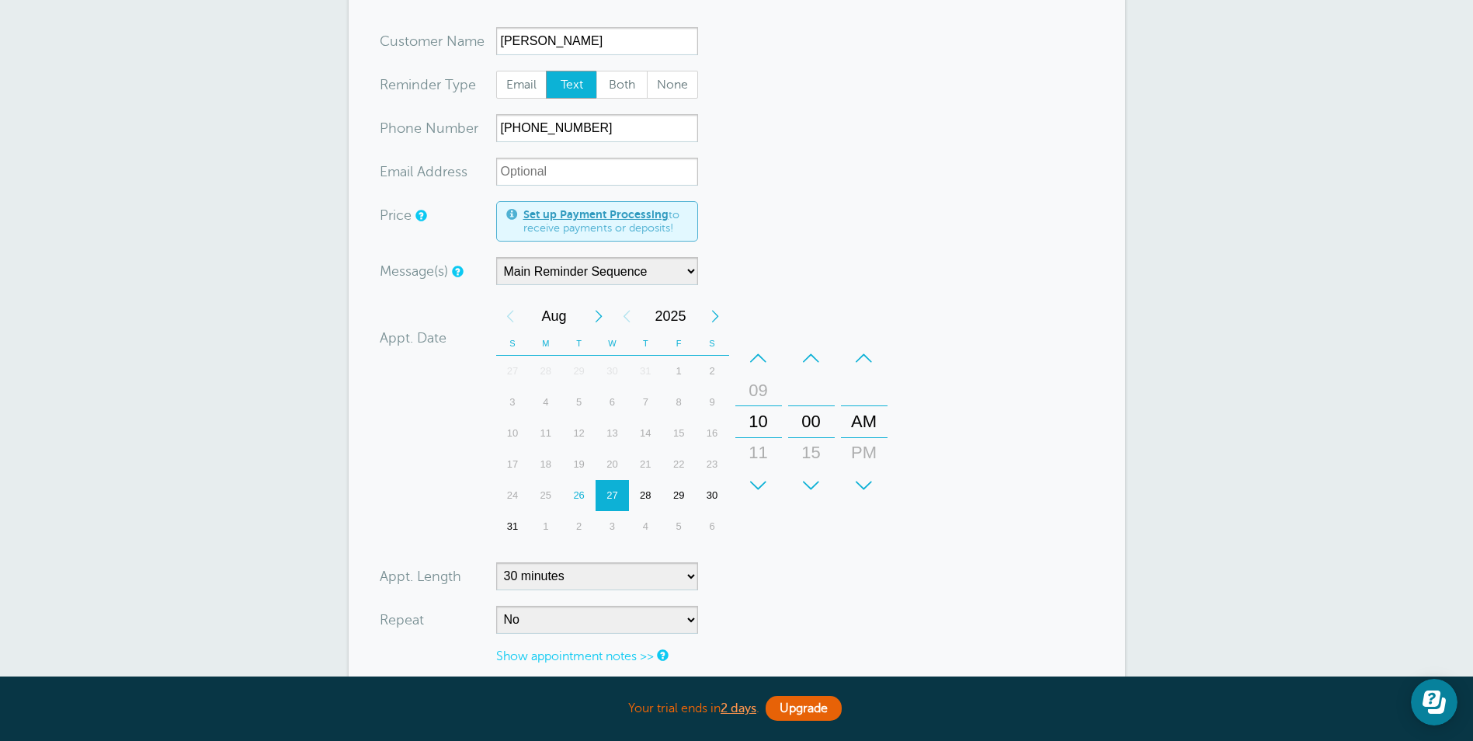
click at [814, 485] on div "+" at bounding box center [811, 485] width 47 height 31
drag, startPoint x: 530, startPoint y: 123, endPoint x: 546, endPoint y: 137, distance: 21.0
click at [530, 125] on input "(530)301-9350" at bounding box center [597, 128] width 202 height 28
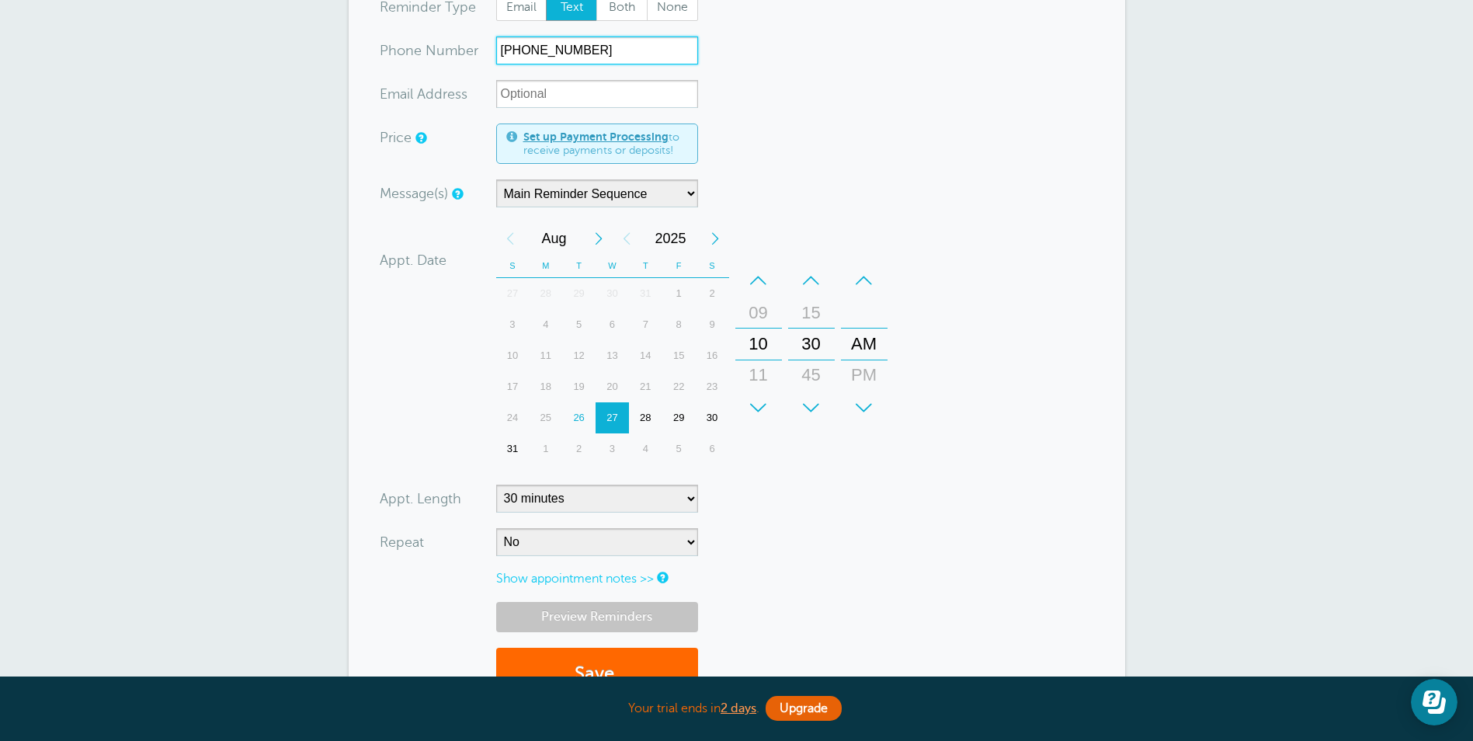
type input "(530) 301-9350"
click at [550, 616] on link "Preview Reminders" at bounding box center [597, 617] width 202 height 30
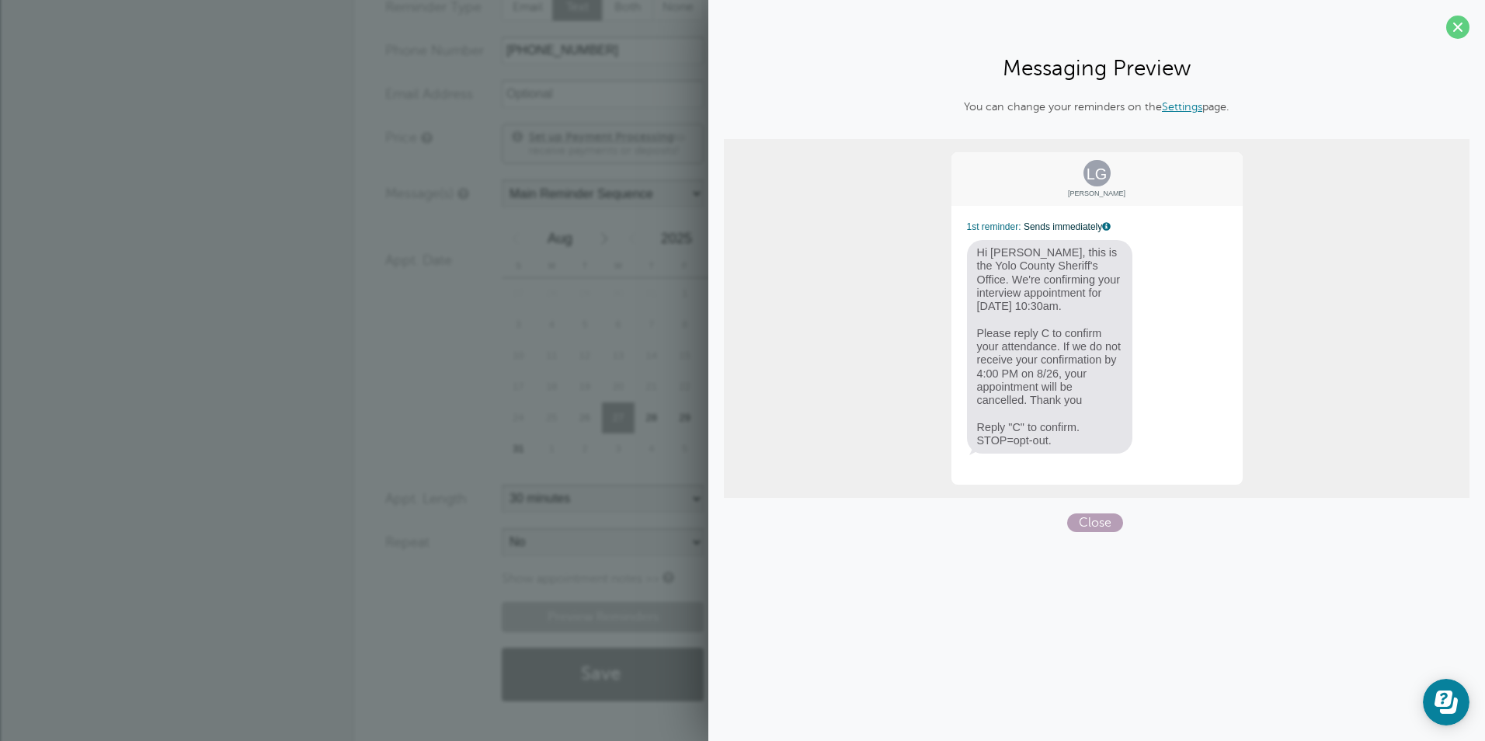
click at [1098, 526] on span "Close" at bounding box center [1095, 522] width 56 height 19
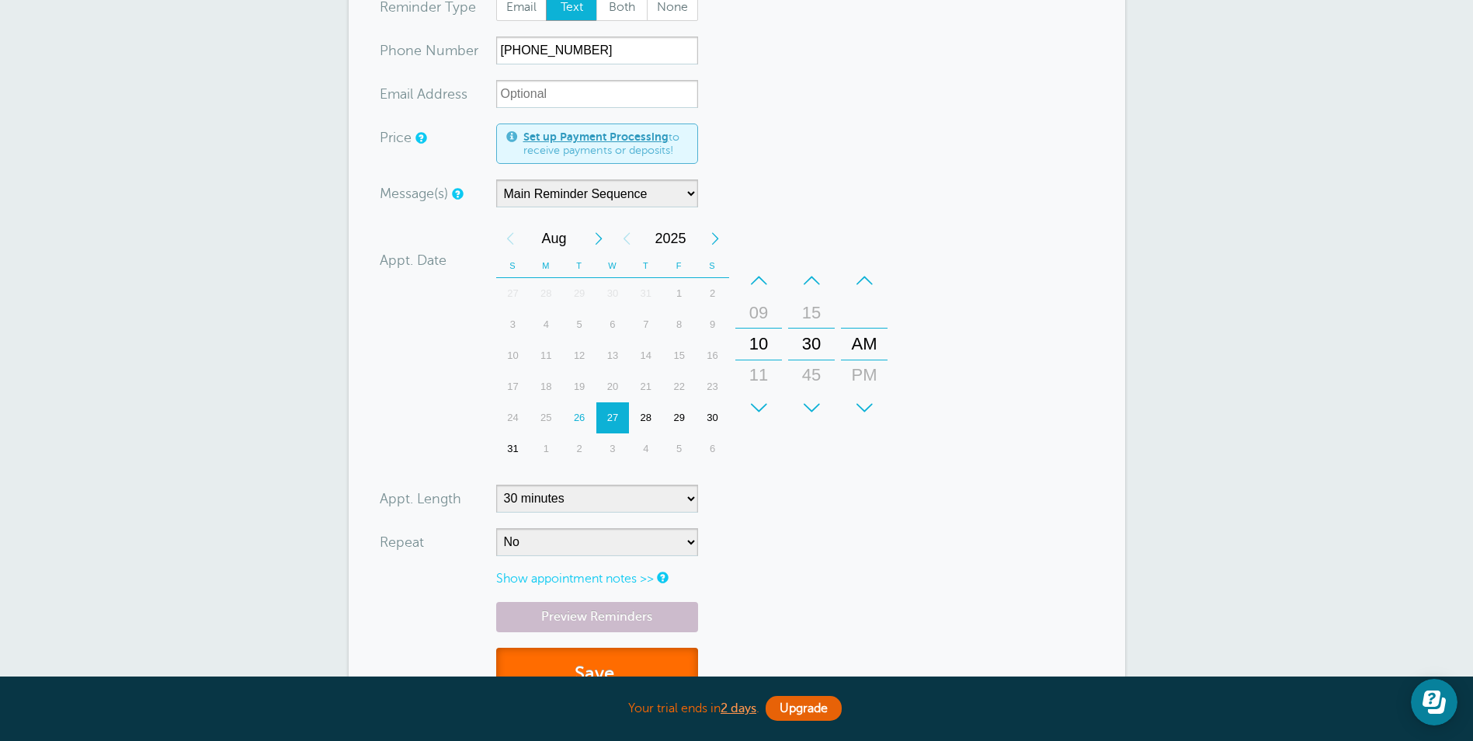
click at [686, 662] on button "Save" at bounding box center [597, 675] width 202 height 54
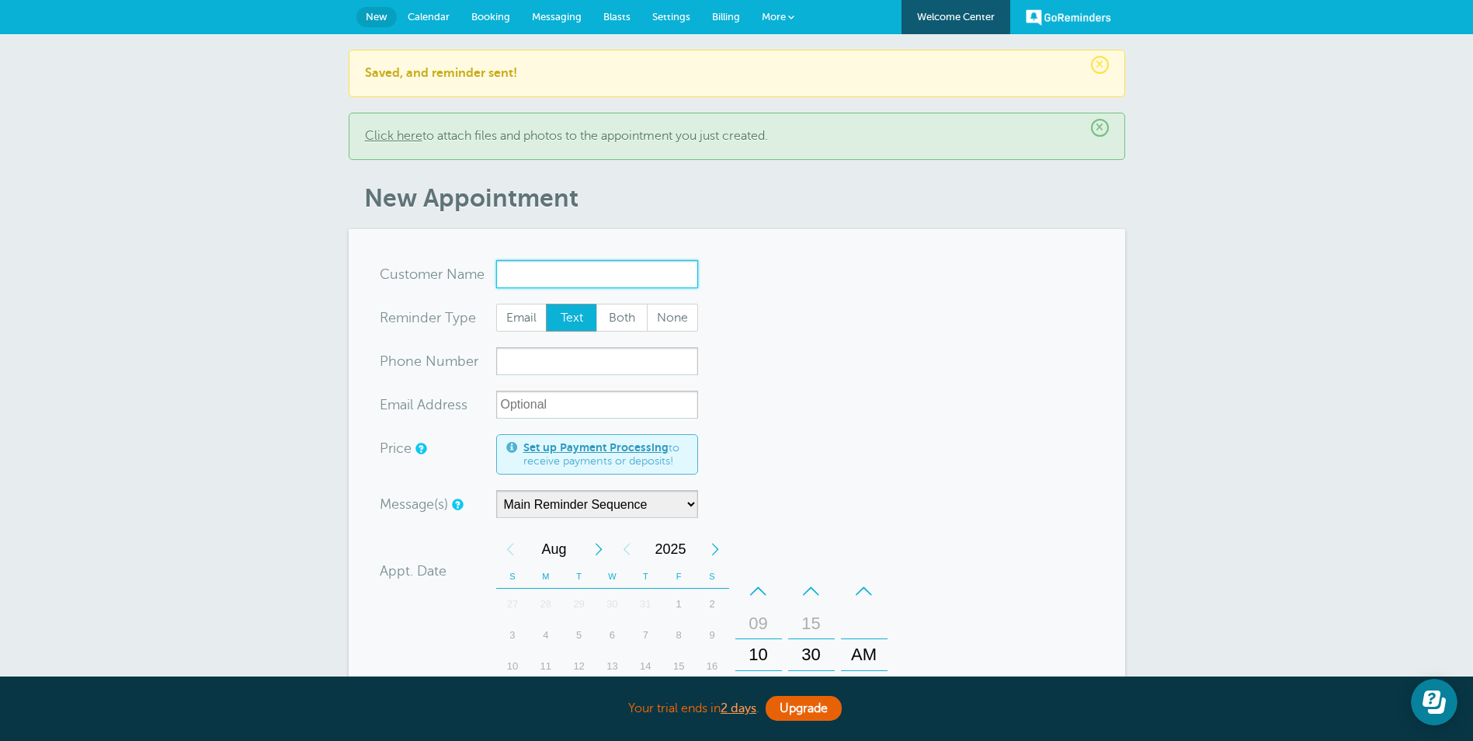
click at [564, 280] on input "x-no-autofill" at bounding box center [597, 274] width 202 height 28
paste input "[PERSON_NAME]"
type input "[PERSON_NAME]"
click at [518, 366] on input "xxx-no-autofill" at bounding box center [597, 361] width 202 height 28
paste input "[PHONE_NUMBER]"
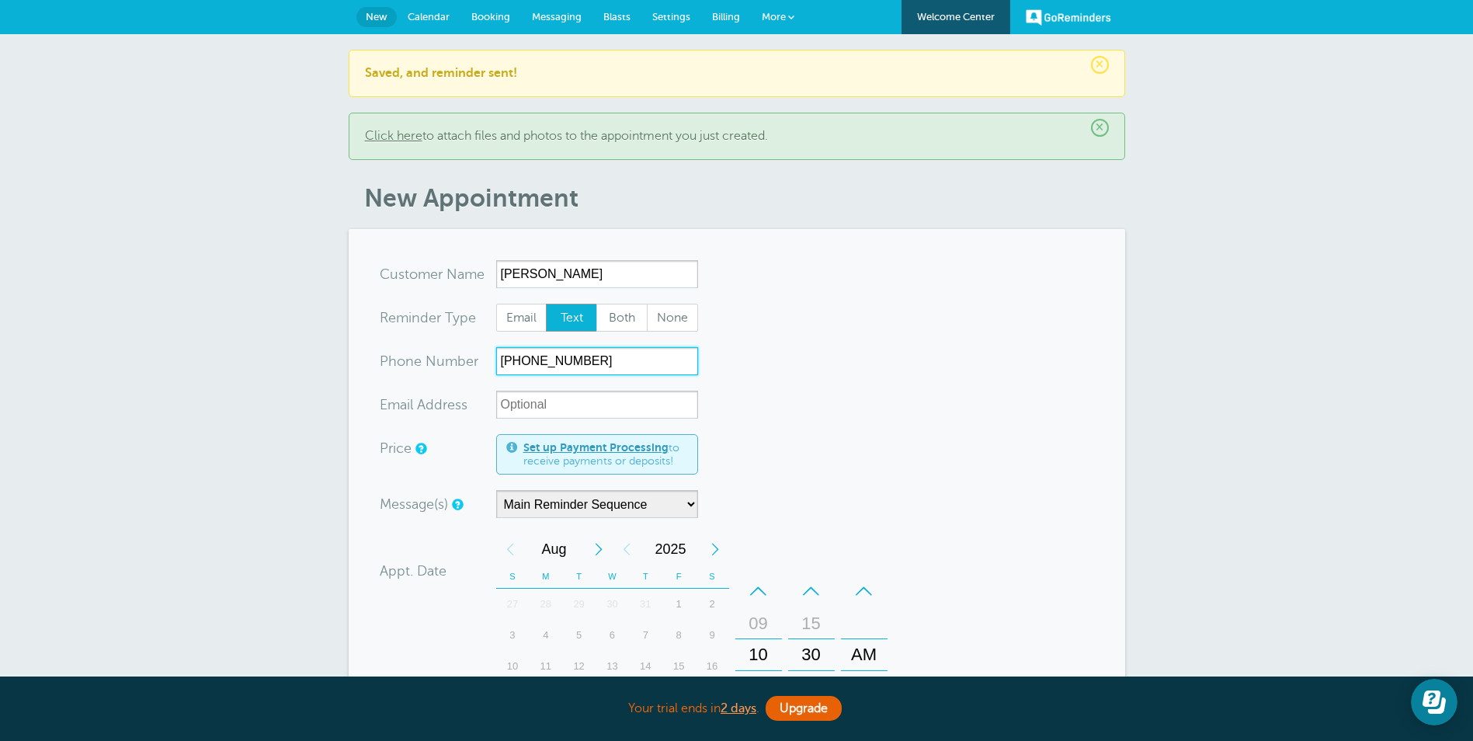
type input "[PHONE_NUMBER]"
click at [1005, 532] on form "You are creating a new customer. To use an existing customer select one from th…" at bounding box center [737, 643] width 714 height 767
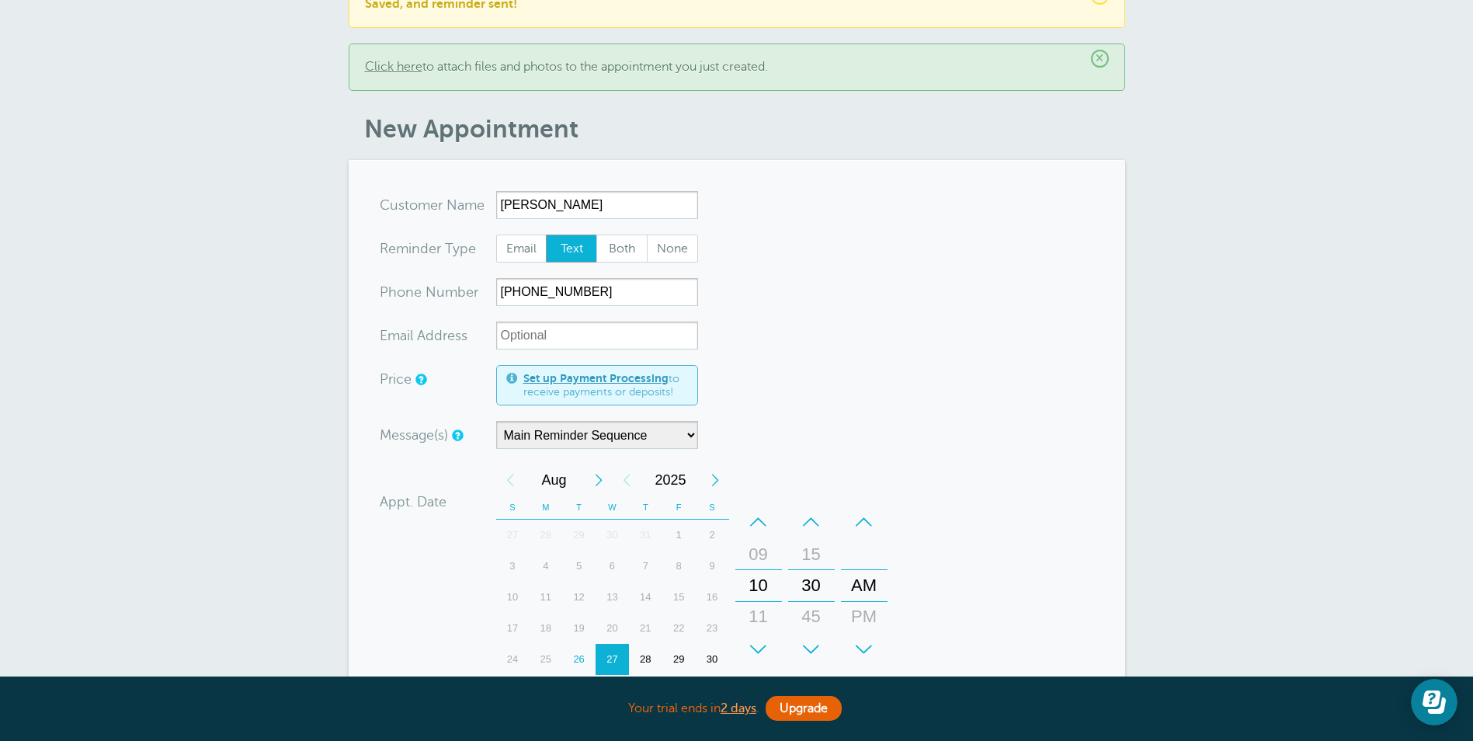
scroll to position [155, 0]
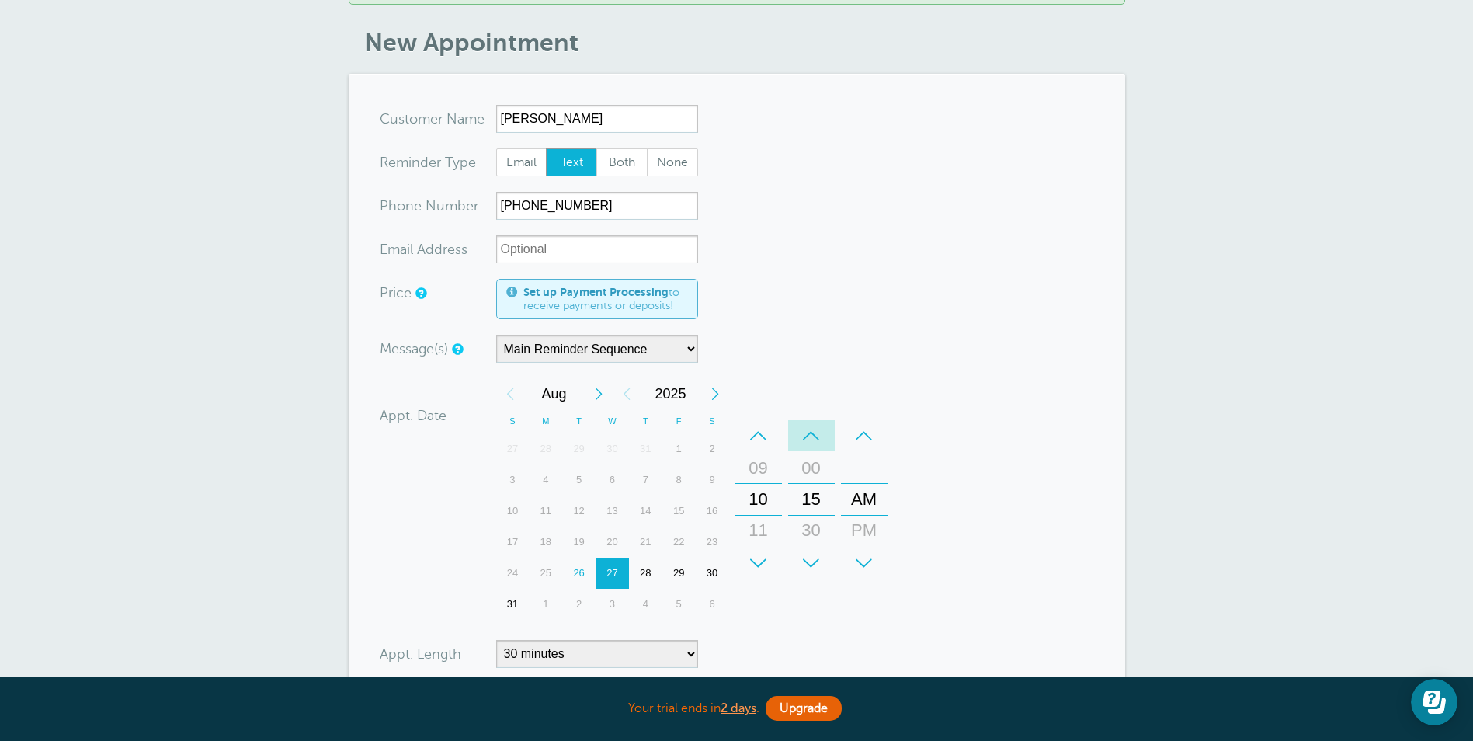
click at [809, 439] on div "–" at bounding box center [811, 435] width 47 height 31
click at [759, 560] on div "+" at bounding box center [758, 562] width 47 height 31
click at [1047, 546] on form "You are creating a new customer. To use an existing customer select one from th…" at bounding box center [737, 488] width 714 height 767
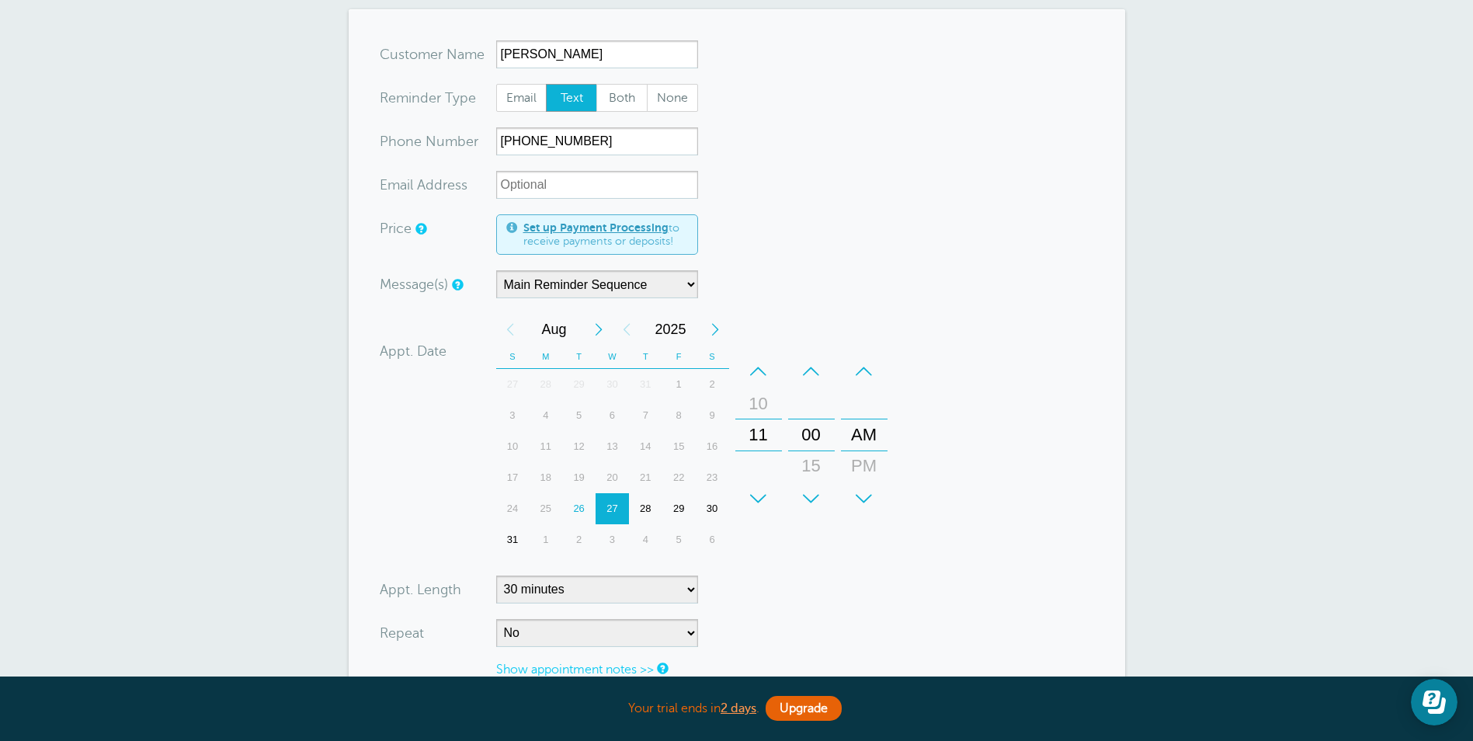
scroll to position [311, 0]
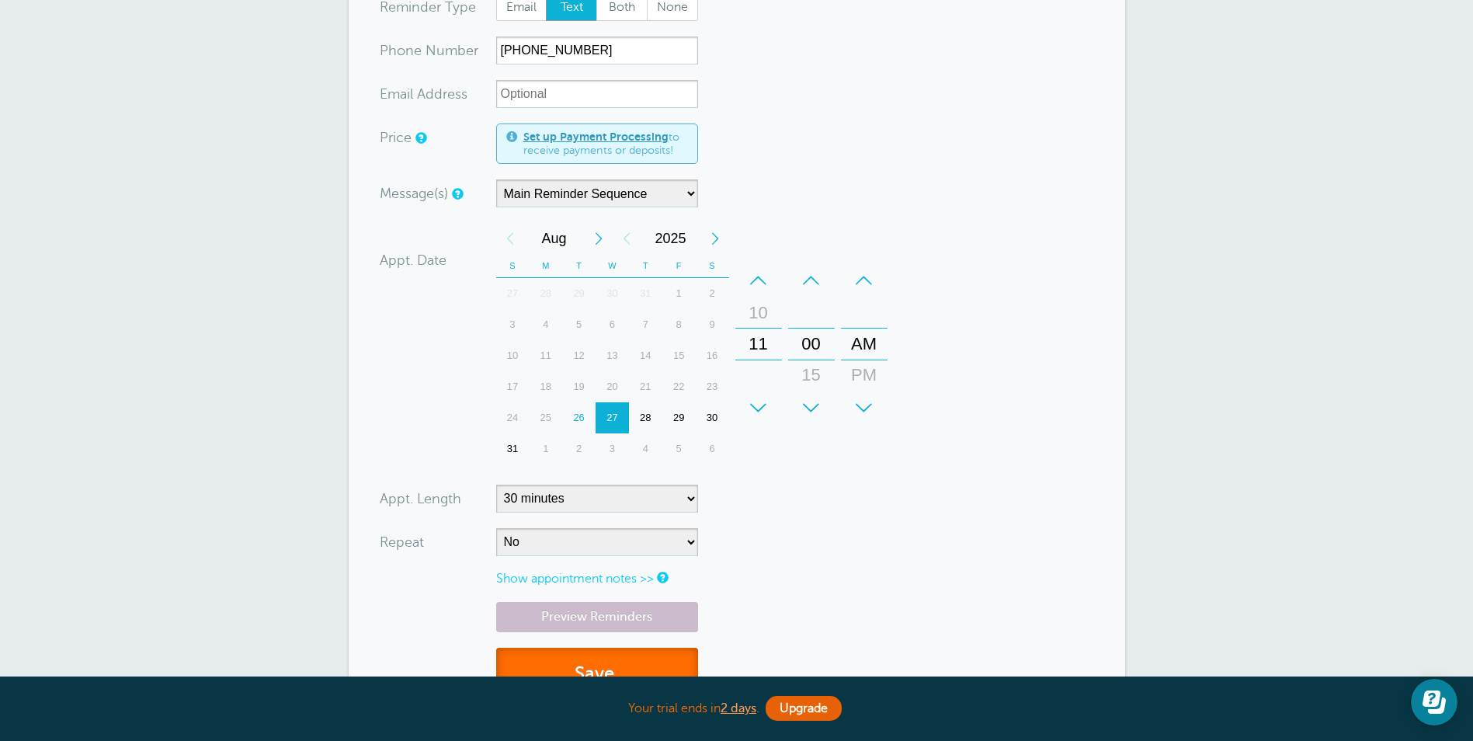
click at [546, 661] on button "Save" at bounding box center [597, 675] width 202 height 54
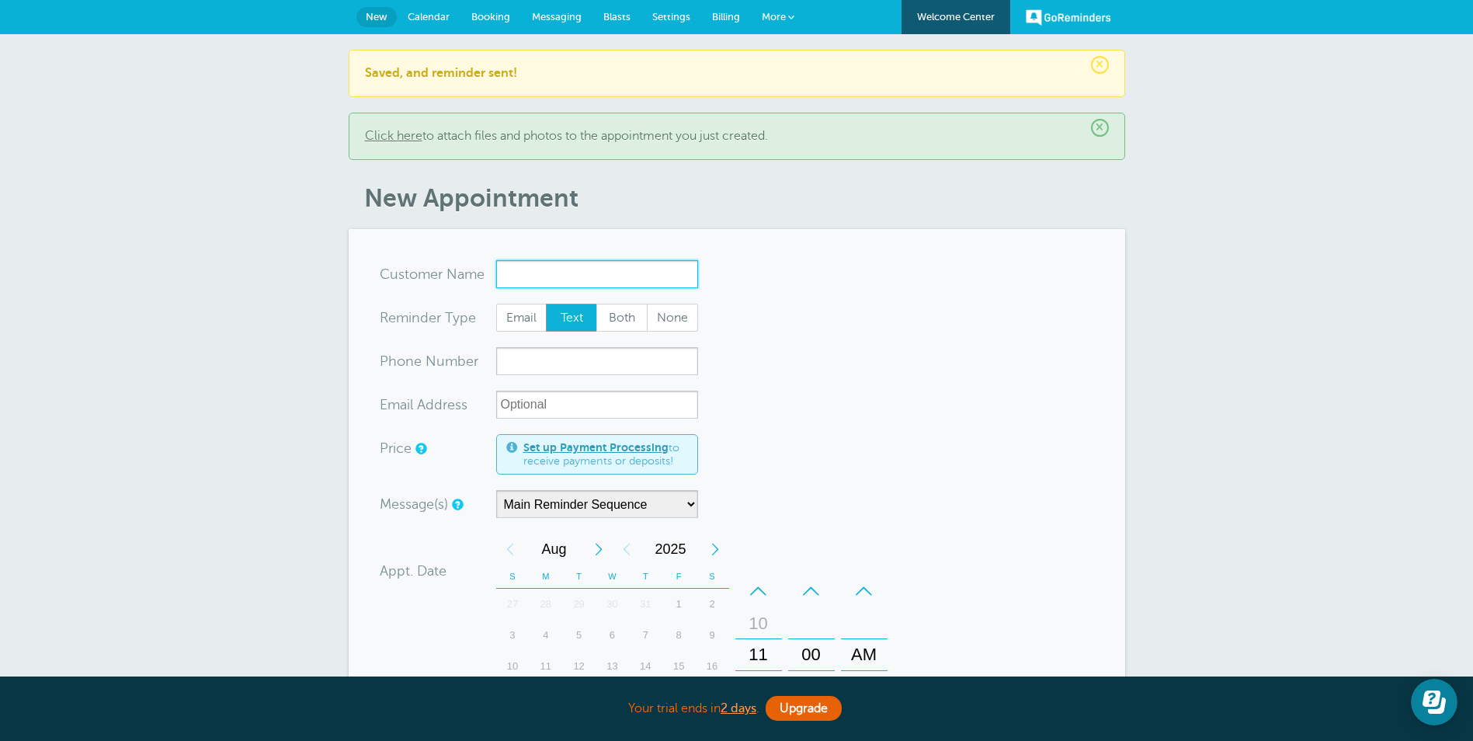
click at [583, 274] on input "x-no-autofill" at bounding box center [597, 274] width 202 height 28
paste input "Edy Lopez"
type input "Edy Lopez"
click at [531, 361] on input "xxx-no-autofill" at bounding box center [597, 361] width 202 height 28
paste input "(916) 6339303"
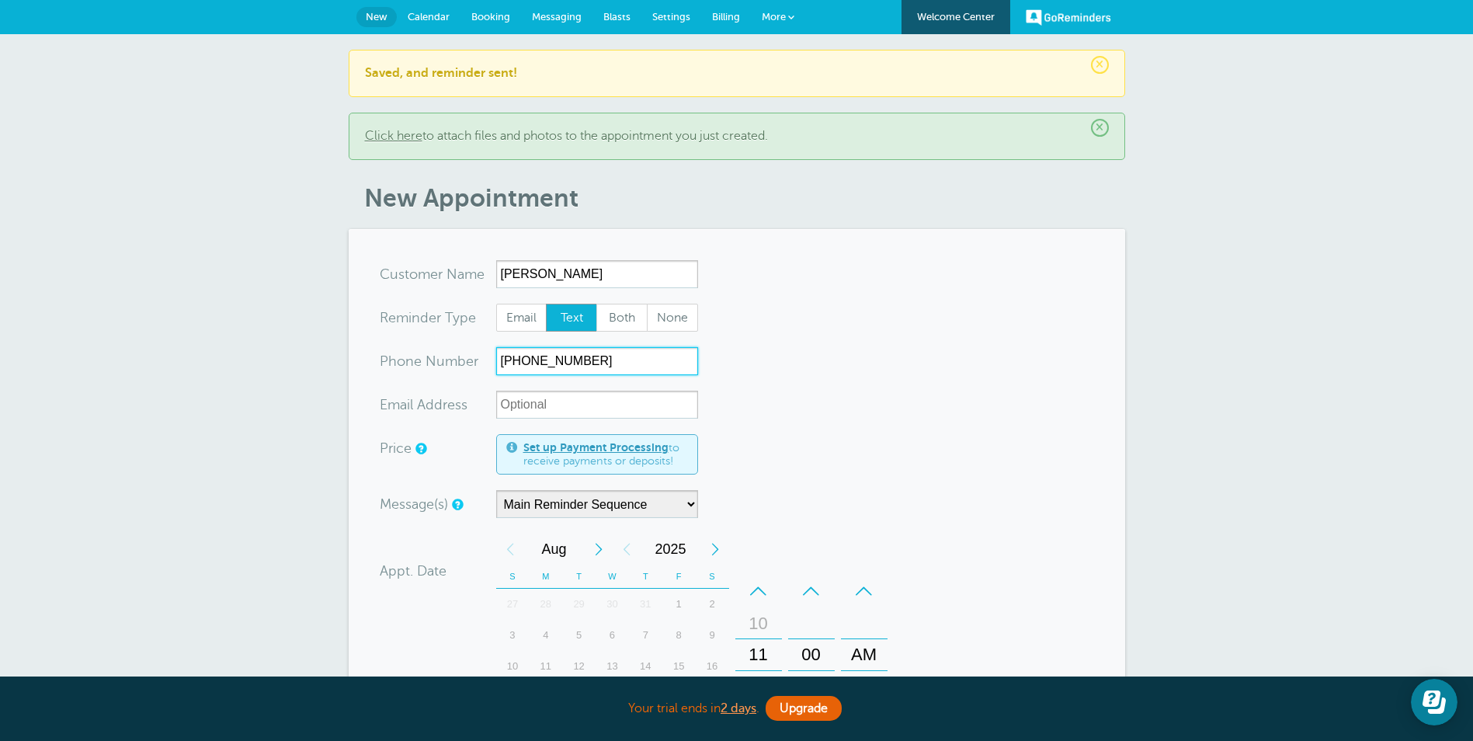
type input "(916) 6339303"
click at [975, 455] on form "You are creating a new customer. To use an existing customer select one from th…" at bounding box center [737, 643] width 714 height 767
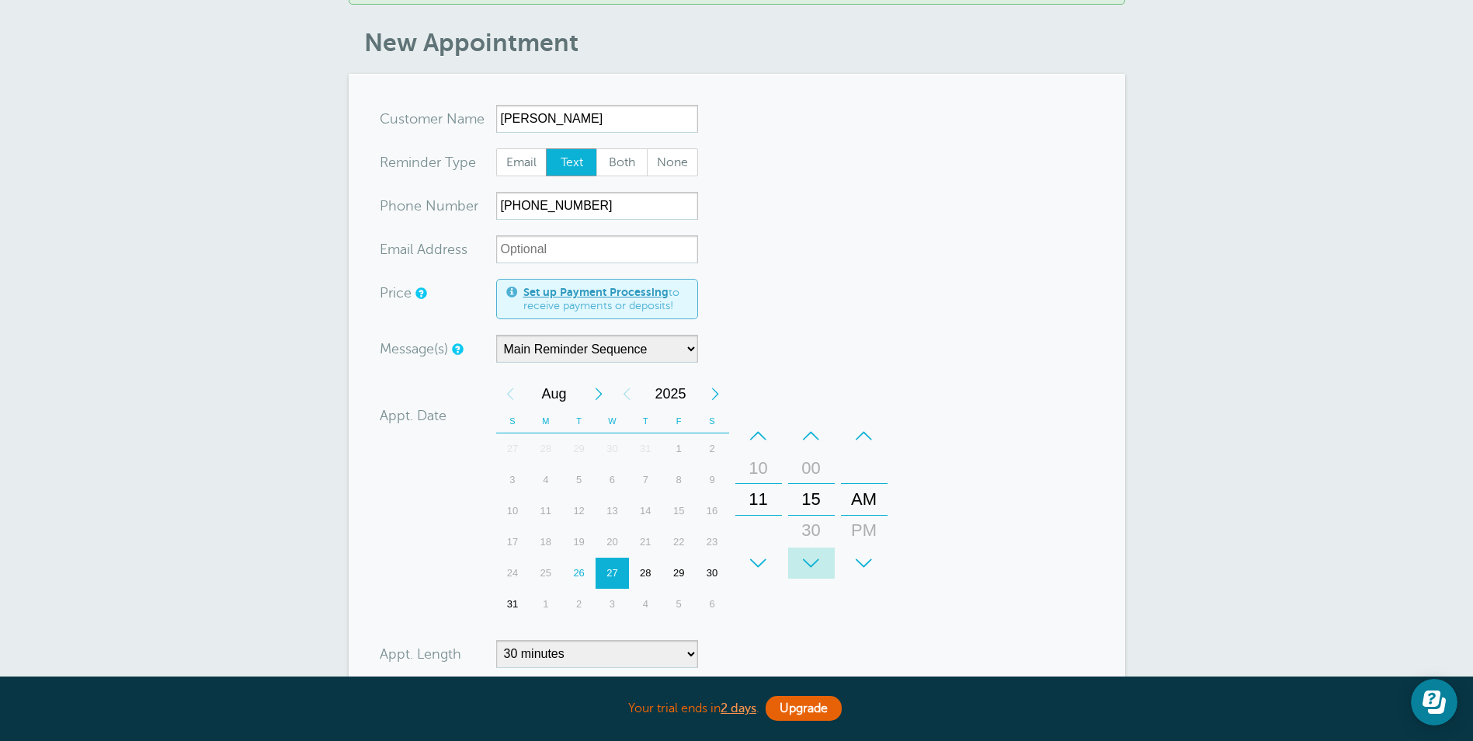
click at [812, 554] on div "+" at bounding box center [811, 562] width 47 height 31
click at [812, 556] on div "+" at bounding box center [811, 562] width 47 height 31
click at [949, 522] on form "You are creating a new customer. To use an existing customer select one from th…" at bounding box center [737, 488] width 714 height 767
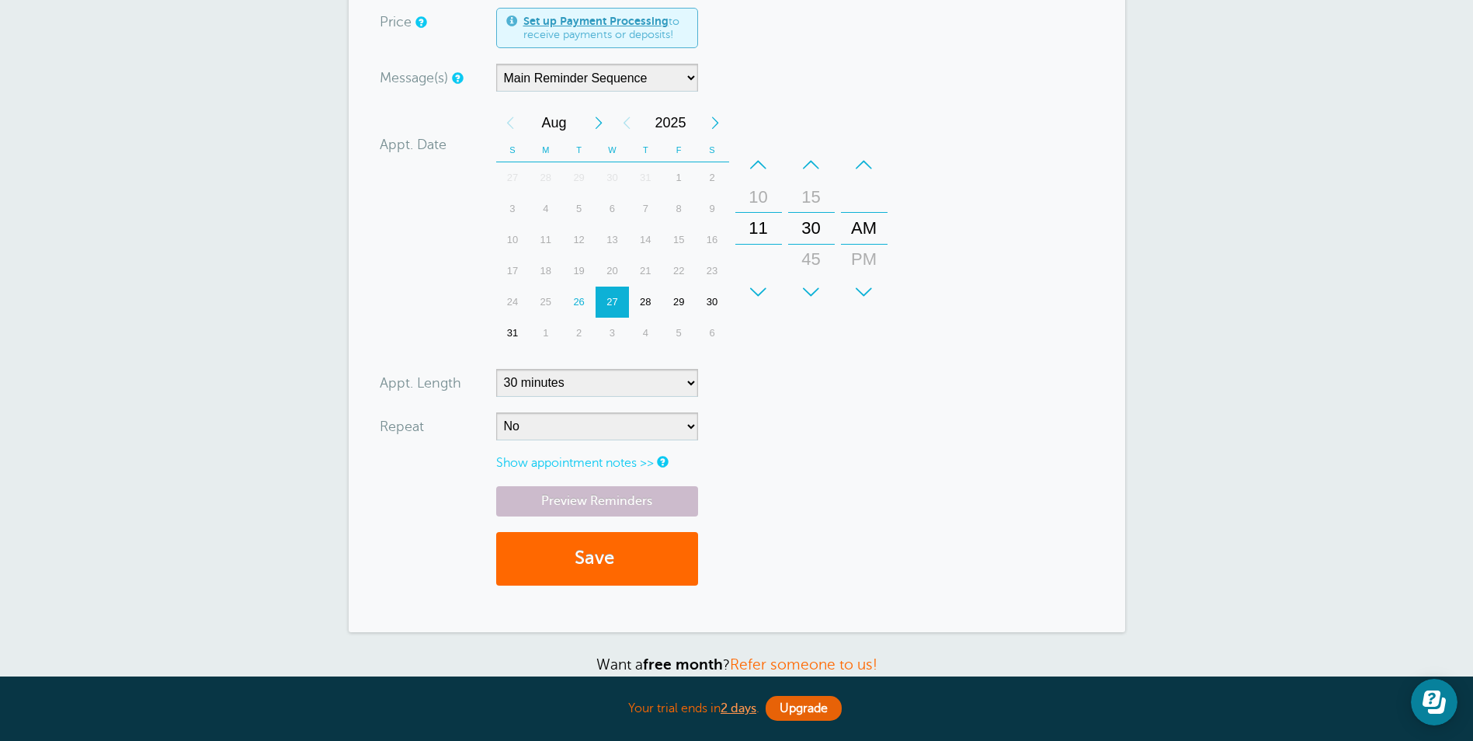
scroll to position [466, 0]
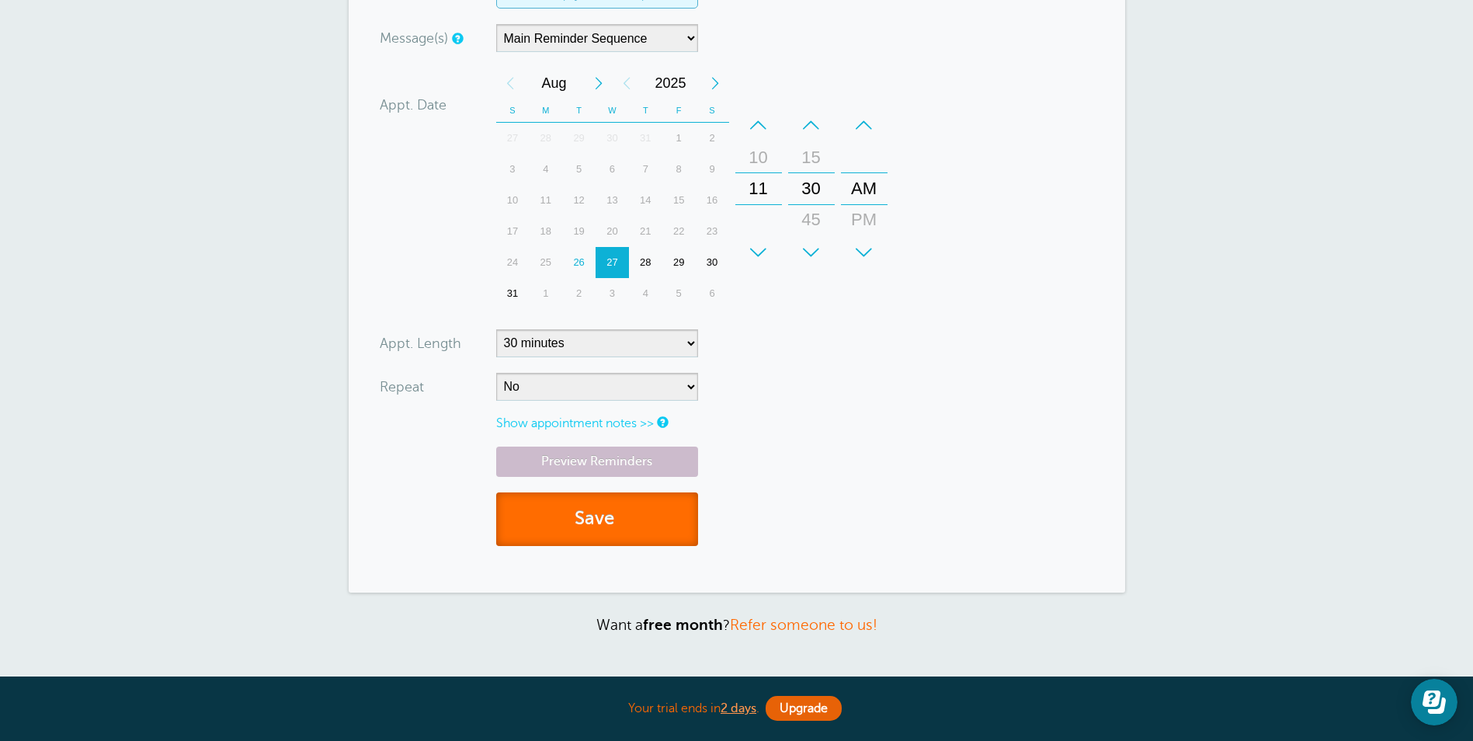
click at [591, 521] on button "Save" at bounding box center [597, 519] width 202 height 54
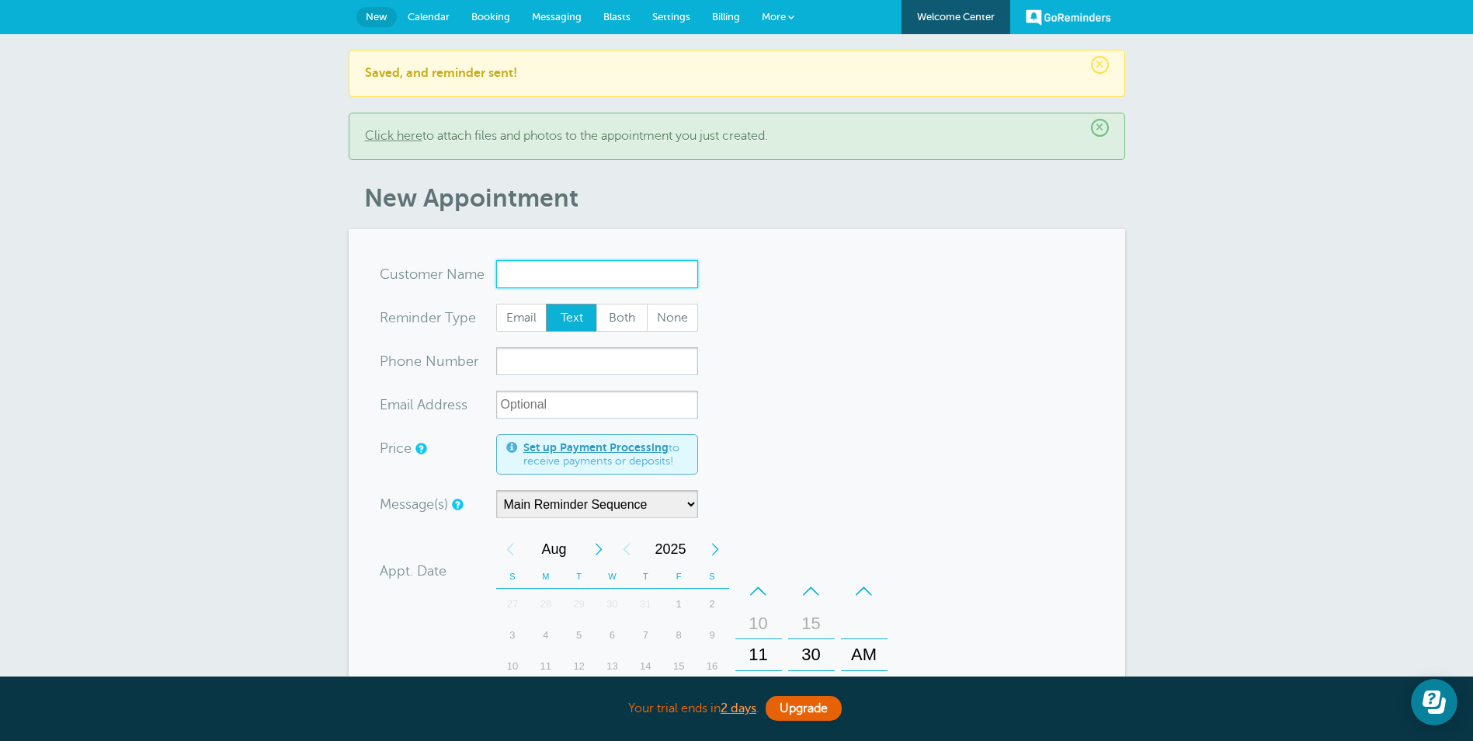
click at [561, 266] on input "x-no-autofill" at bounding box center [597, 274] width 202 height 28
paste input "Robert Martin"
type input "Robert Martin"
click at [527, 362] on input "xxx-no-autofill" at bounding box center [597, 361] width 202 height 28
paste input "(707) 880-1194"
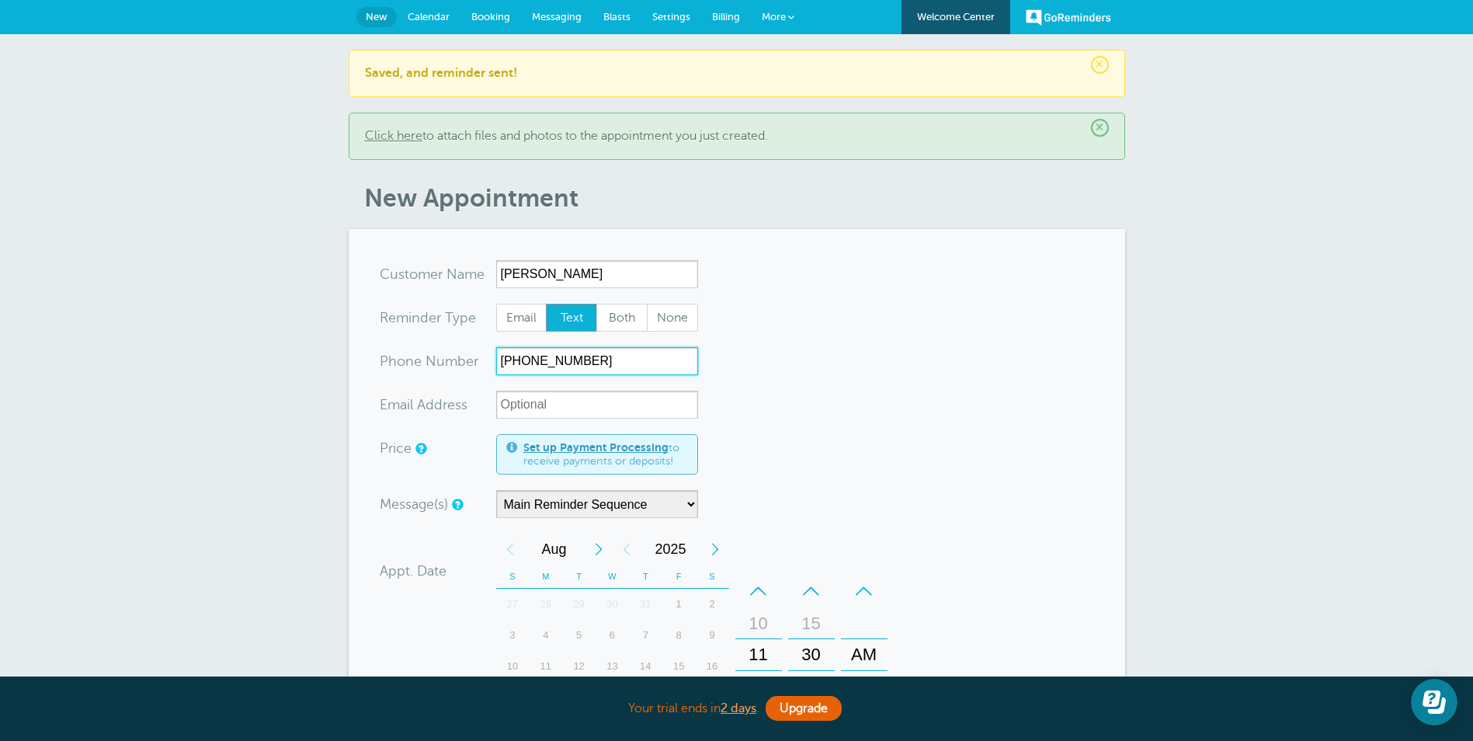
type input "(707) 880-1194"
click at [1018, 482] on form "You are creating a new customer. To use an existing customer select one from th…" at bounding box center [737, 643] width 714 height 767
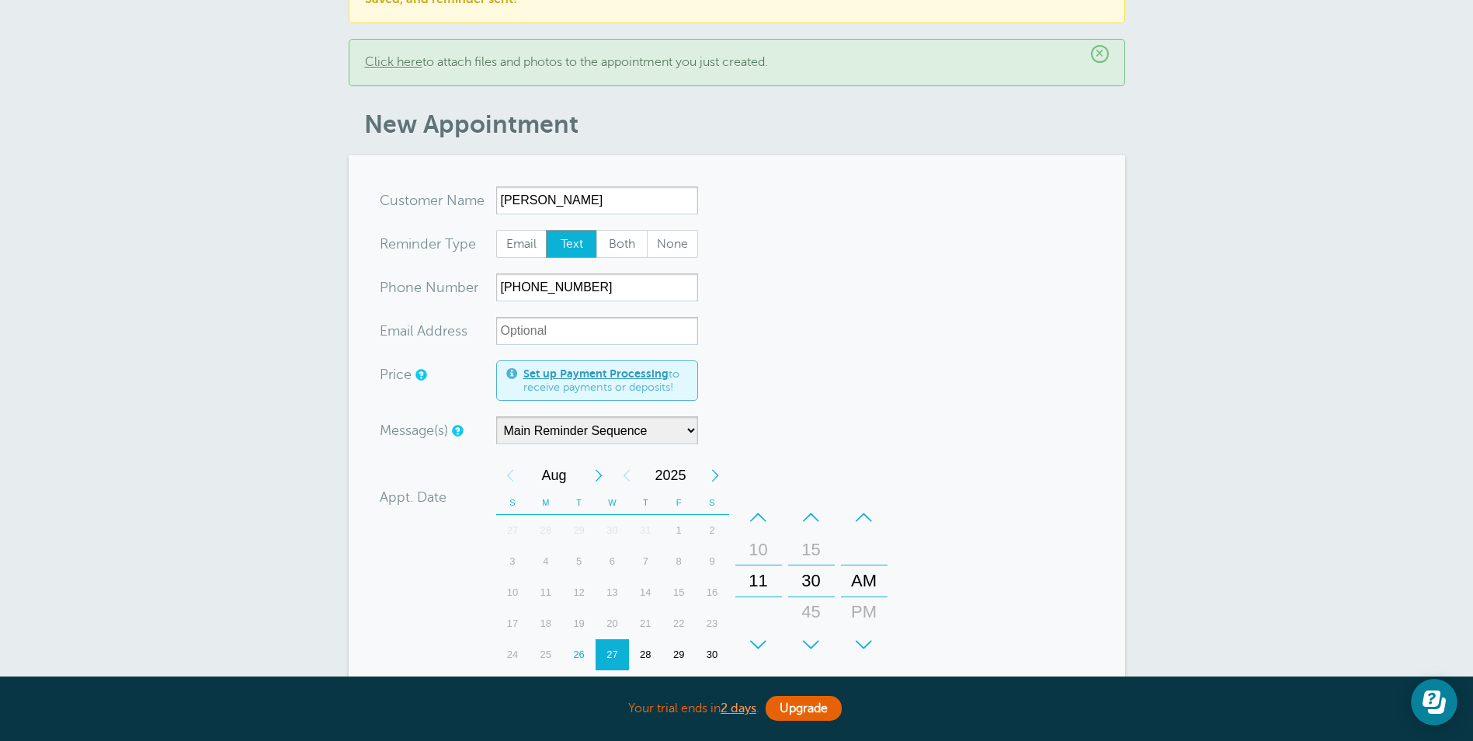
scroll to position [78, 0]
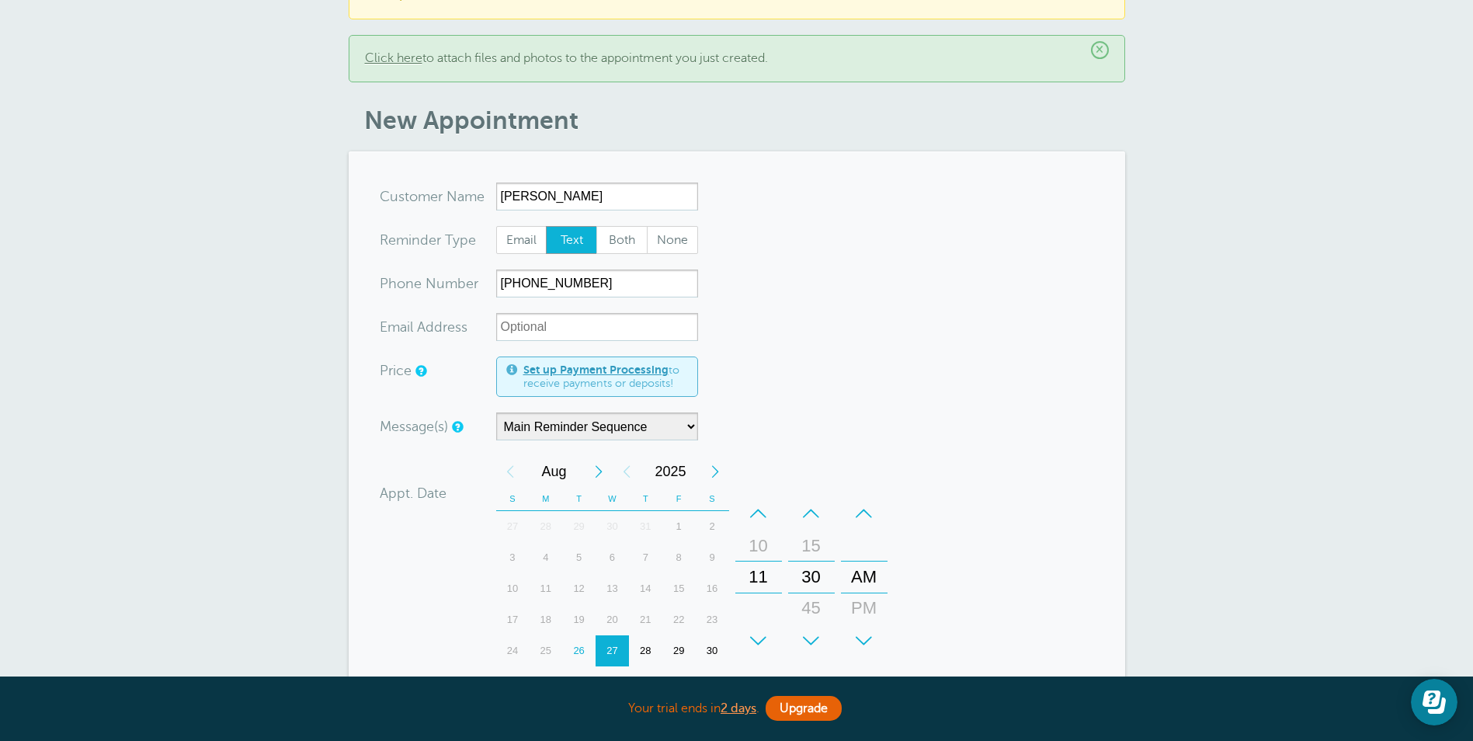
click at [860, 641] on div "+" at bounding box center [864, 640] width 47 height 31
click at [755, 644] on div "+" at bounding box center [758, 640] width 47 height 31
click at [1120, 580] on section "You are creating a new customer. To use an existing customer select one from th…" at bounding box center [737, 565] width 776 height 829
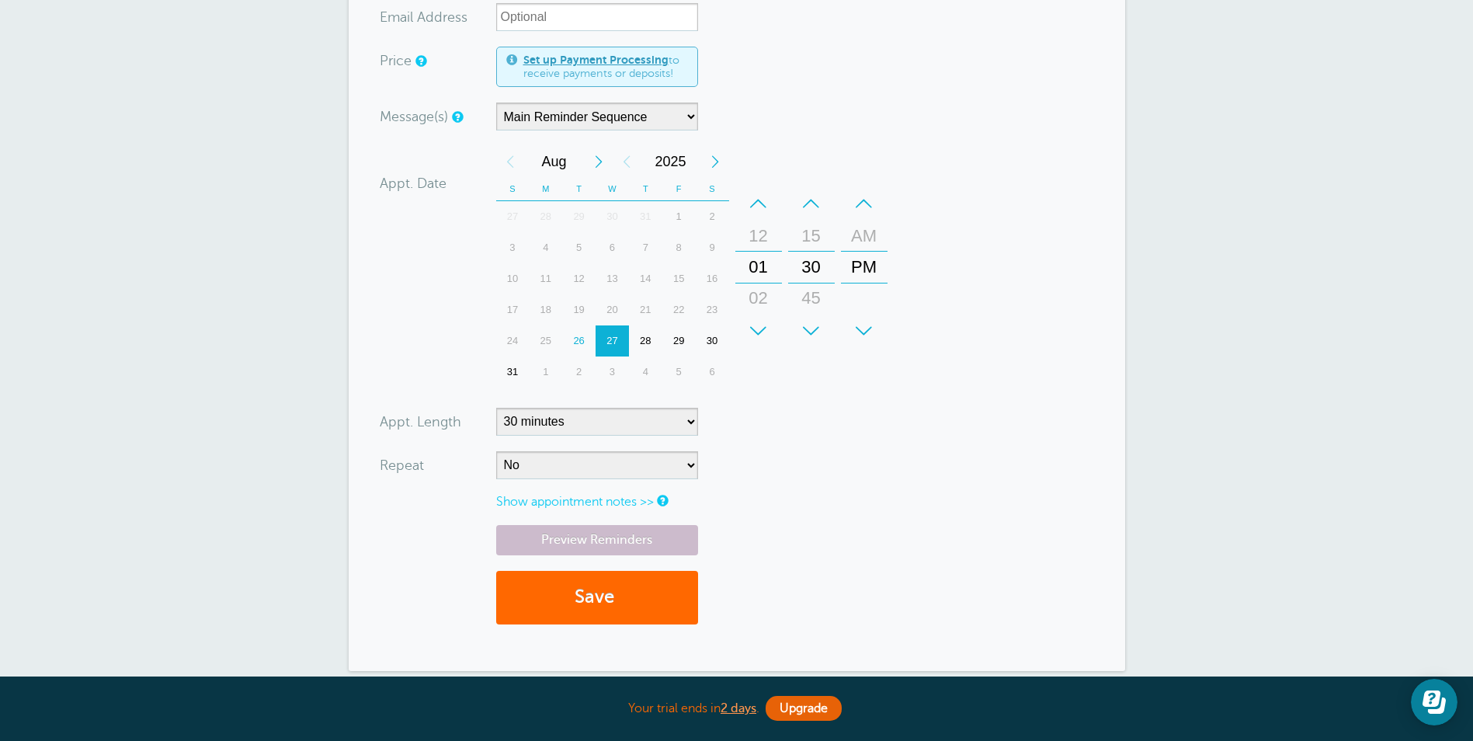
scroll to position [388, 0]
click at [571, 590] on button "Save" at bounding box center [597, 597] width 202 height 54
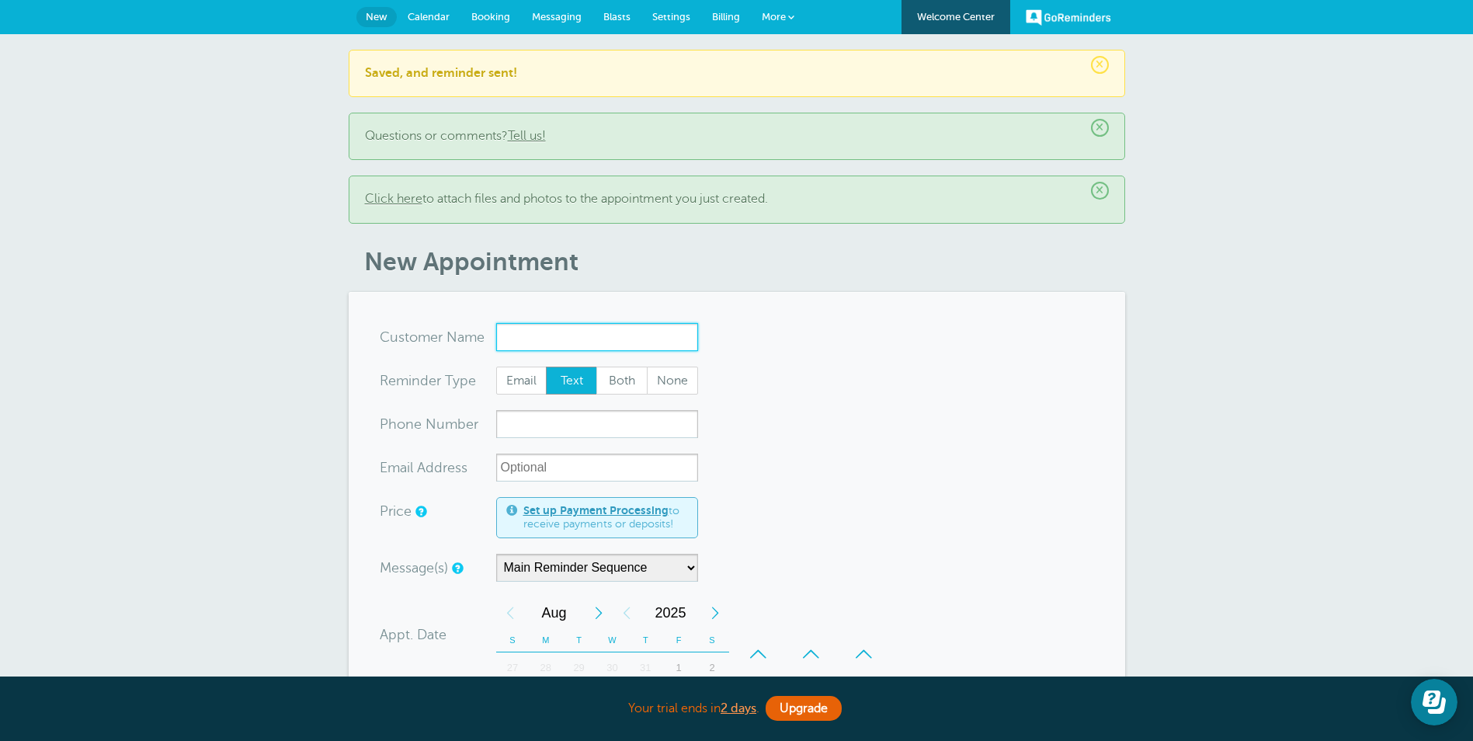
click at [602, 339] on input "x-no-autofill" at bounding box center [597, 337] width 202 height 28
paste input "[PERSON_NAME]"
type input "[PERSON_NAME]"
click at [520, 431] on input "xxx-no-autofill" at bounding box center [597, 424] width 202 height 28
paste input "[PHONE_NUMBER]"
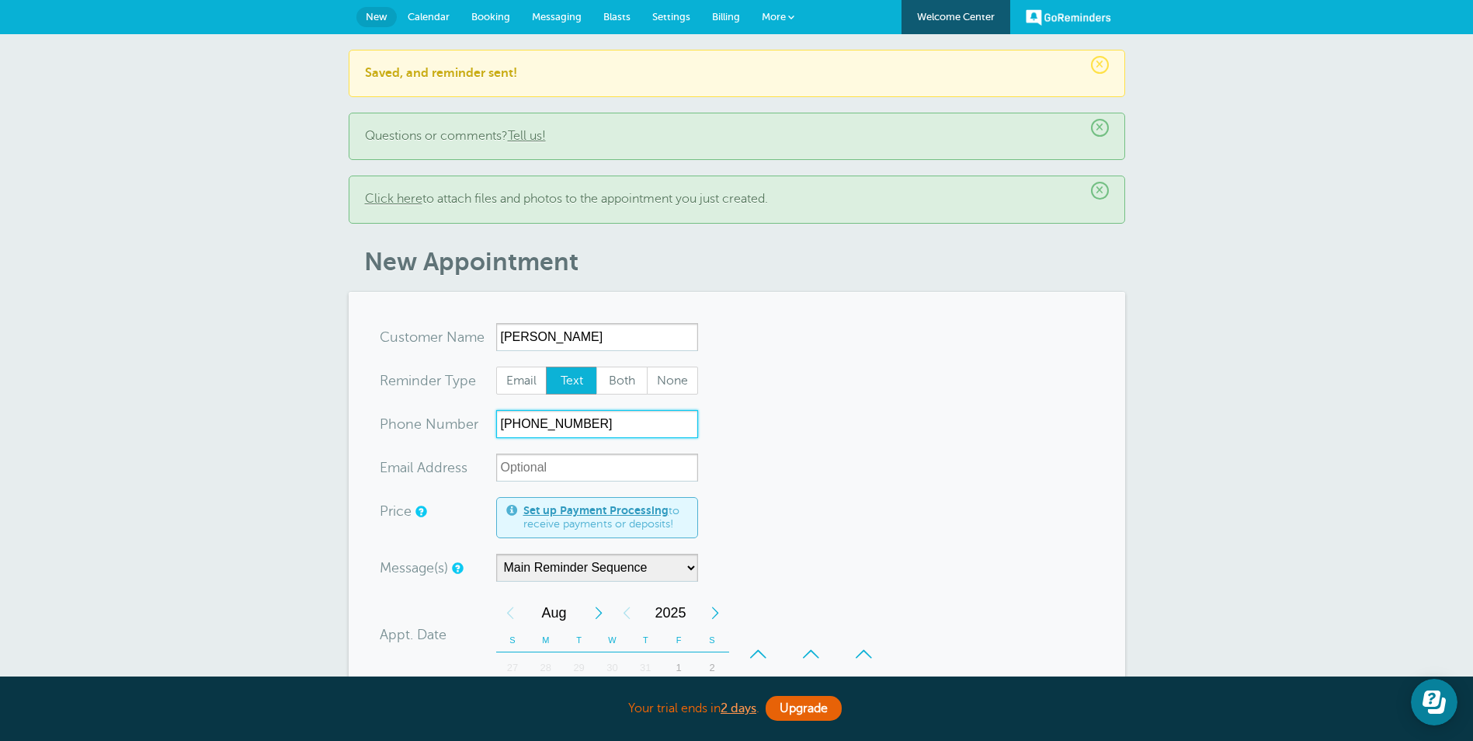
type input "[PHONE_NUMBER]"
click at [1027, 507] on form "You are creating a new customer. To use an existing customer select one from th…" at bounding box center [737, 706] width 714 height 767
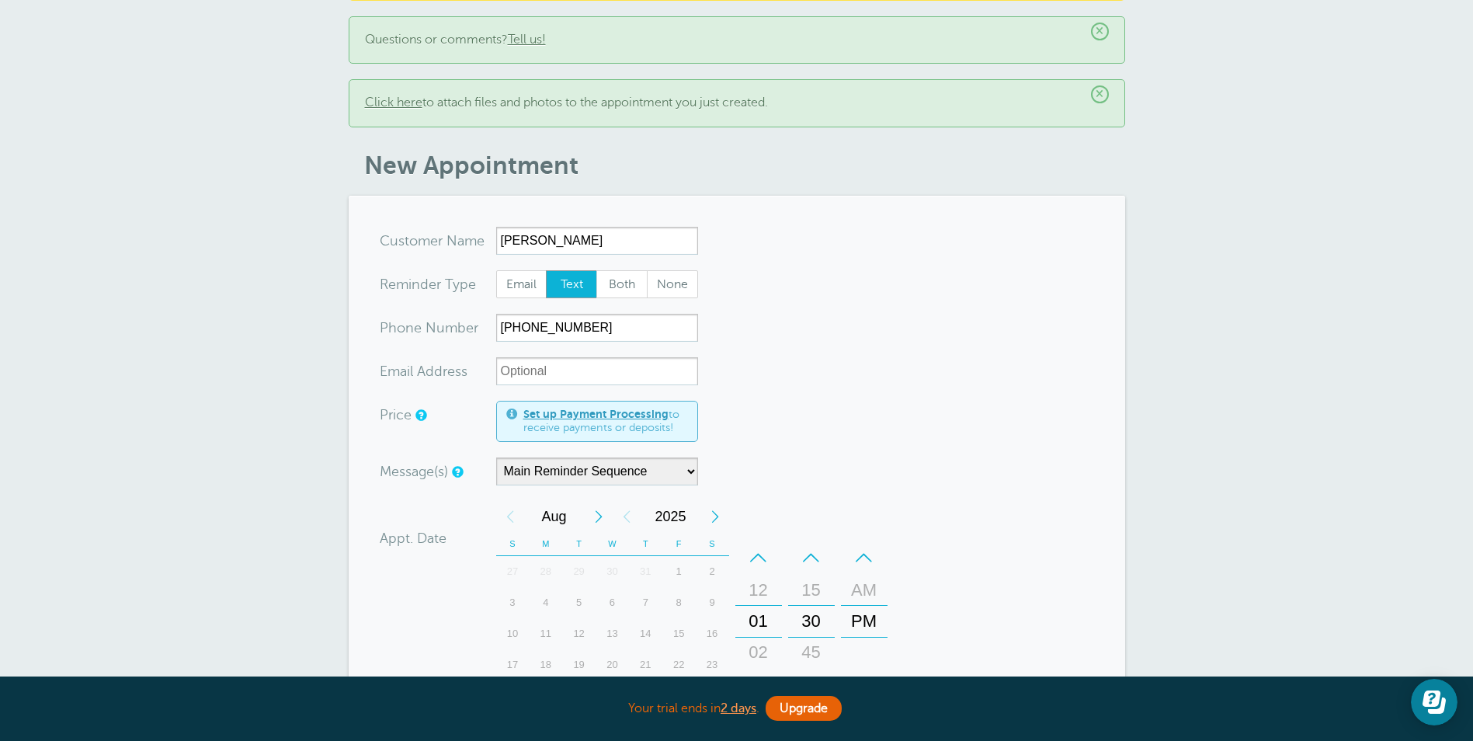
scroll to position [233, 0]
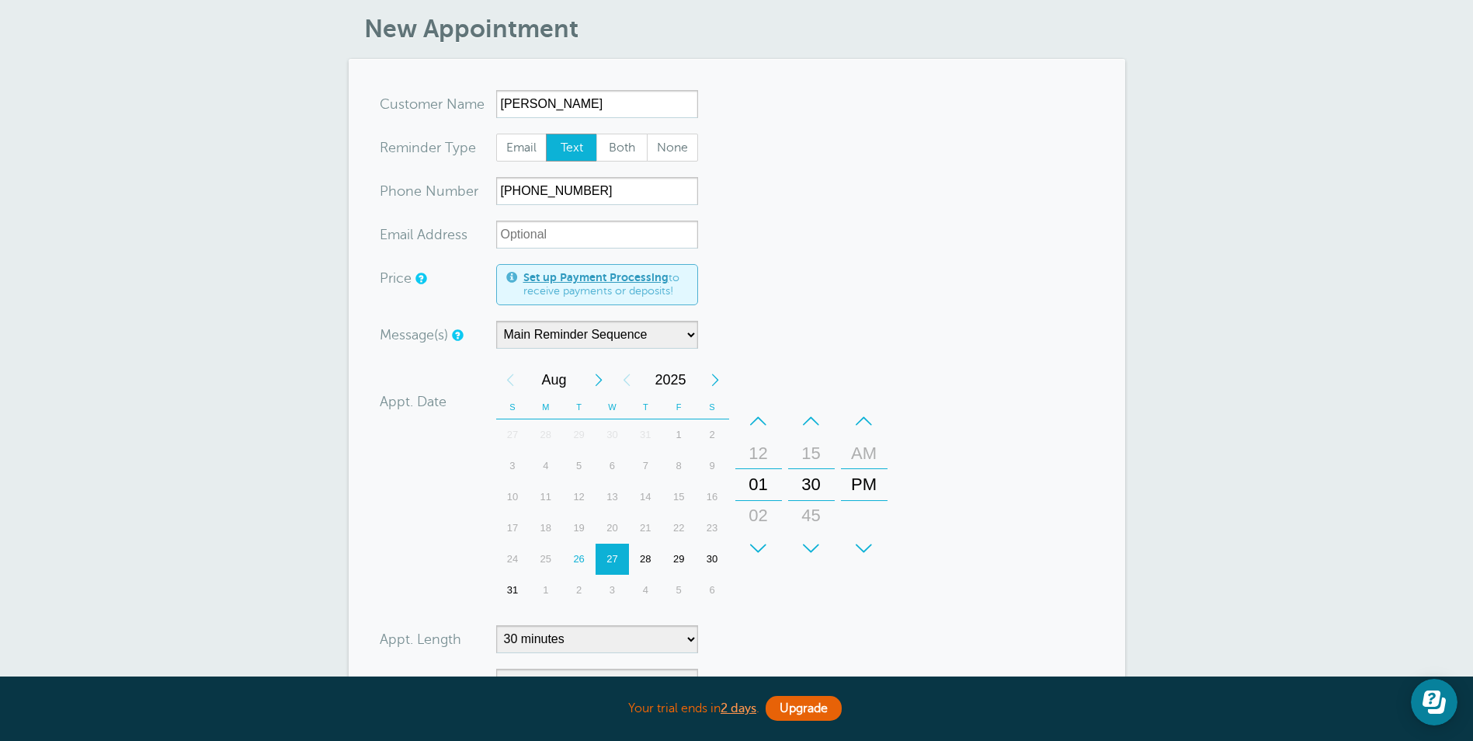
click at [757, 547] on div "+" at bounding box center [758, 548] width 47 height 31
click at [807, 408] on div "–" at bounding box center [811, 420] width 47 height 31
click at [1004, 511] on form "You are creating a new customer. To use an existing customer select one from th…" at bounding box center [737, 473] width 714 height 767
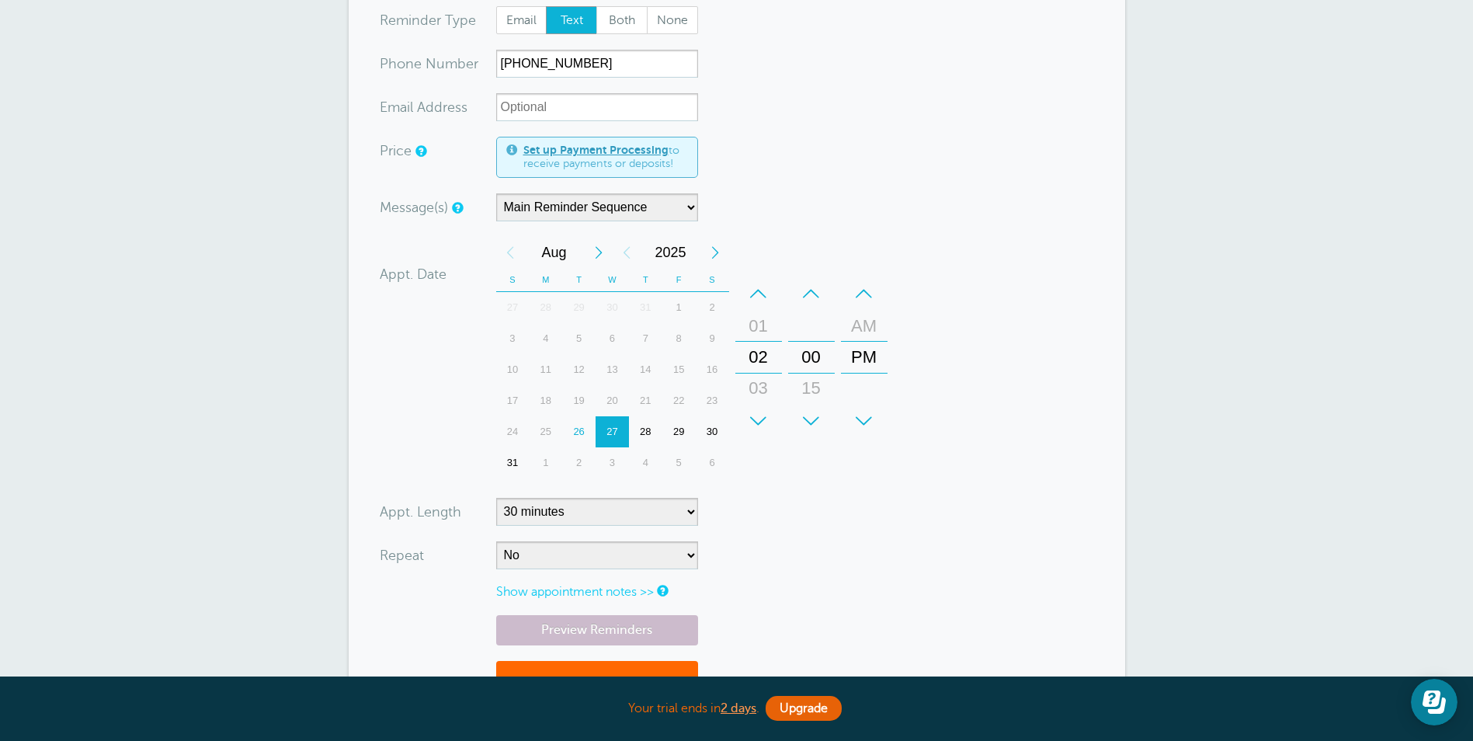
scroll to position [388, 0]
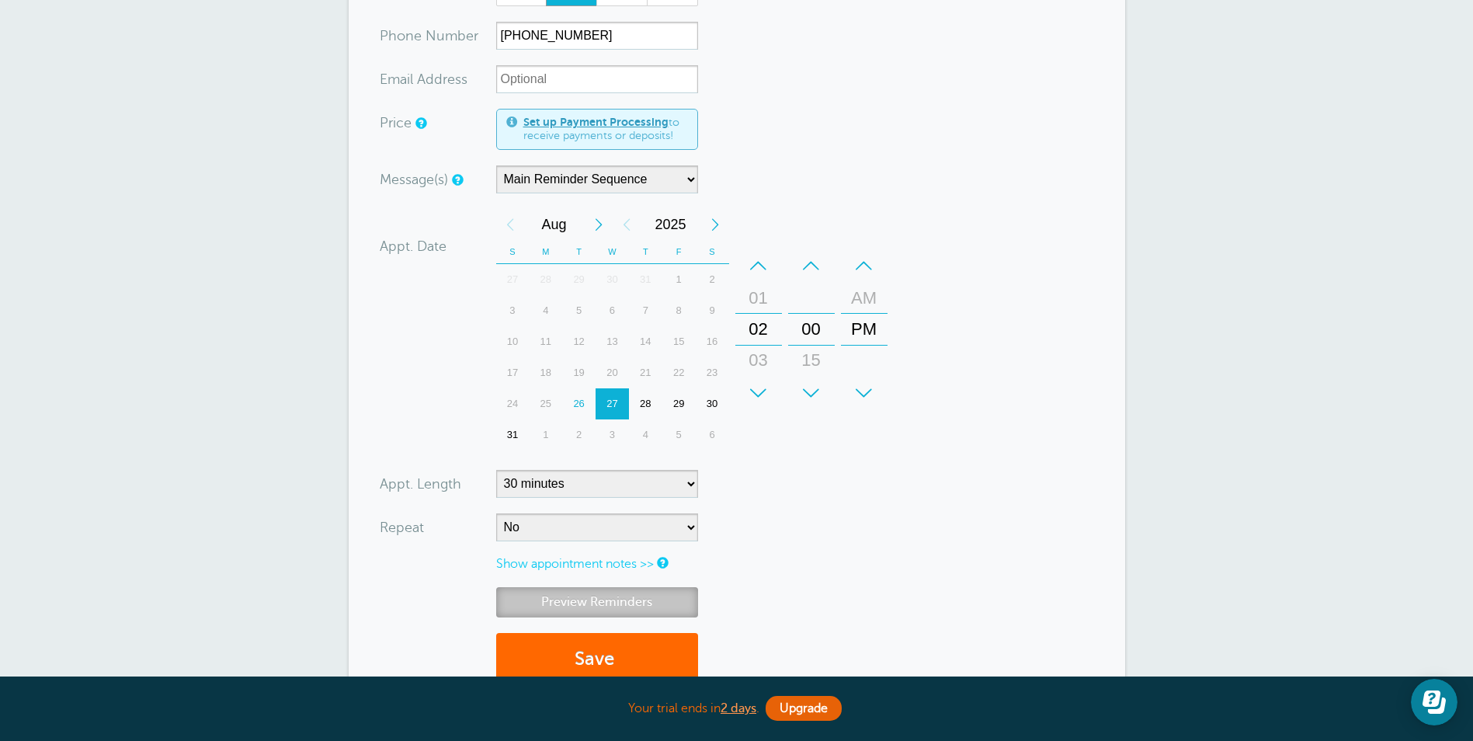
click at [540, 599] on link "Preview Reminders" at bounding box center [597, 602] width 202 height 30
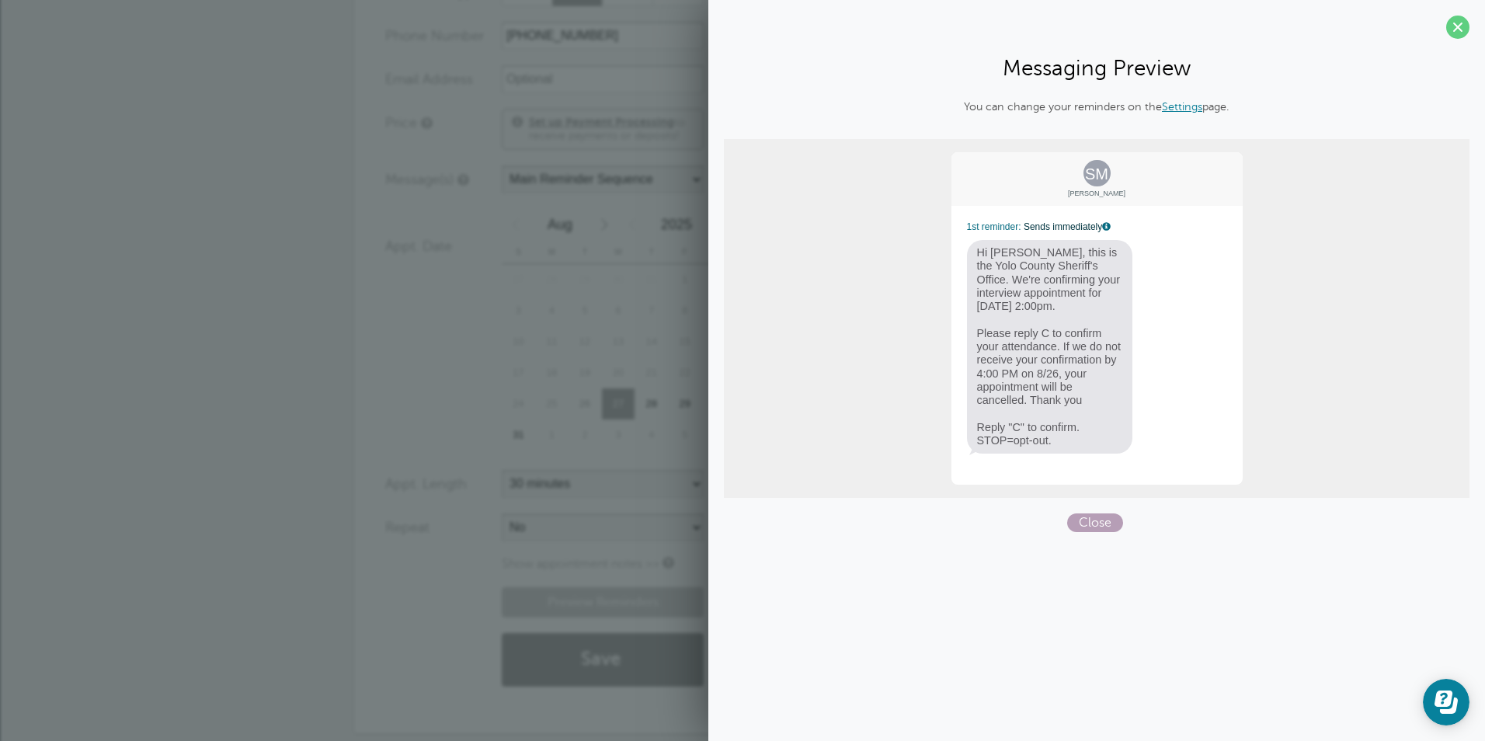
click at [1102, 520] on span "Close" at bounding box center [1095, 522] width 56 height 19
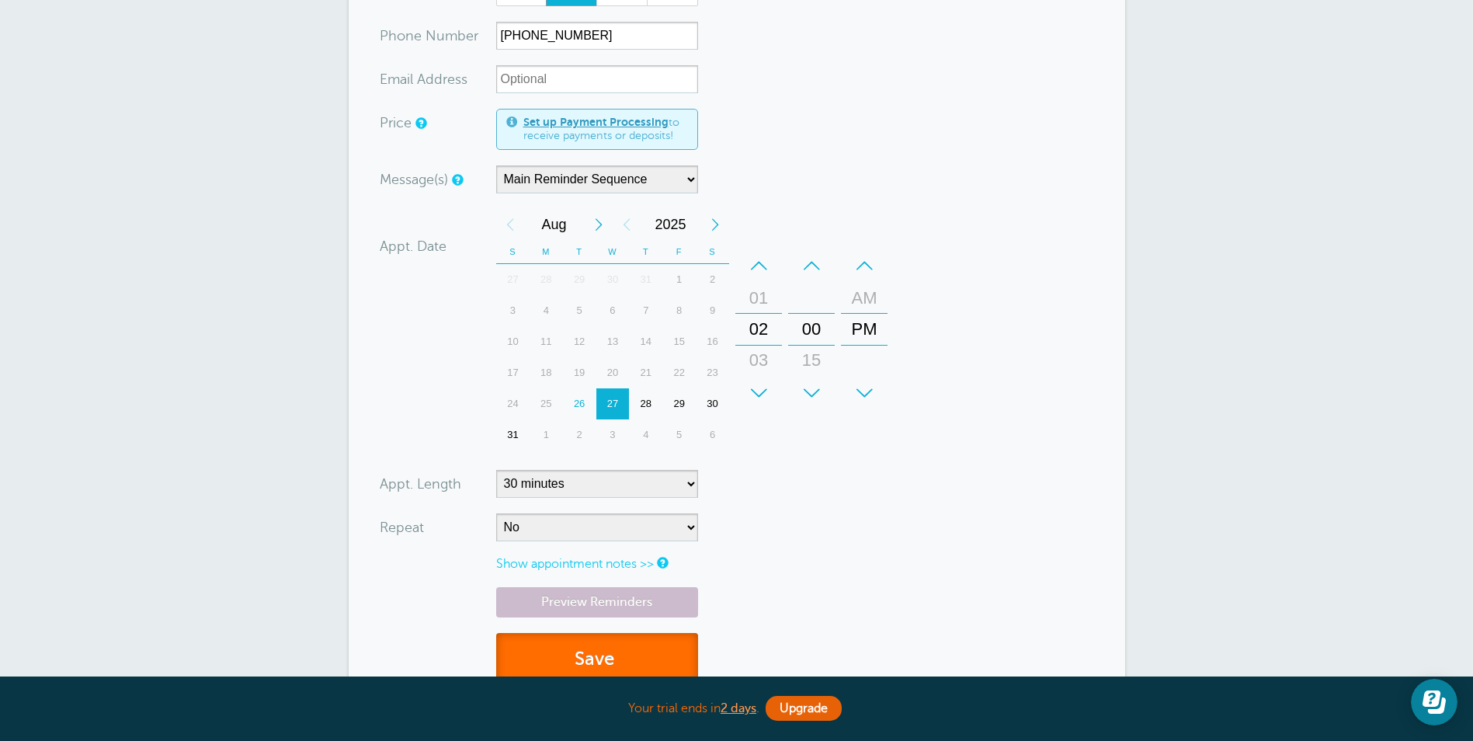
click at [642, 657] on button "Save" at bounding box center [597, 660] width 202 height 54
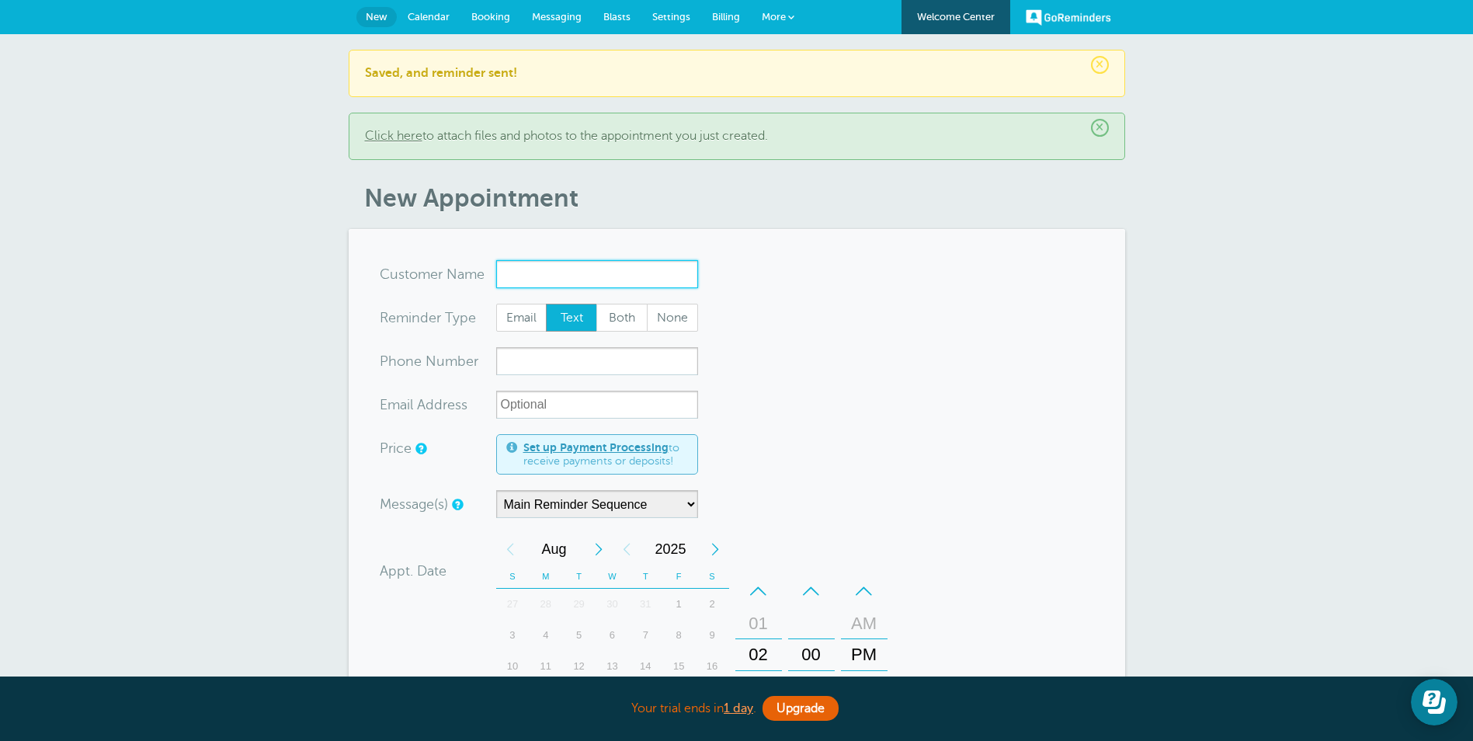
click at [504, 279] on input "x-no-autofill" at bounding box center [597, 274] width 202 height 28
paste input "[PERSON_NAME]"
type input "[PERSON_NAME]"
click at [577, 364] on input "xxx-no-autofill" at bounding box center [597, 361] width 202 height 28
paste input "(707) 655-1307"
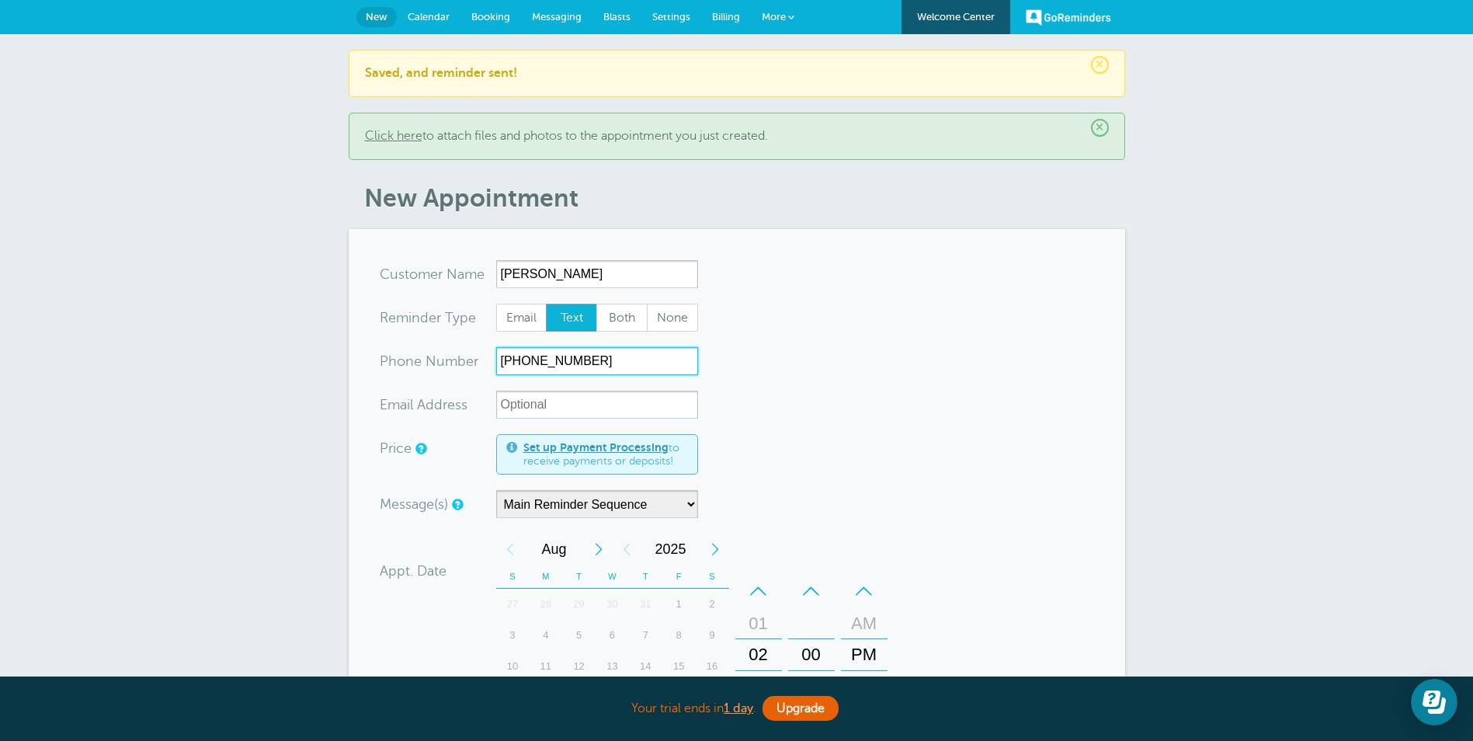
type input "(707) 655-1307"
click at [988, 420] on form "You are creating a new customer. To use an existing customer select one from th…" at bounding box center [737, 643] width 714 height 767
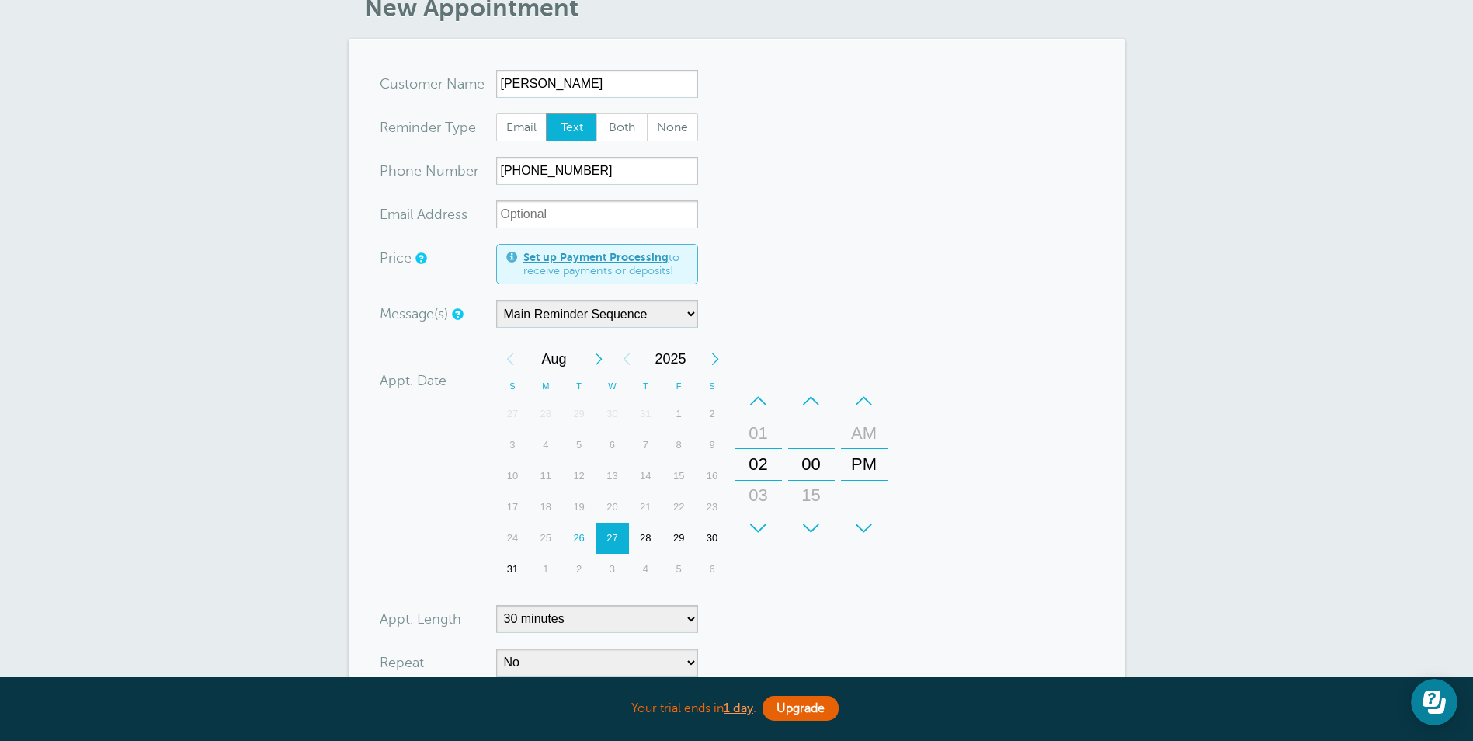
scroll to position [233, 0]
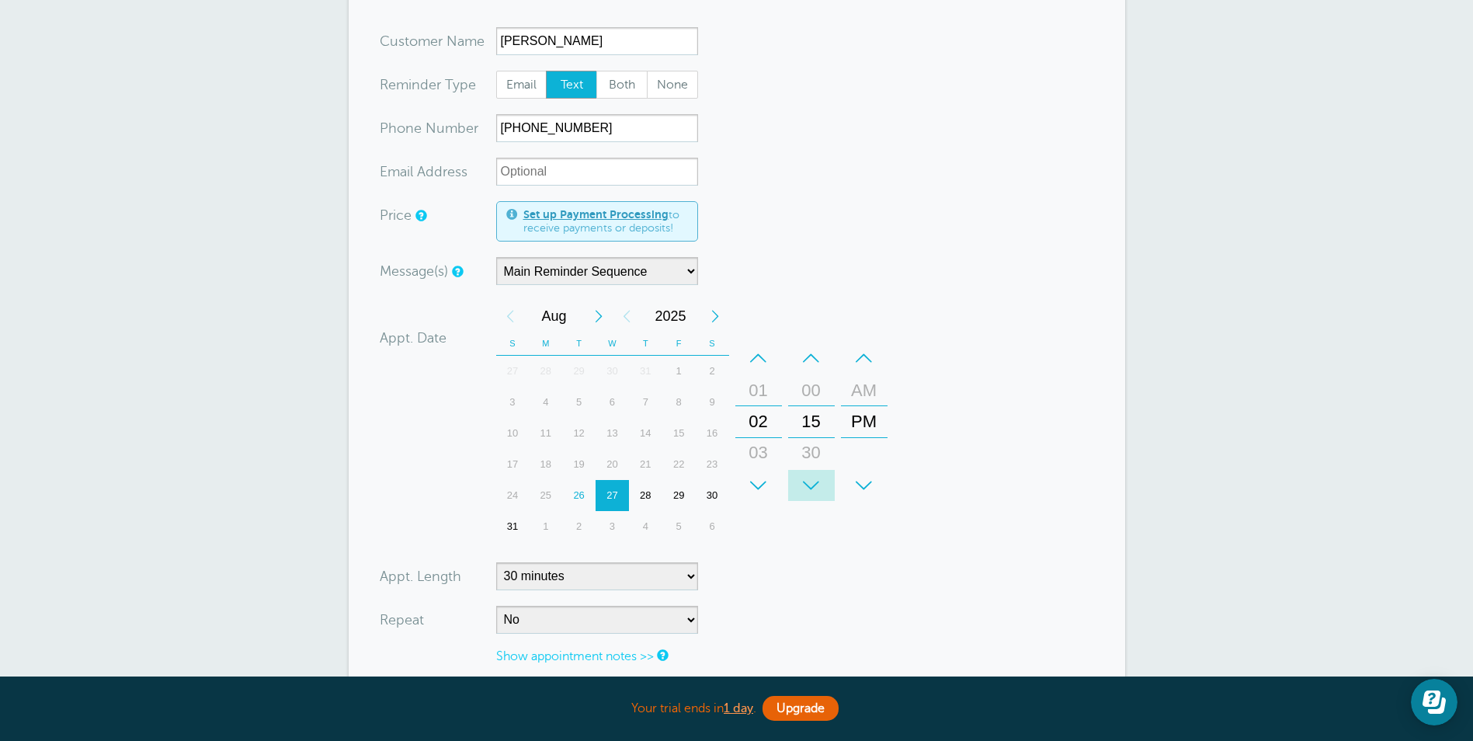
click at [808, 481] on div "+" at bounding box center [811, 485] width 47 height 31
drag, startPoint x: 1123, startPoint y: 497, endPoint x: 1018, endPoint y: 505, distance: 105.1
click at [1103, 500] on section "You are creating a new customer. To use an existing customer select one from th…" at bounding box center [737, 410] width 776 height 829
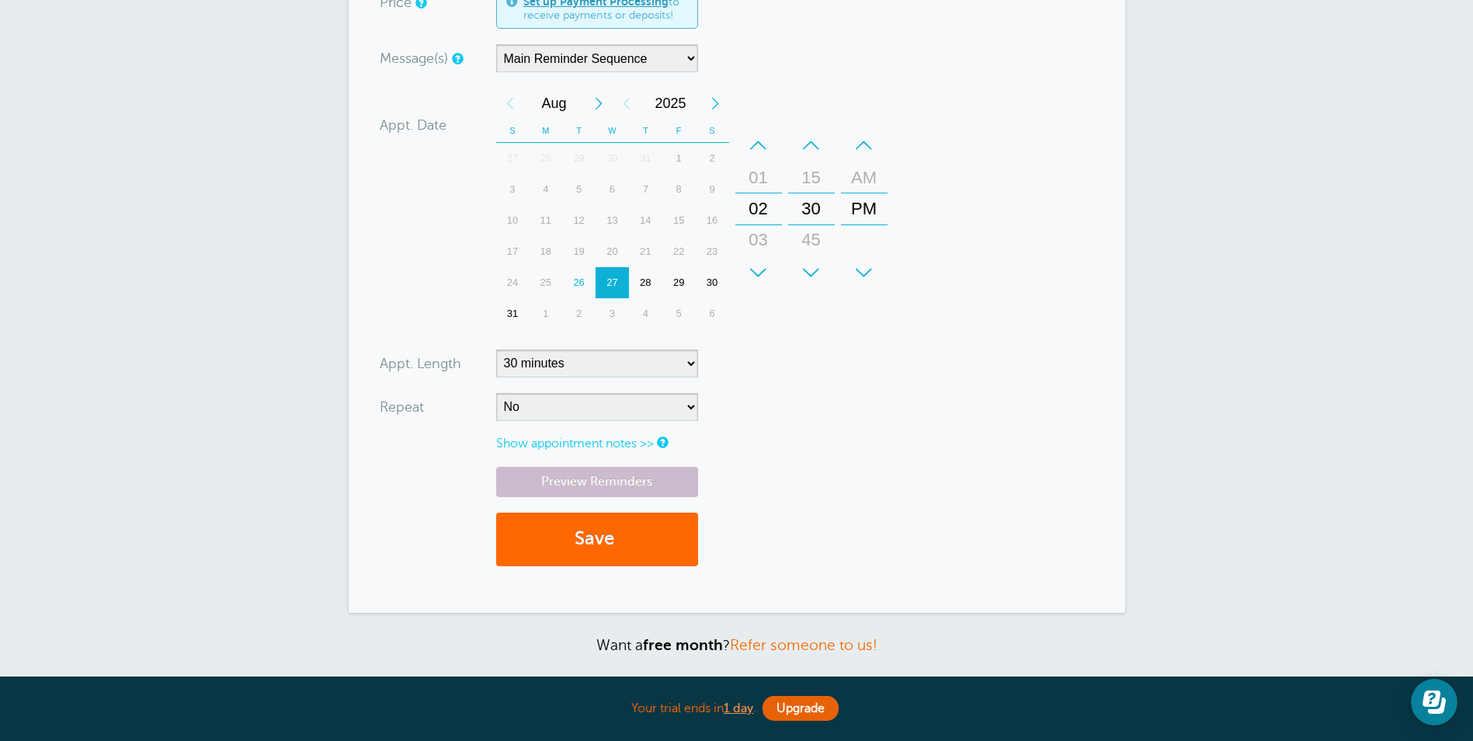
scroll to position [466, 0]
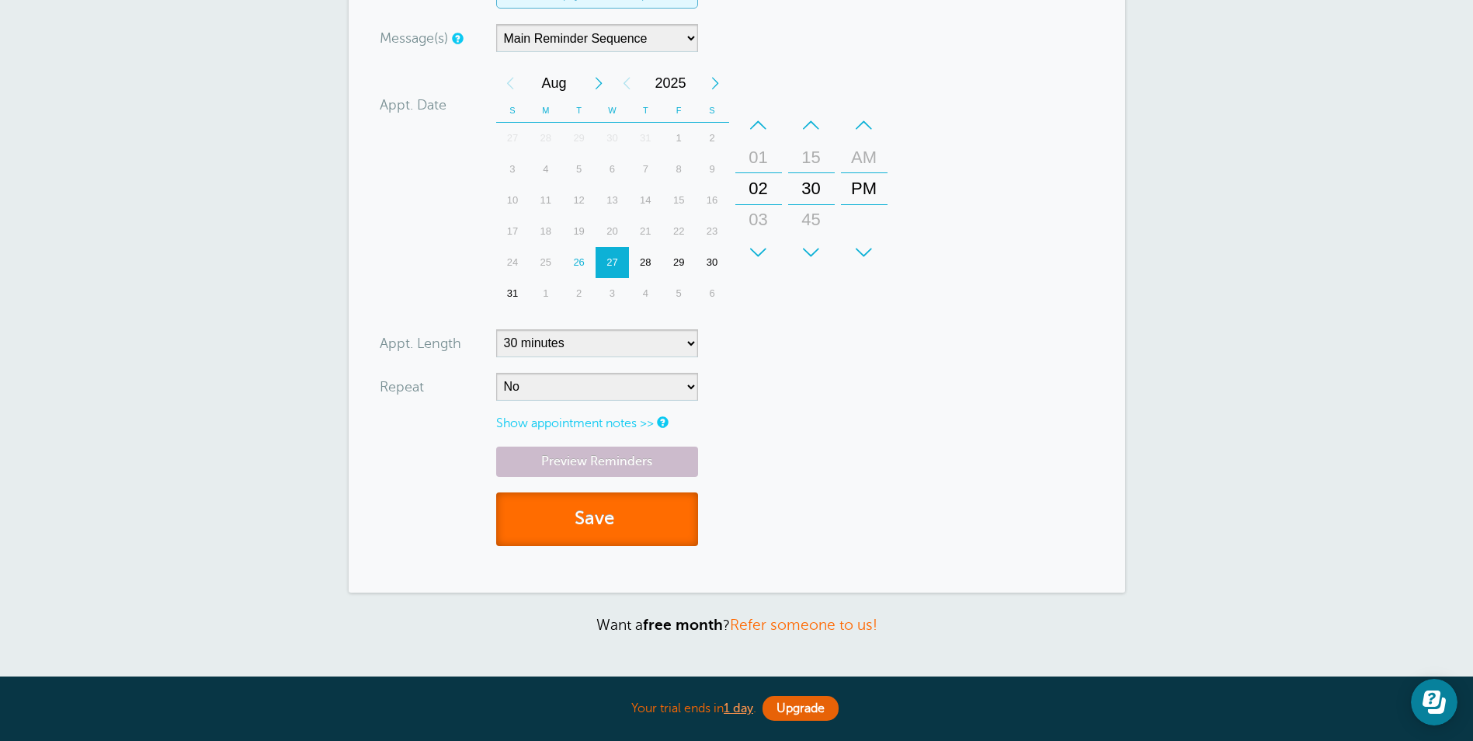
click at [660, 523] on button "Save" at bounding box center [597, 519] width 202 height 54
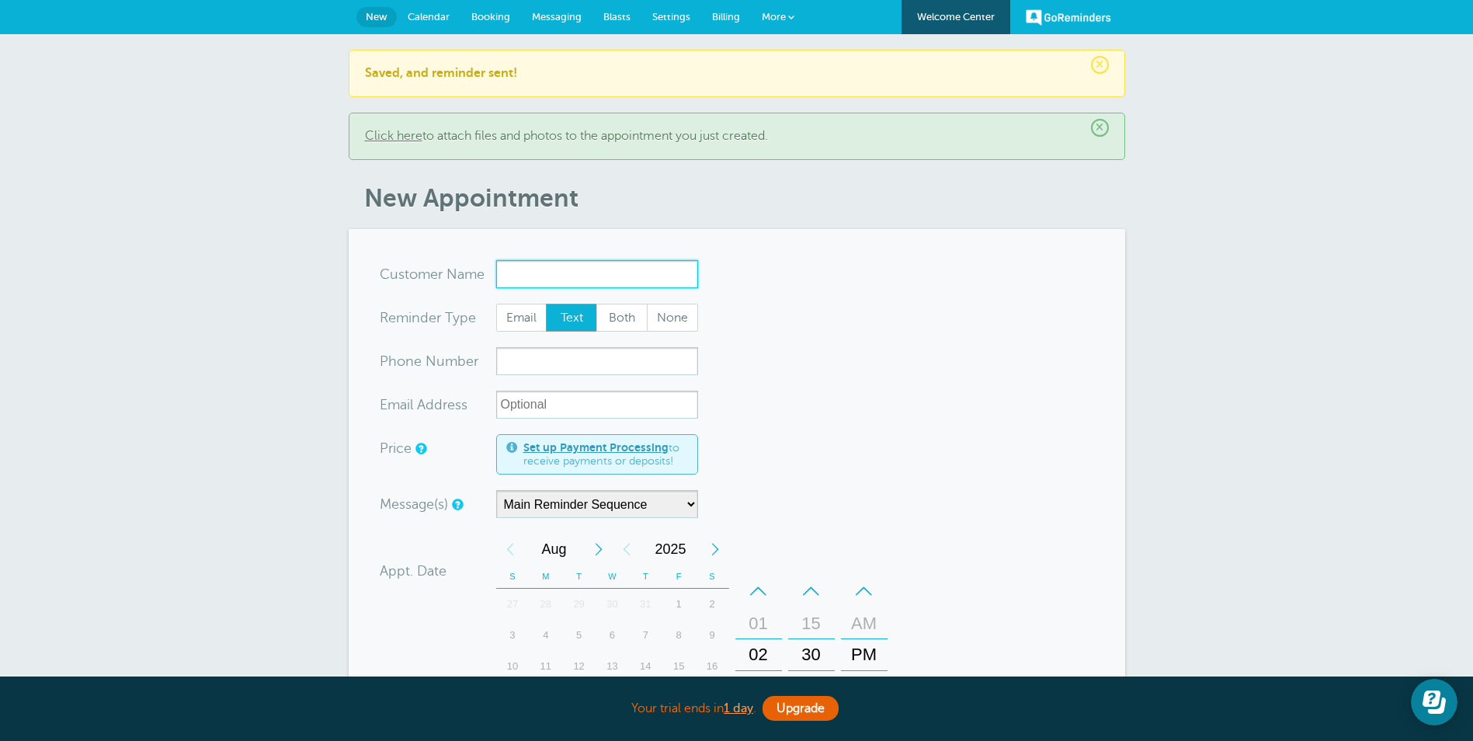
click at [589, 270] on input "x-no-autofill" at bounding box center [597, 274] width 202 height 28
paste input "Michelle Toussand"
type input "Michelle Toussand"
click at [539, 361] on input "xxx-no-autofill" at bounding box center [597, 361] width 202 height 28
paste input "415-672-9997"
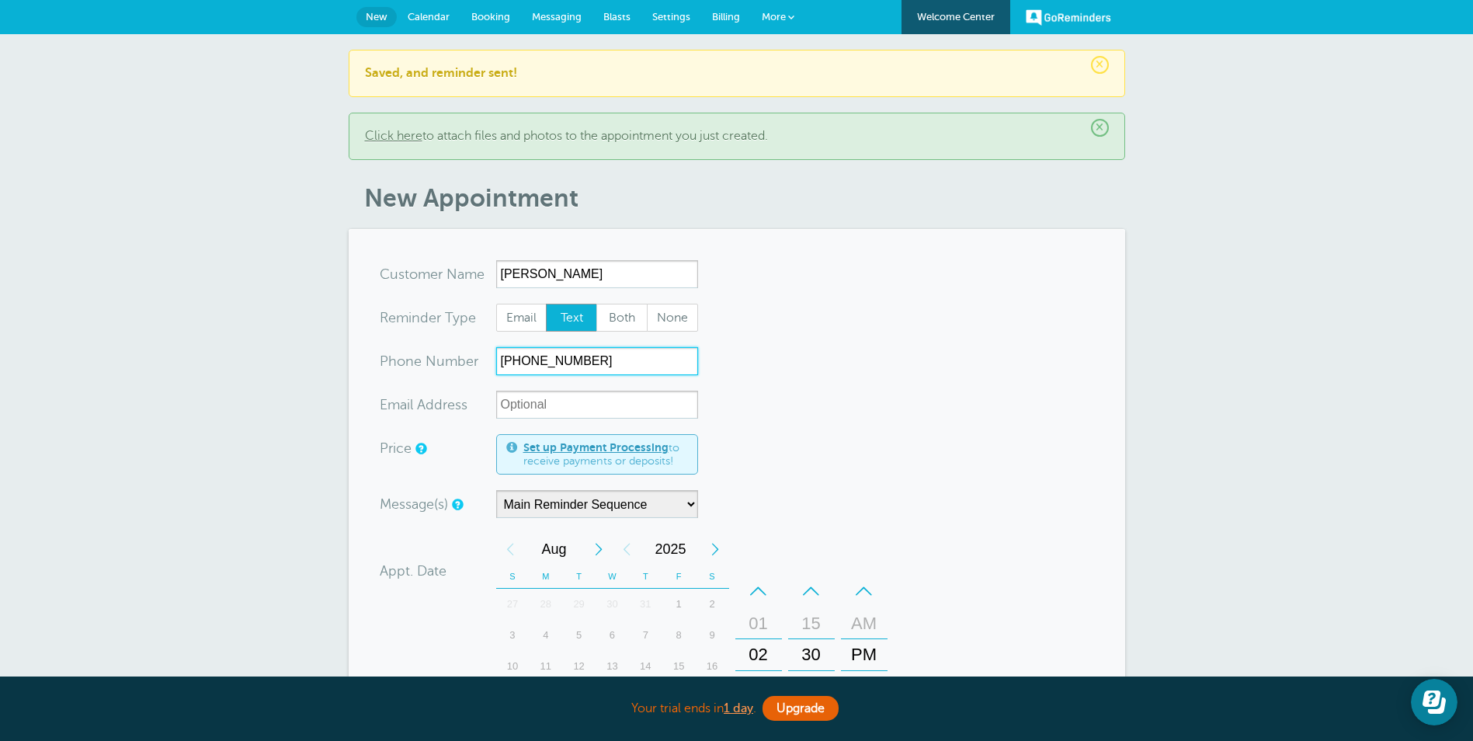
type input "415-672-9997"
click at [1029, 476] on form "You are creating a new customer. To use an existing customer select one from th…" at bounding box center [737, 643] width 714 height 767
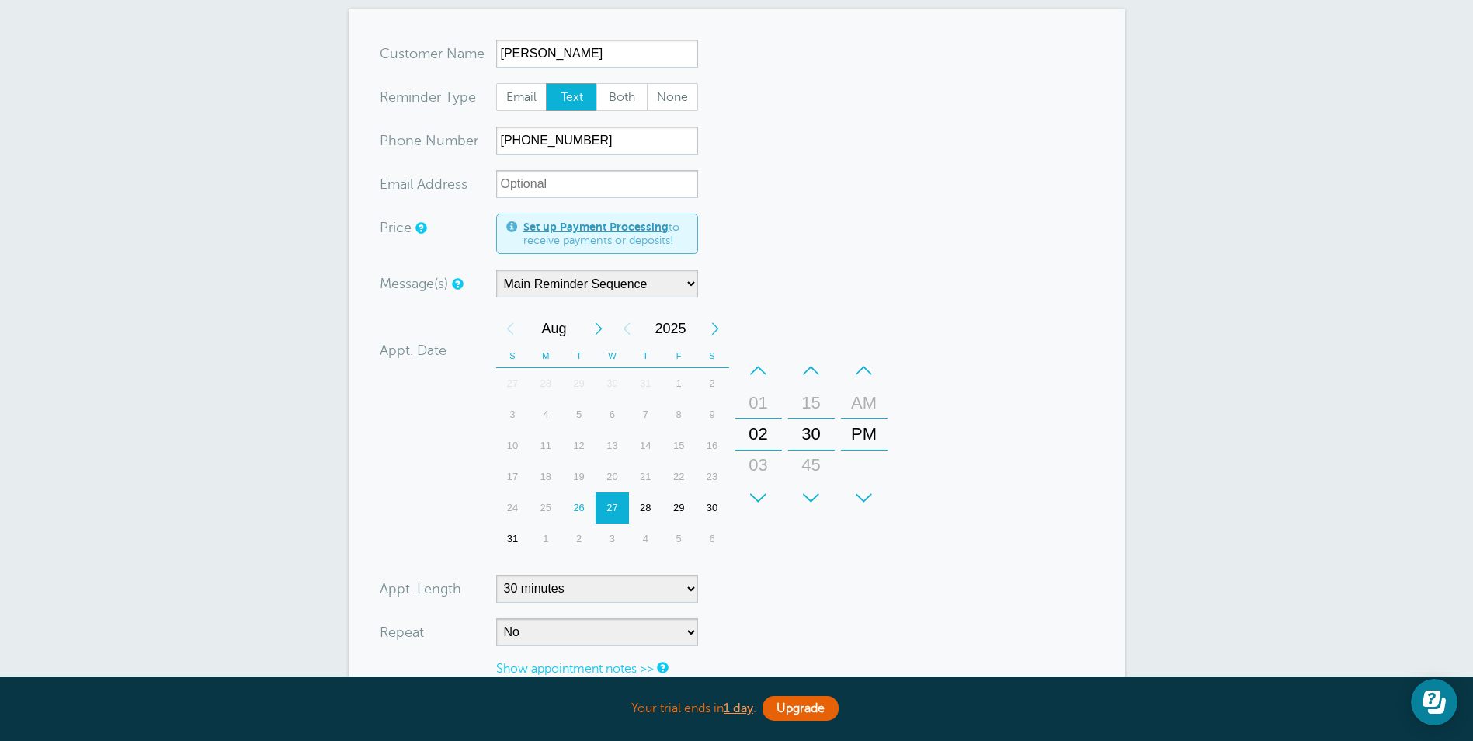
scroll to position [233, 0]
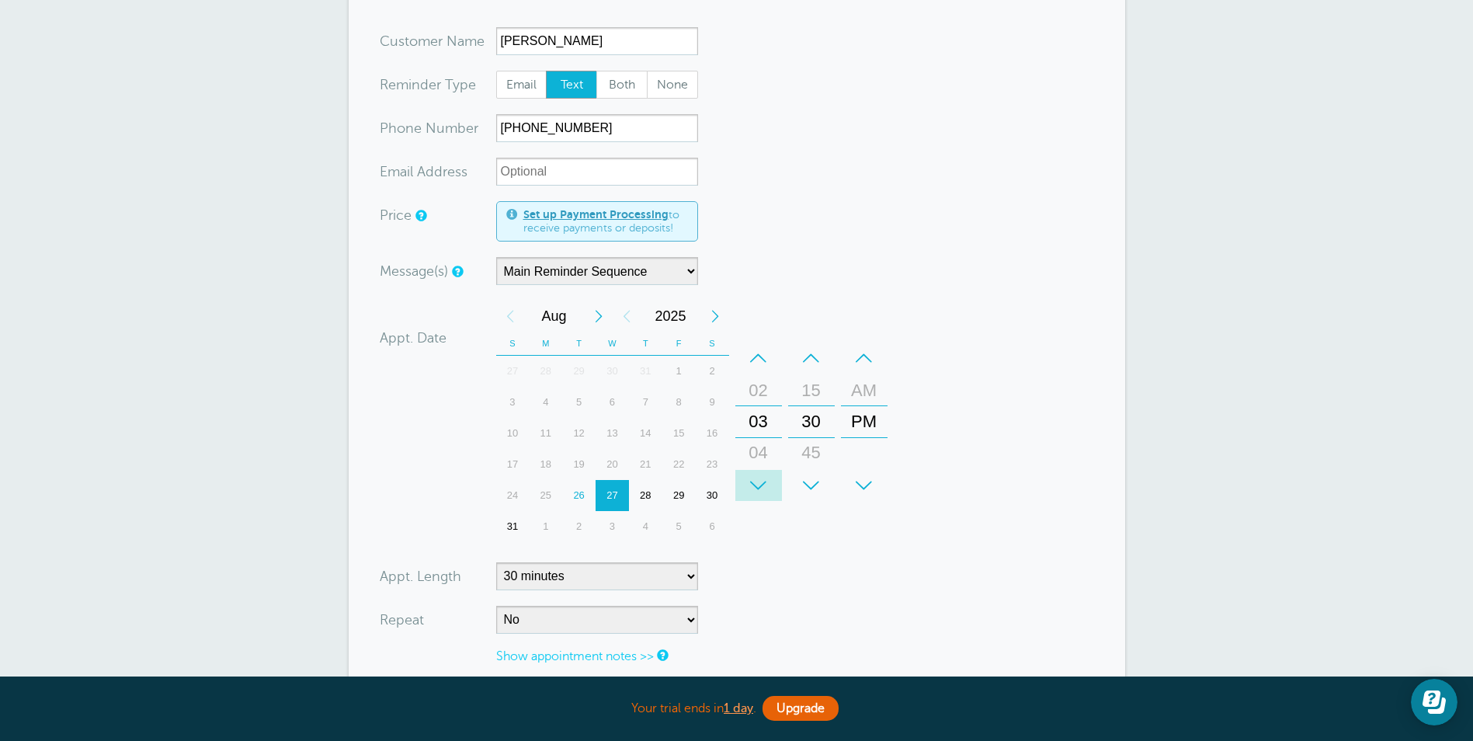
click at [762, 477] on div "+" at bounding box center [758, 485] width 47 height 31
click at [817, 352] on div "–" at bounding box center [811, 357] width 47 height 31
click at [798, 592] on form "You are creating a new customer. To use an existing customer select one from th…" at bounding box center [737, 410] width 714 height 767
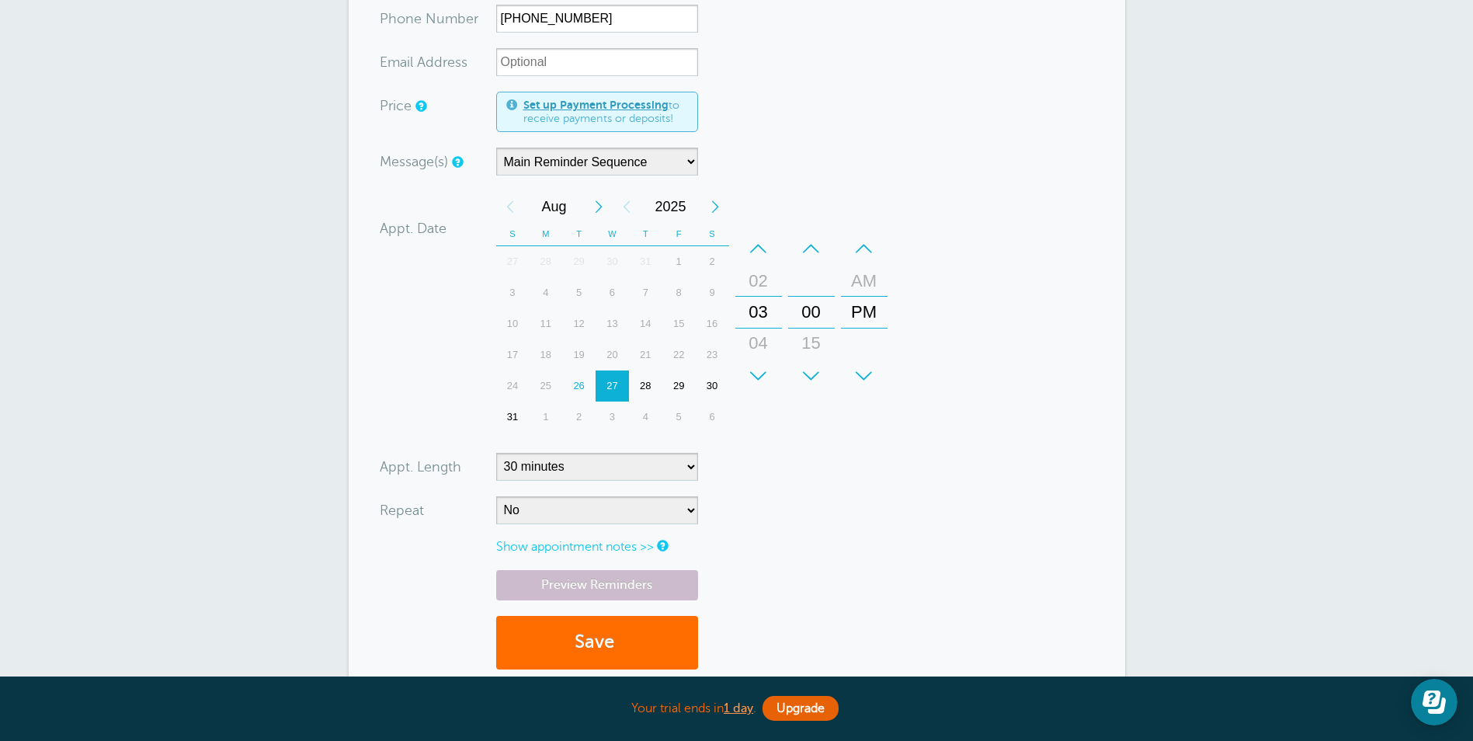
scroll to position [388, 0]
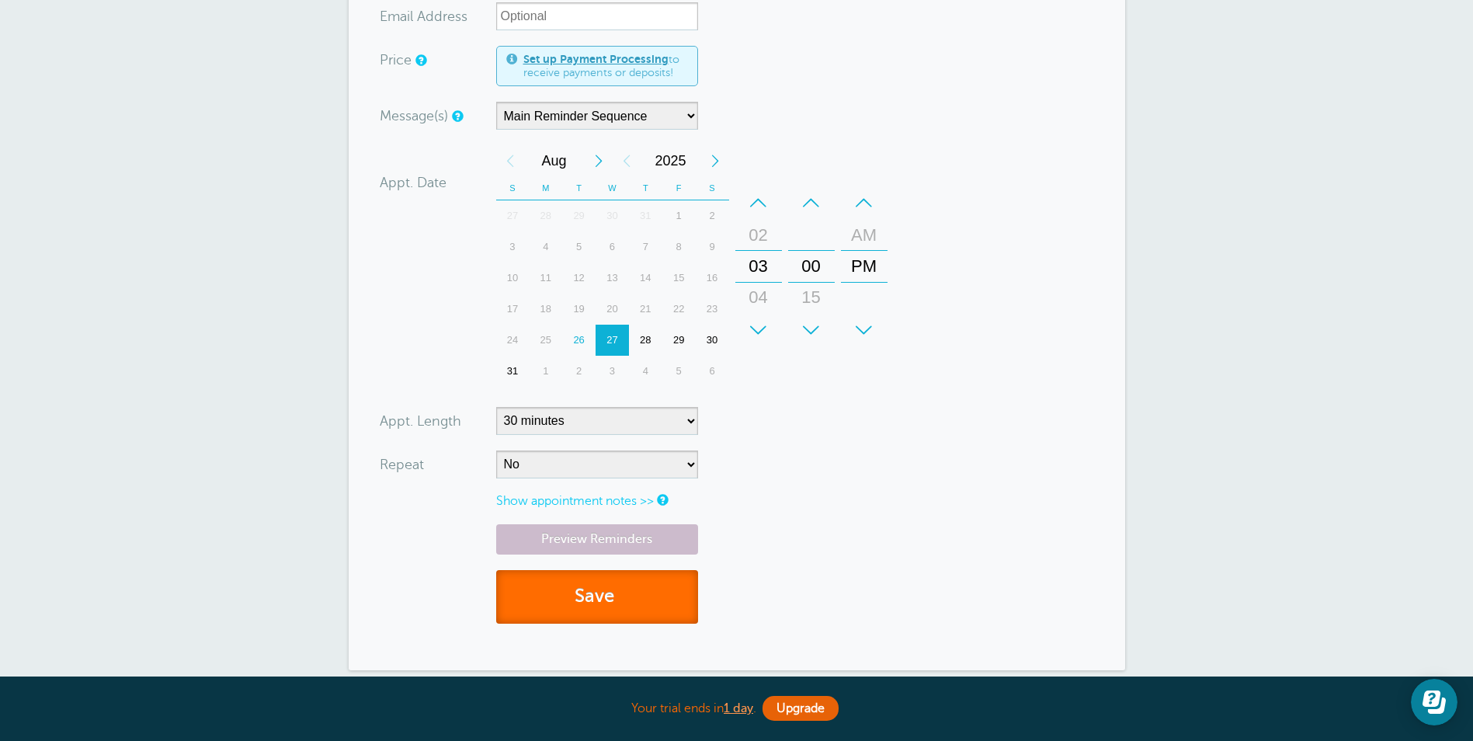
click at [616, 587] on button "Save" at bounding box center [597, 597] width 202 height 54
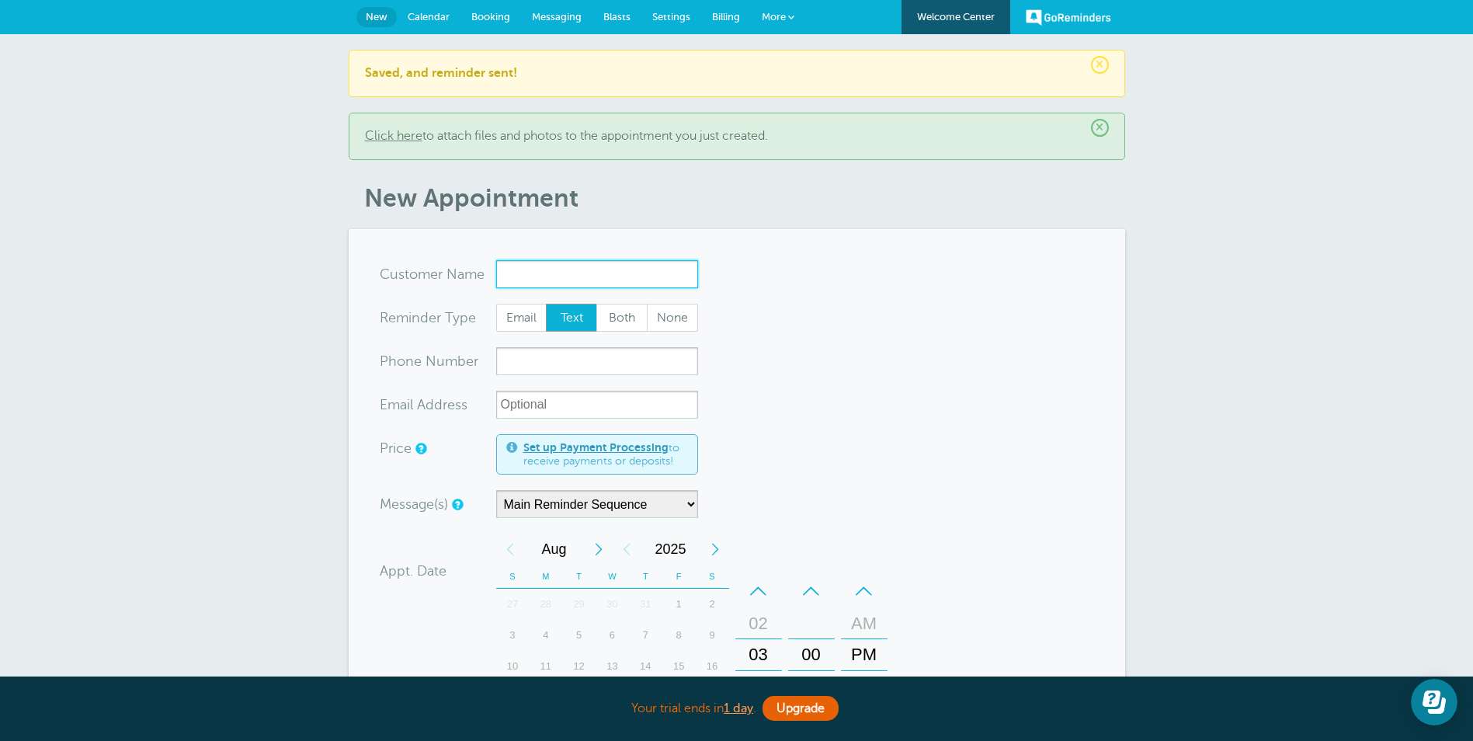
click at [585, 280] on input "x-no-autofill" at bounding box center [597, 274] width 202 height 28
paste input "[PERSON_NAME]"
click at [602, 272] on input "[PERSON_NAME]" at bounding box center [597, 274] width 202 height 28
type input "[PERSON_NAME]"
click at [573, 360] on input "xxx-no-autofill" at bounding box center [597, 361] width 202 height 28
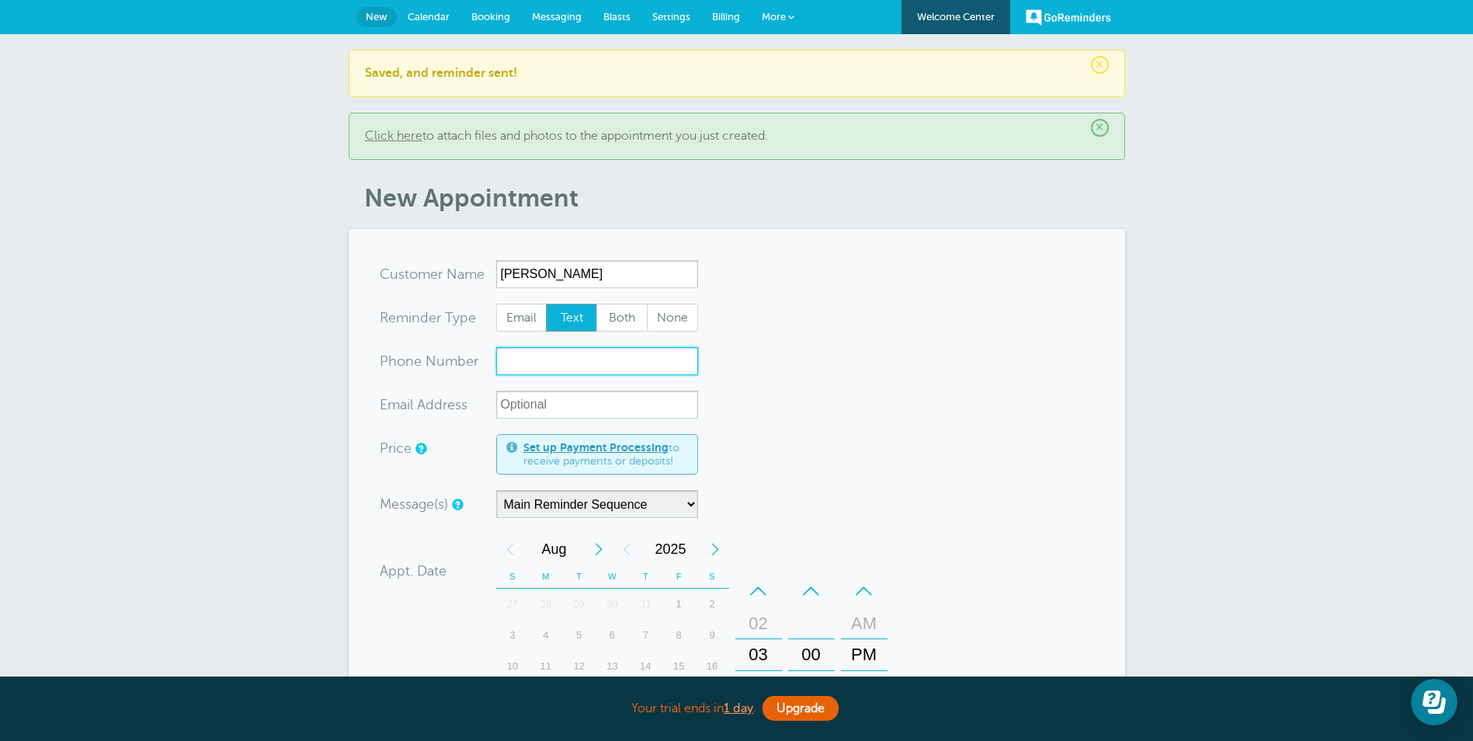
paste input "(530) 490-9158"
type input "(530) 490-9158"
click at [885, 478] on form "You are creating a new customer. To use an existing customer select one from th…" at bounding box center [737, 643] width 714 height 767
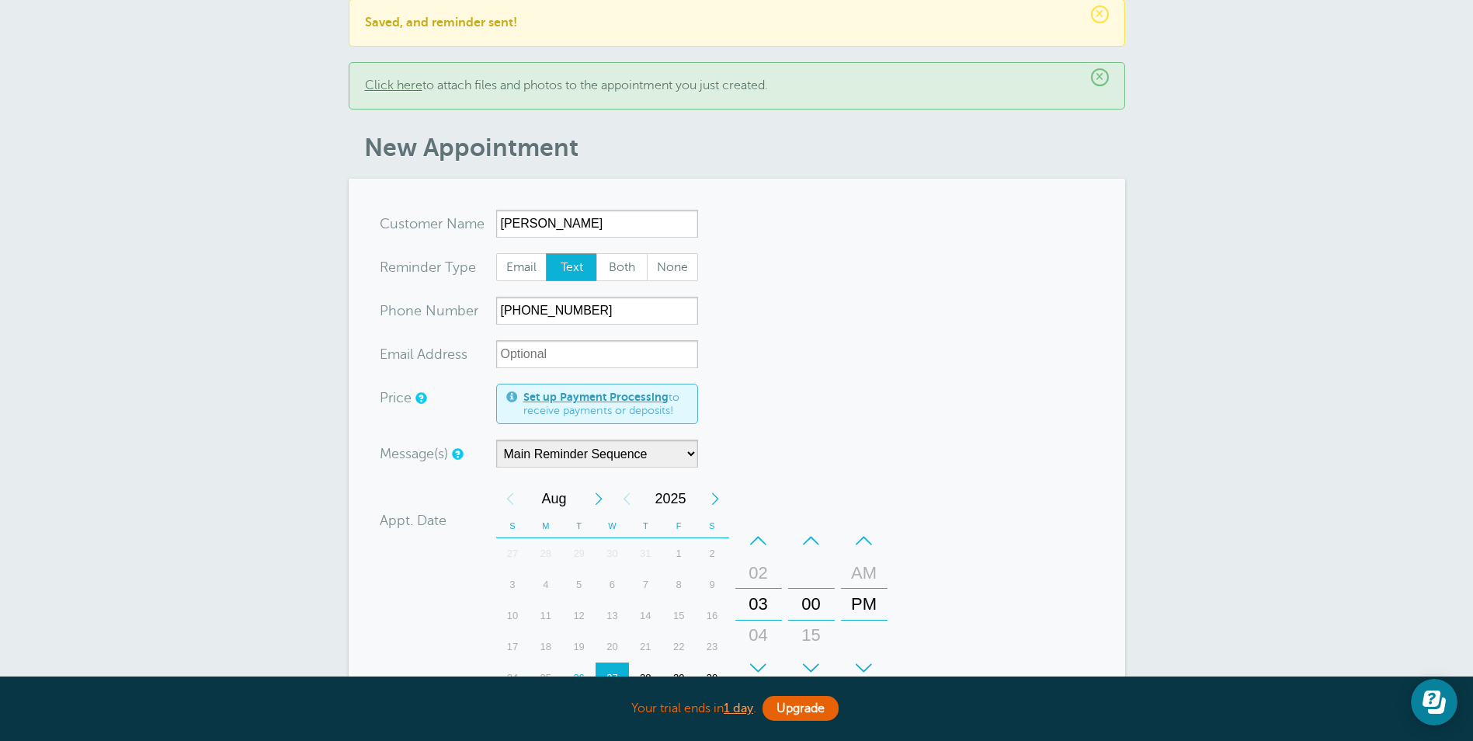
scroll to position [78, 0]
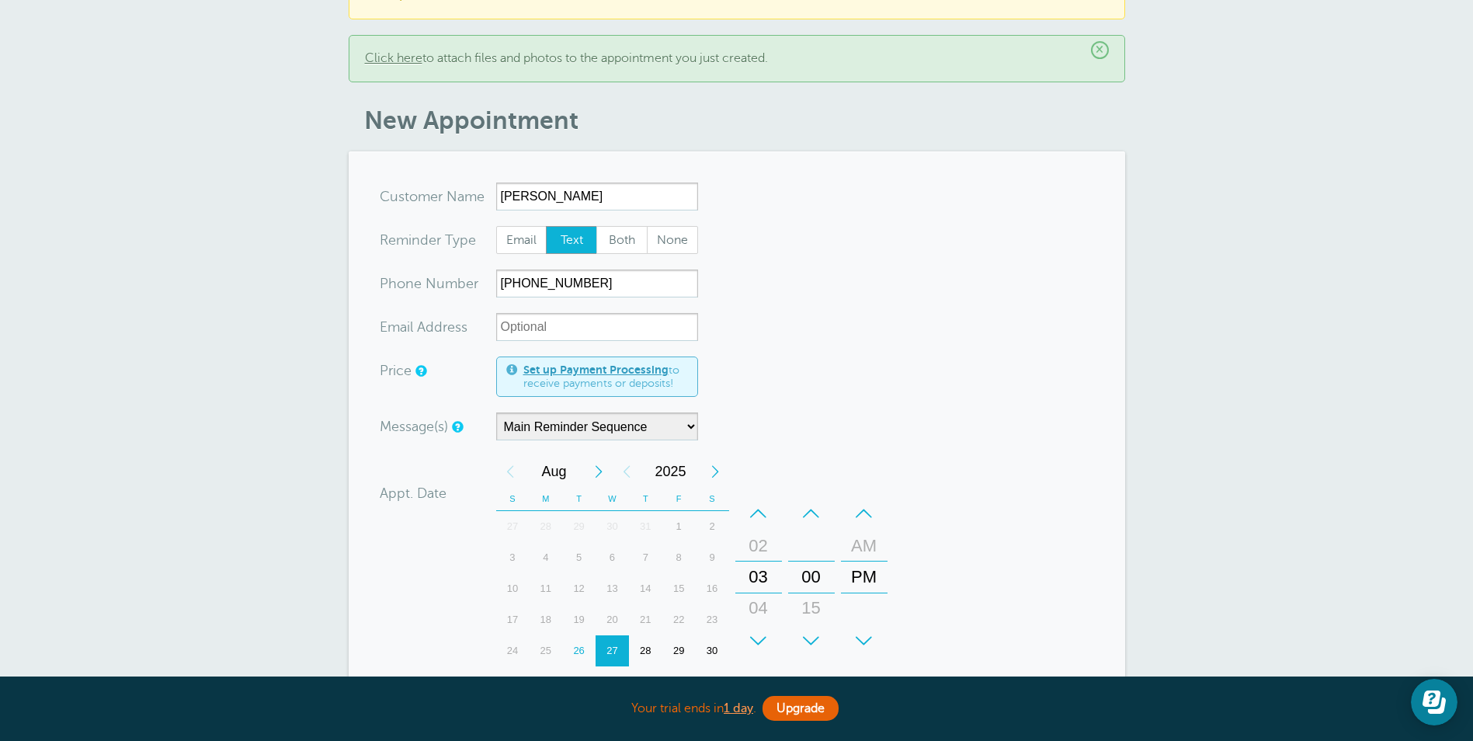
click at [815, 641] on div "+" at bounding box center [811, 640] width 47 height 31
click at [935, 494] on form "You are creating a new customer. To use an existing customer select one from th…" at bounding box center [737, 565] width 714 height 767
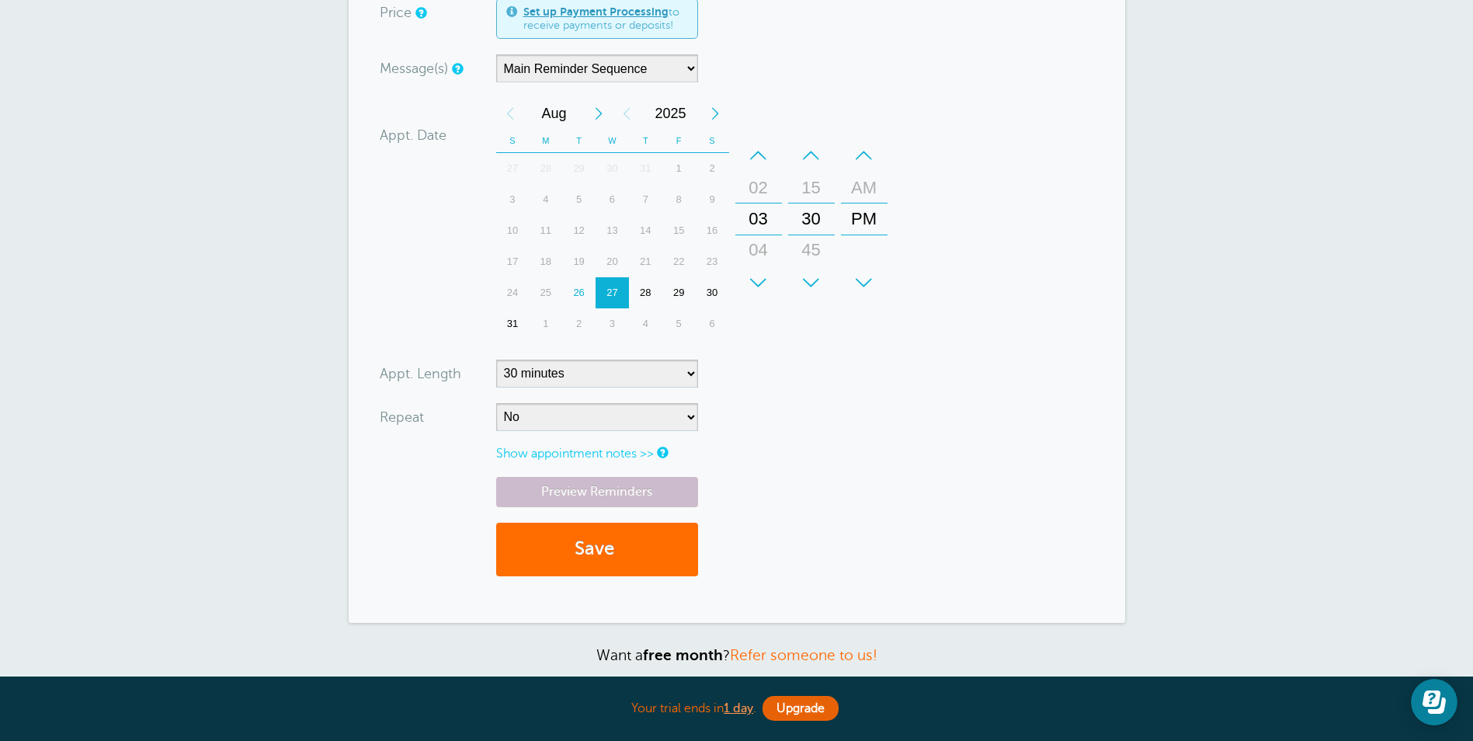
scroll to position [466, 0]
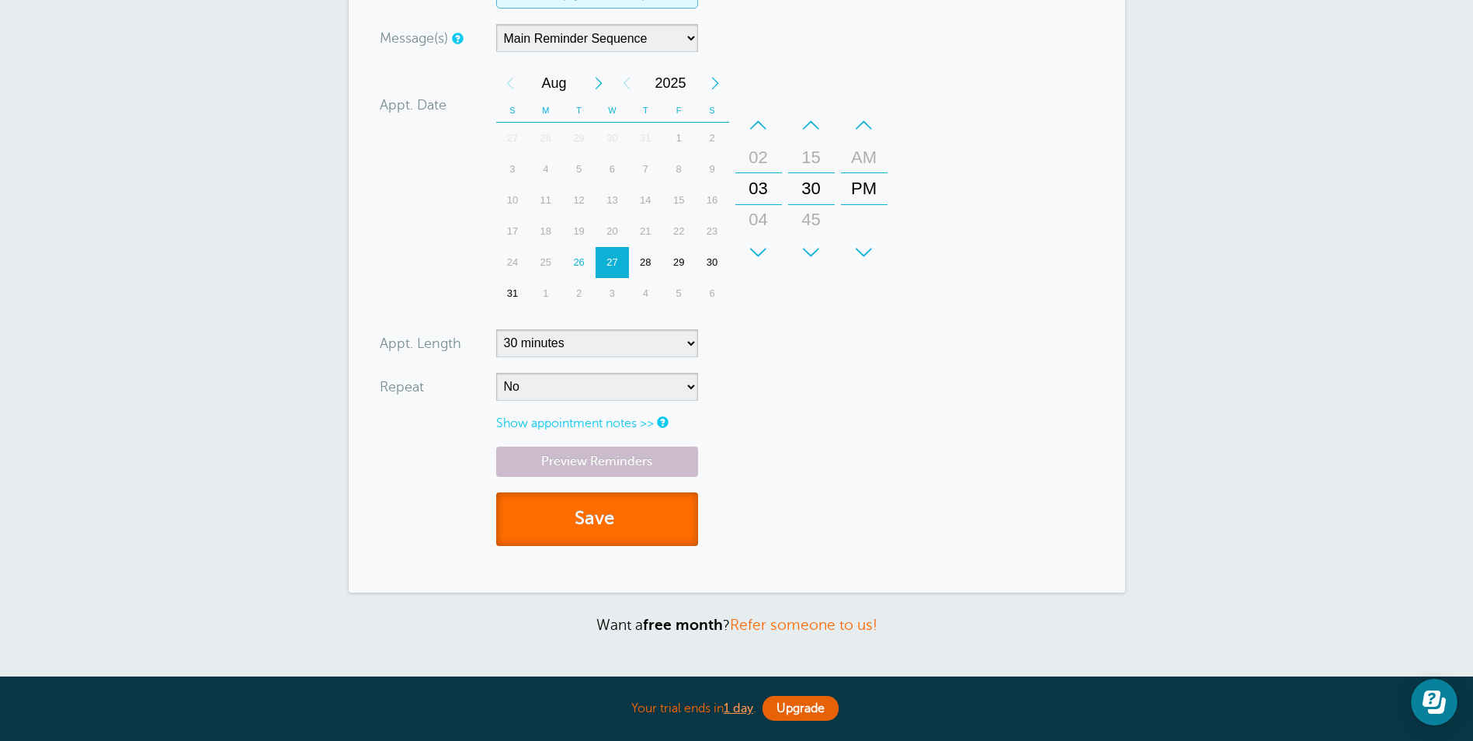
click at [588, 532] on button "Save" at bounding box center [597, 519] width 202 height 54
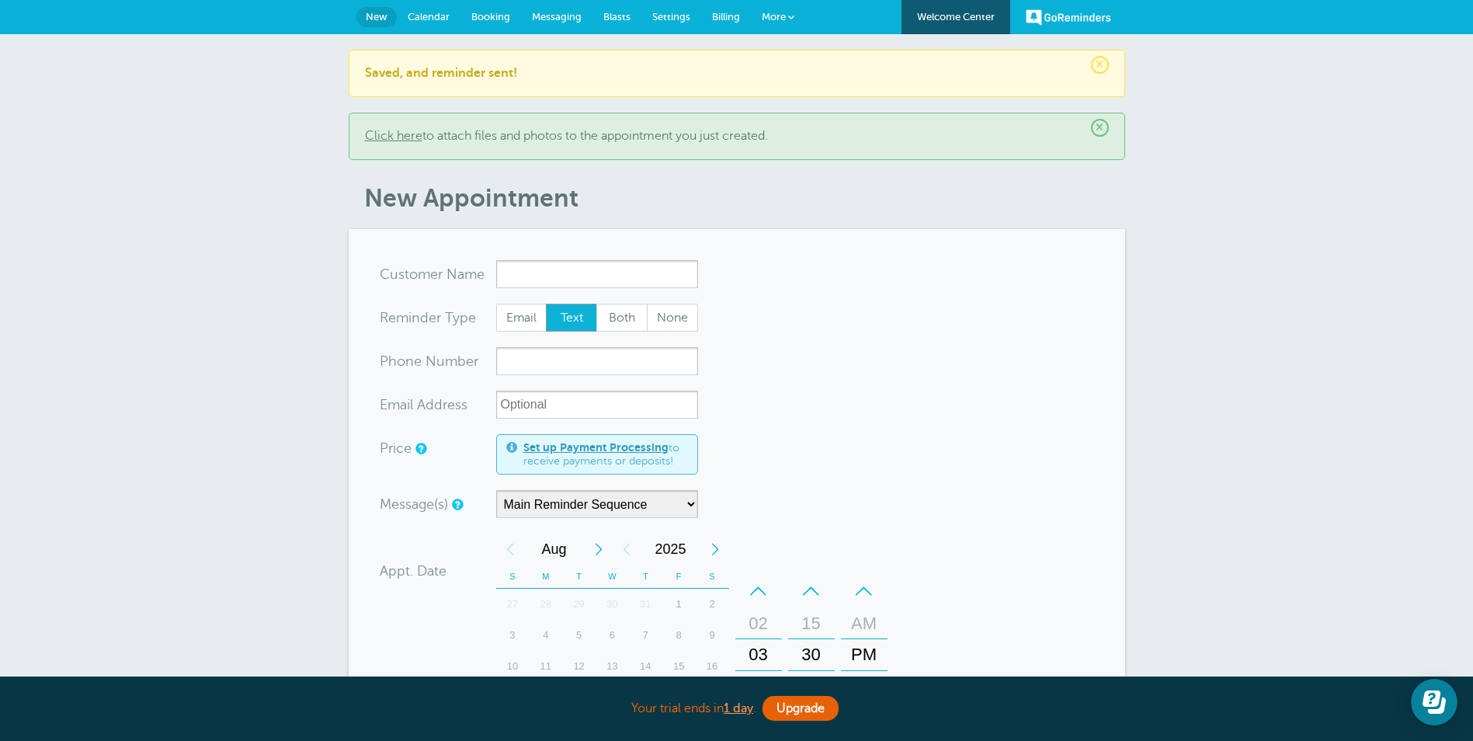
click at [437, 12] on span "Calendar" at bounding box center [429, 17] width 42 height 12
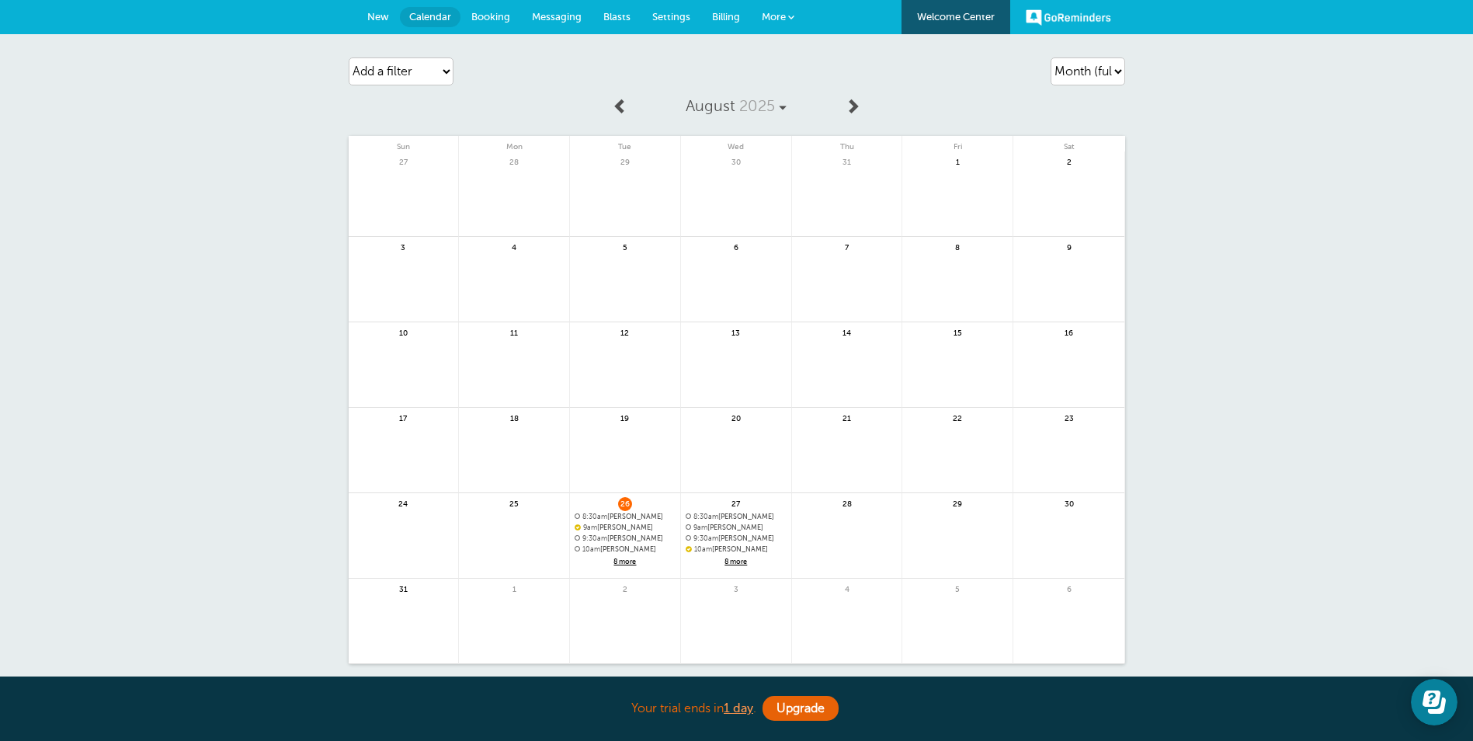
click at [746, 561] on span "8 more" at bounding box center [736, 561] width 101 height 13
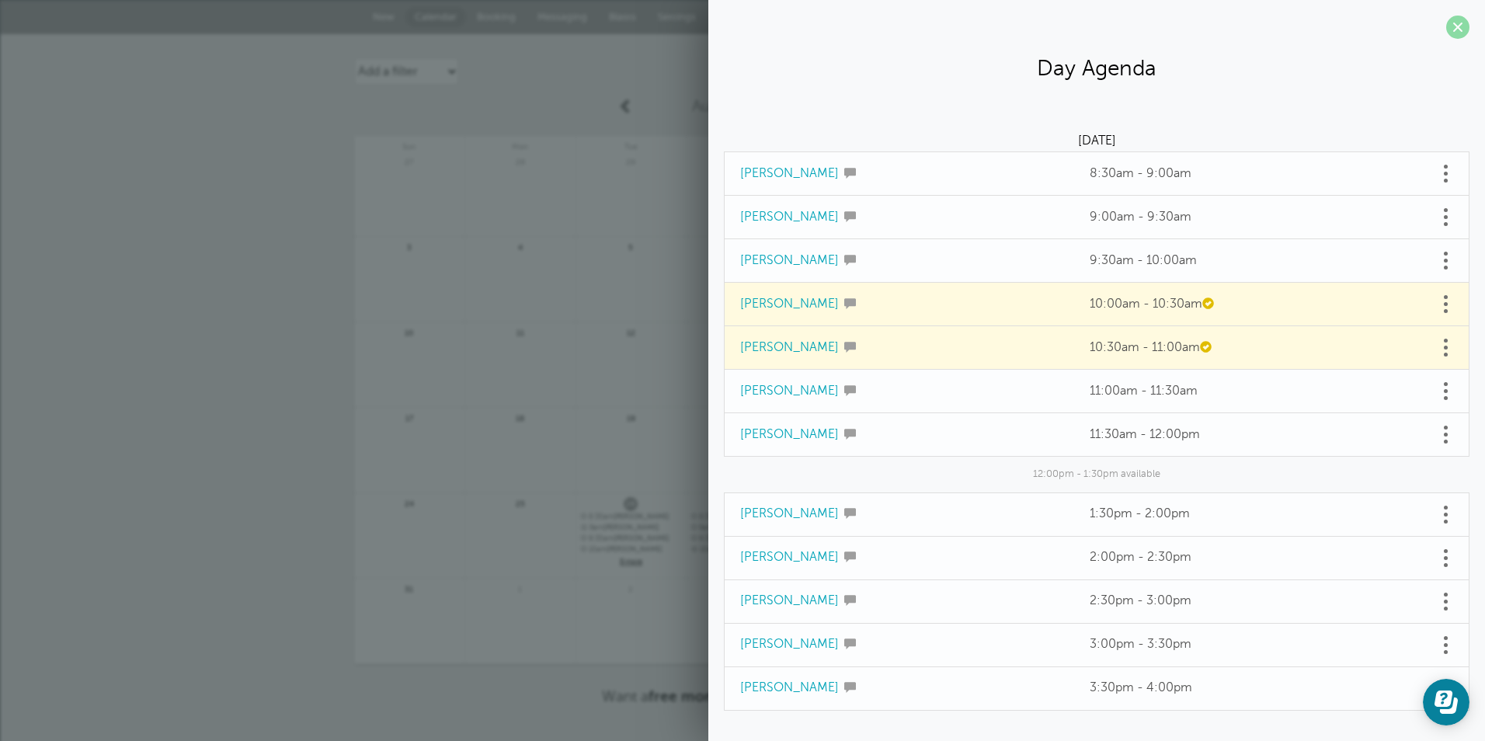
click at [1446, 19] on span at bounding box center [1457, 27] width 23 height 23
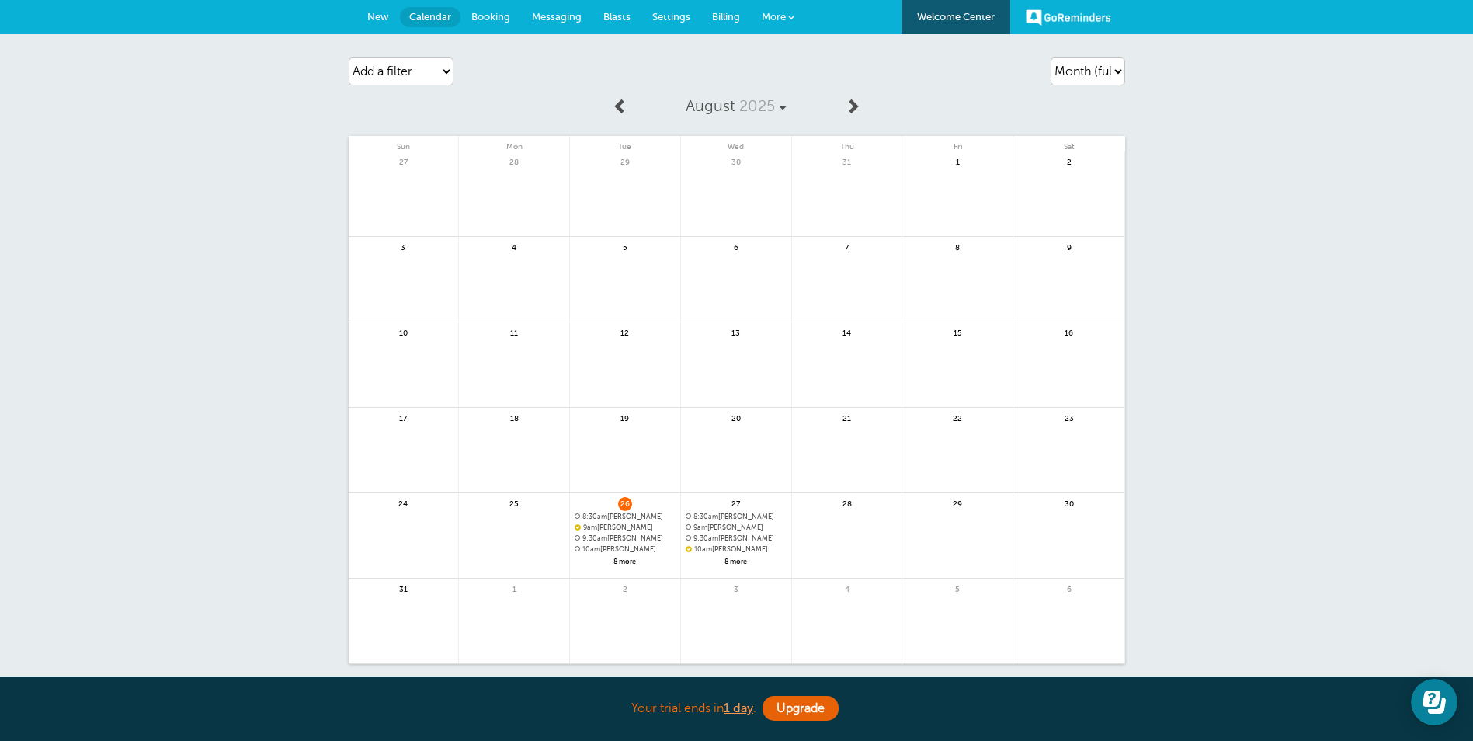
click at [734, 561] on span "8 more" at bounding box center [736, 561] width 101 height 13
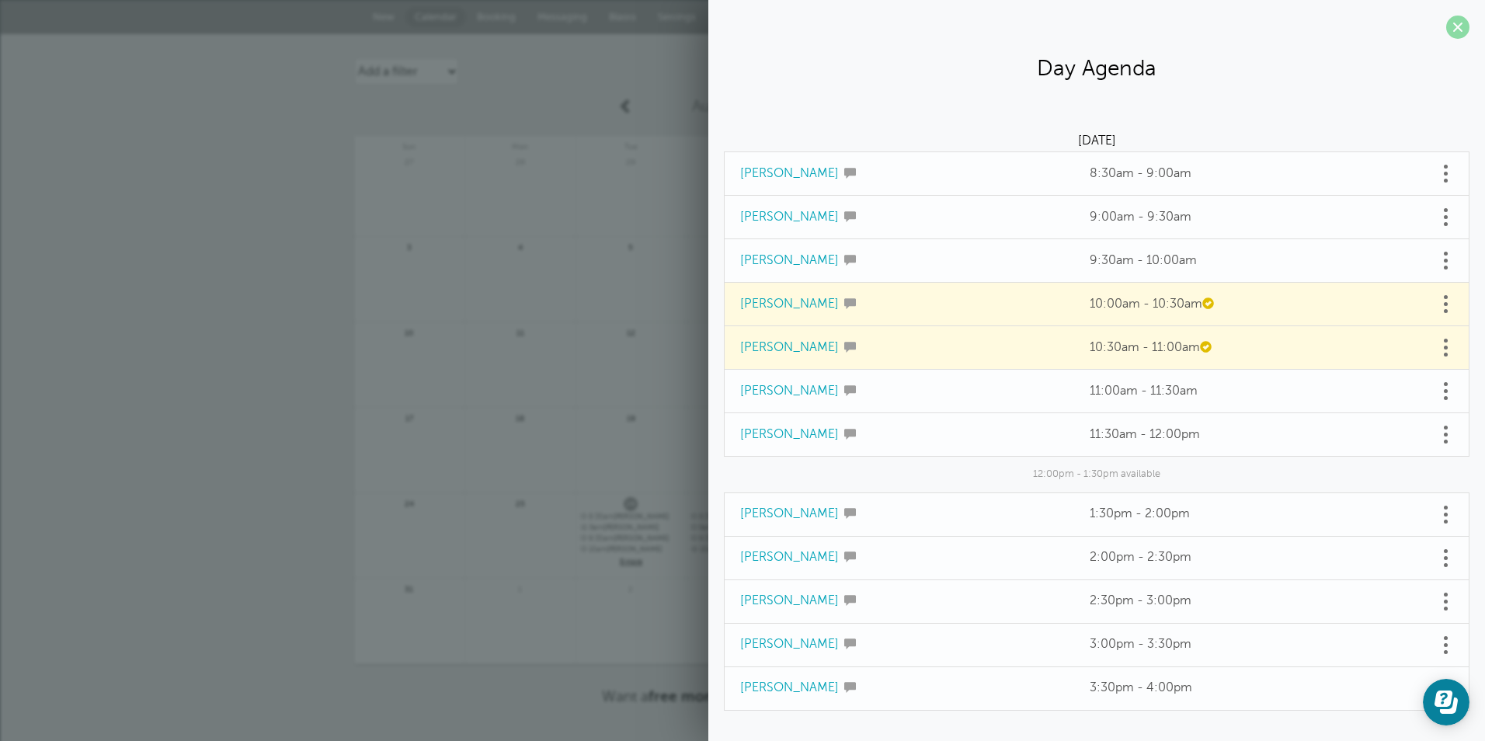
click at [1449, 25] on span at bounding box center [1457, 27] width 23 height 23
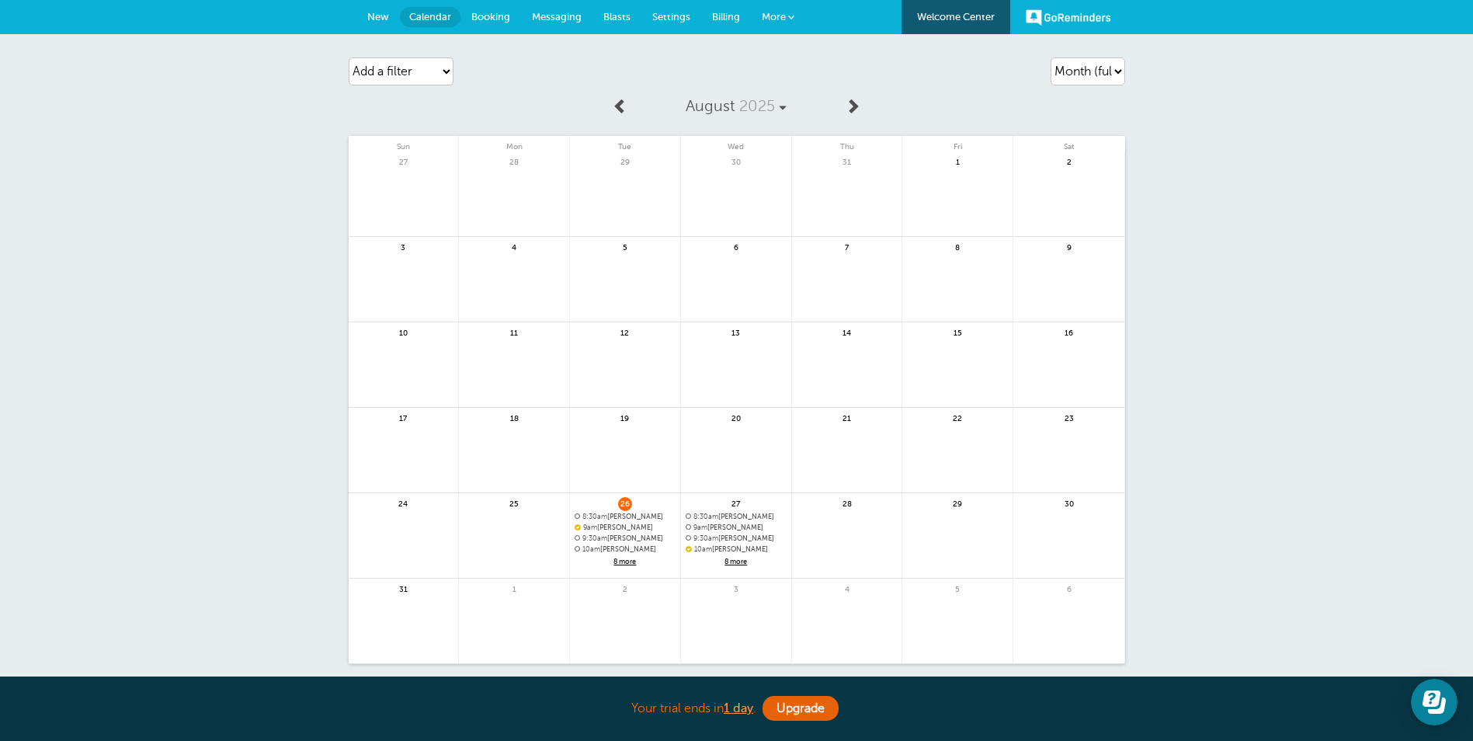
click at [738, 562] on span "8 more" at bounding box center [736, 561] width 101 height 13
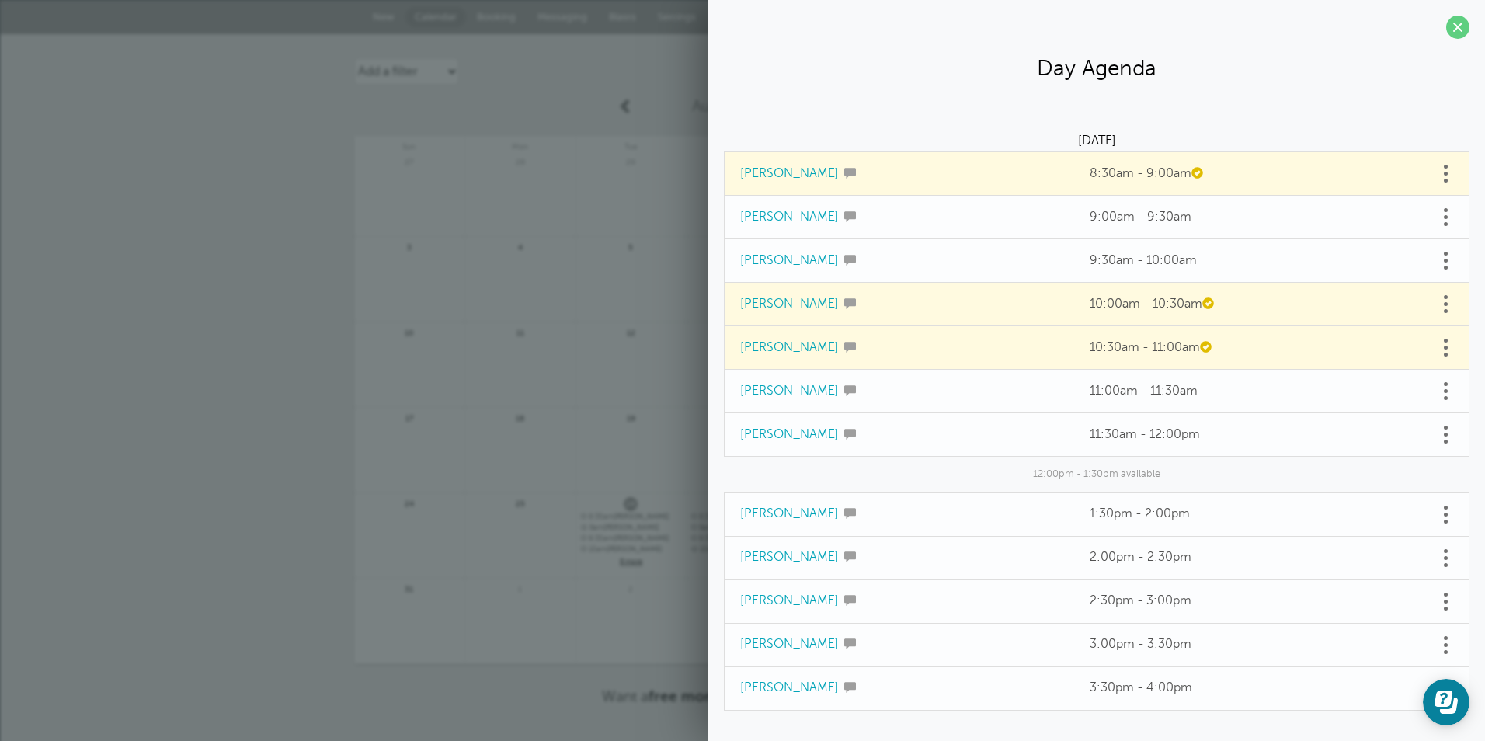
click at [1443, 391] on span at bounding box center [1445, 391] width 4 height 4
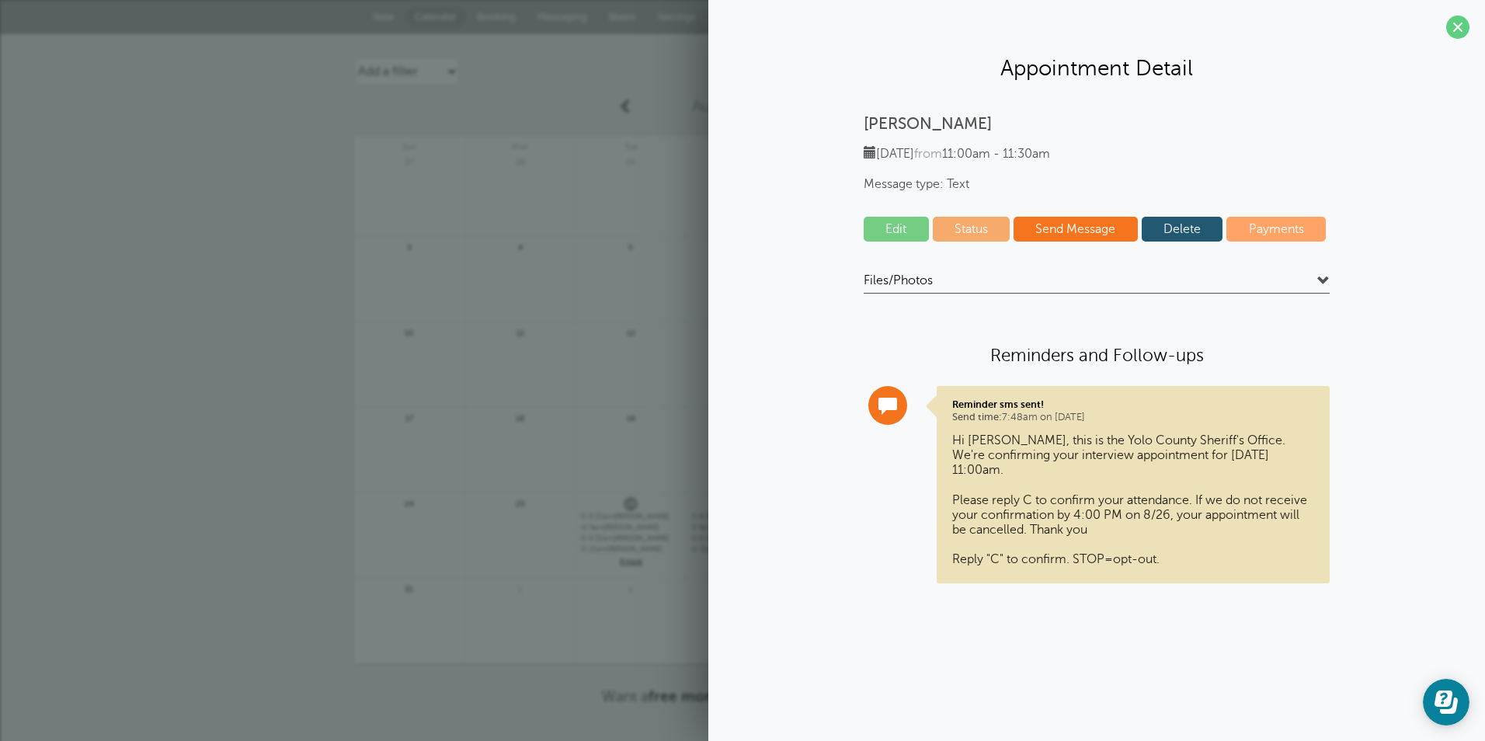
click at [984, 227] on link "Status" at bounding box center [971, 229] width 78 height 25
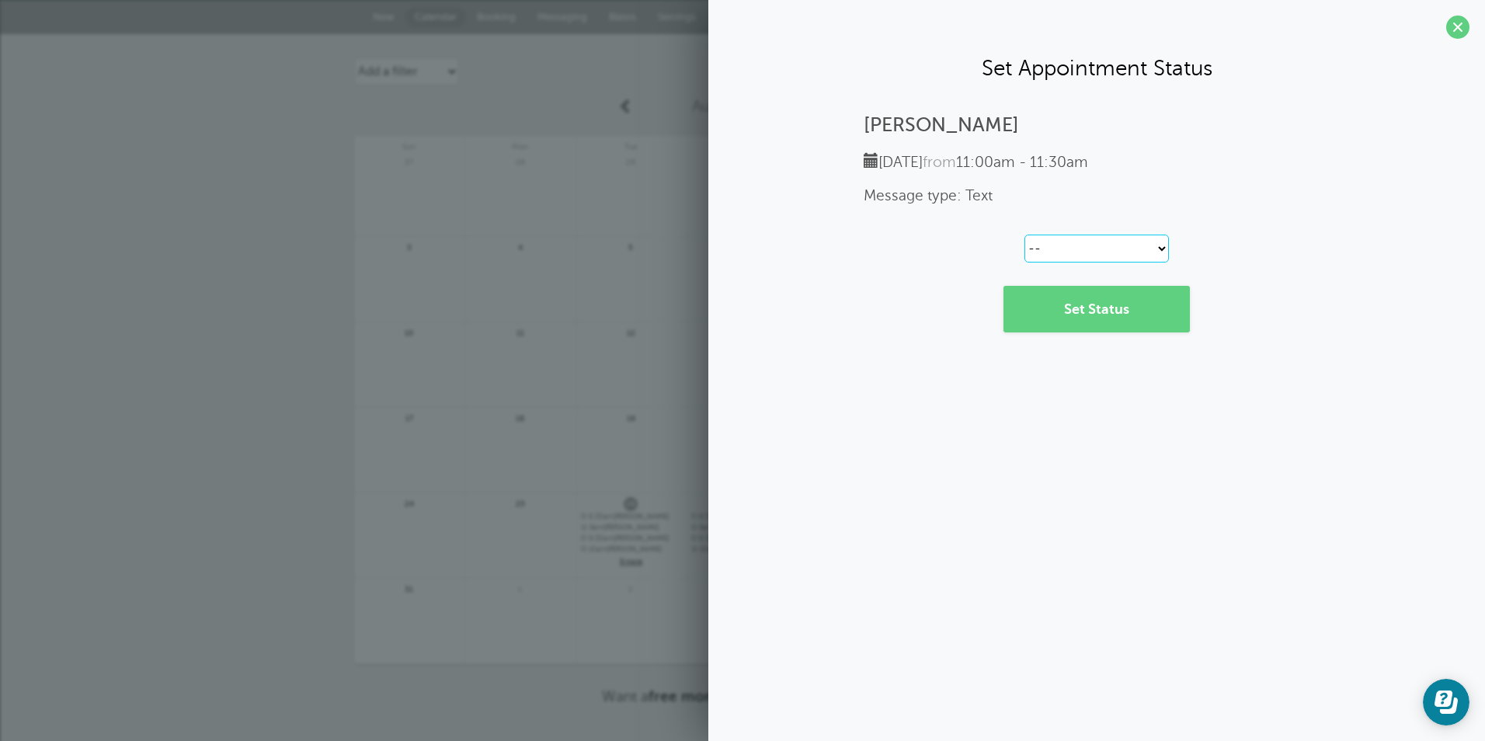
click at [1111, 248] on select "-- Confirmed Reschedule Requested Cancelled" at bounding box center [1096, 248] width 144 height 28
select select "canceled"
click at [1024, 234] on select "-- Confirmed Reschedule Requested Cancelled" at bounding box center [1096, 248] width 144 height 28
click at [1095, 310] on link "Set Status" at bounding box center [1096, 309] width 186 height 47
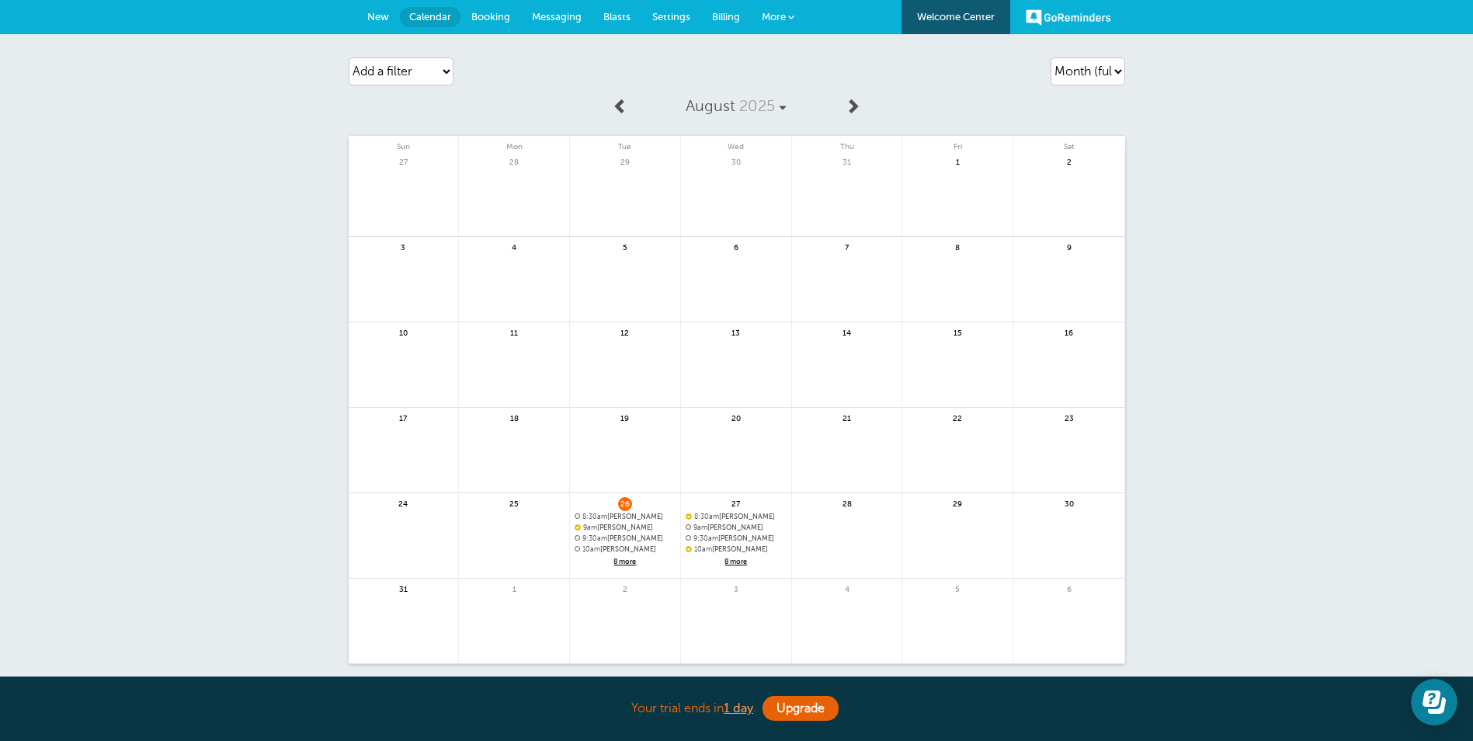
click at [745, 562] on span "8 more" at bounding box center [736, 561] width 101 height 13
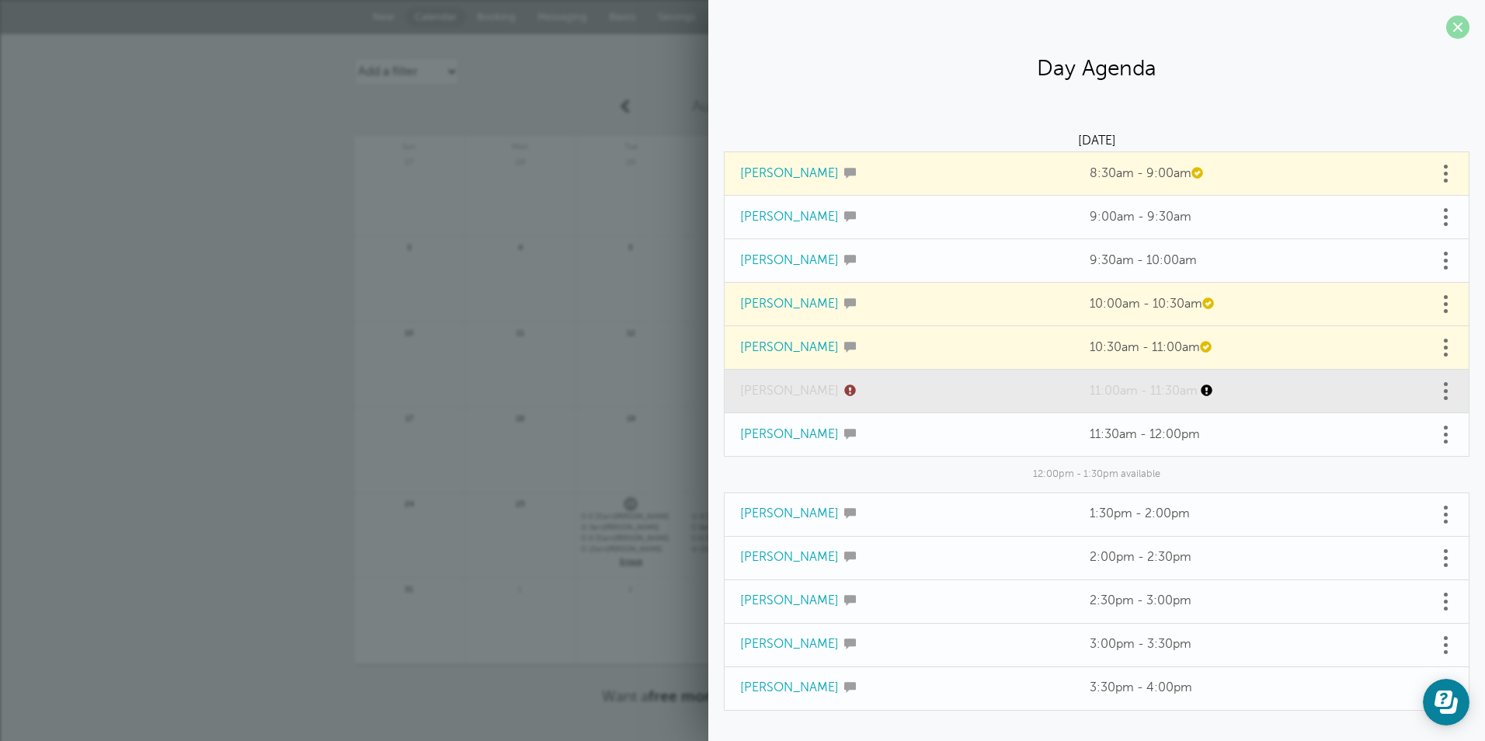
click at [1446, 21] on span at bounding box center [1457, 27] width 23 height 23
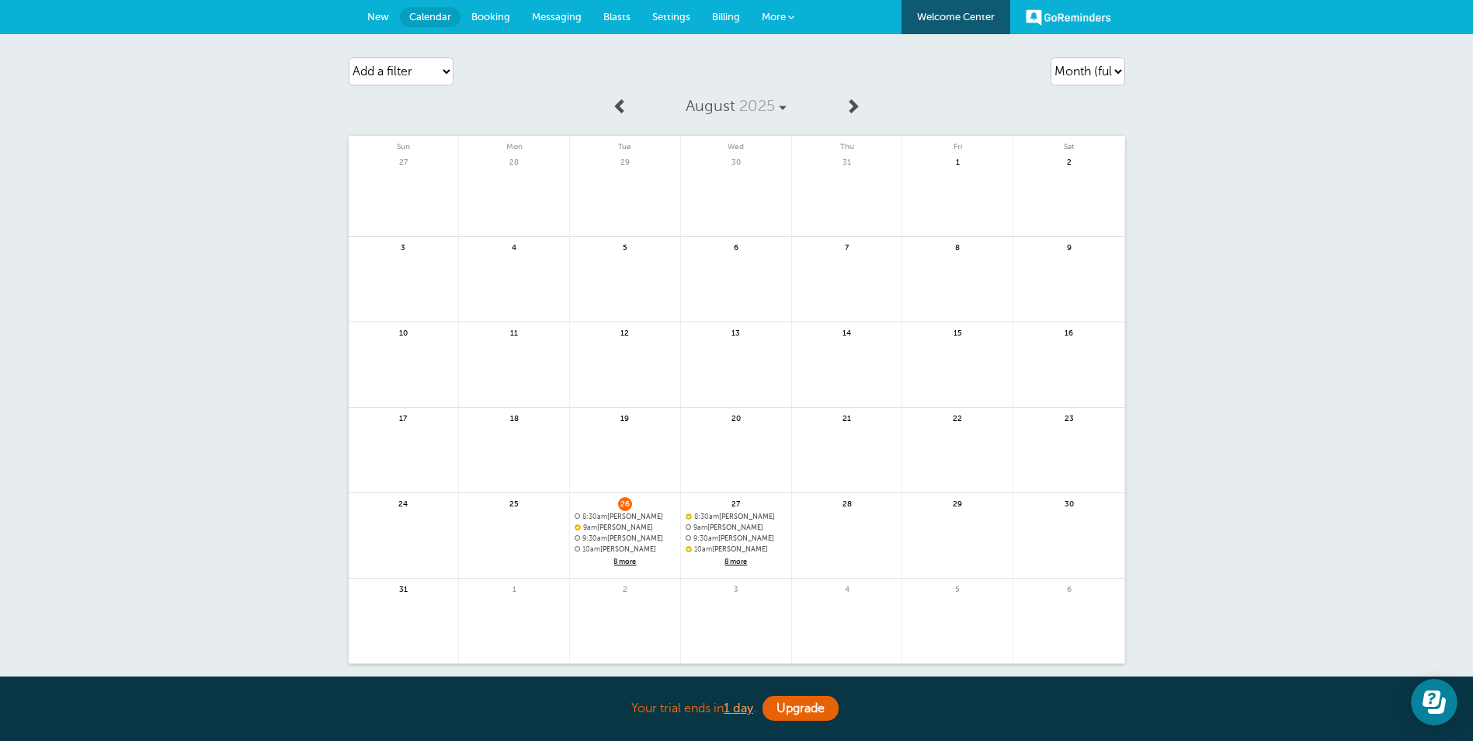
click at [738, 558] on span "8 more" at bounding box center [736, 561] width 101 height 13
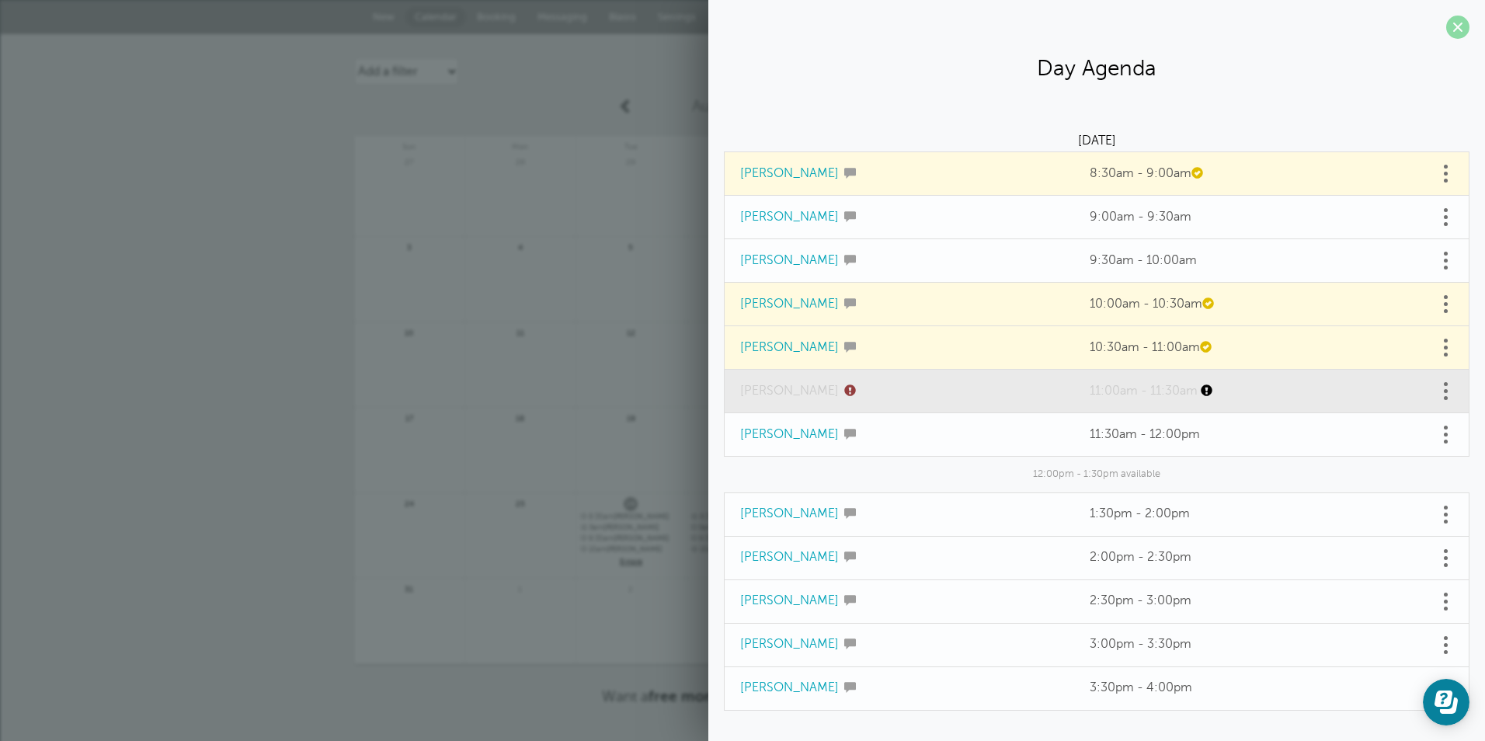
click at [1446, 25] on span at bounding box center [1457, 27] width 23 height 23
